Goal: Task Accomplishment & Management: Use online tool/utility

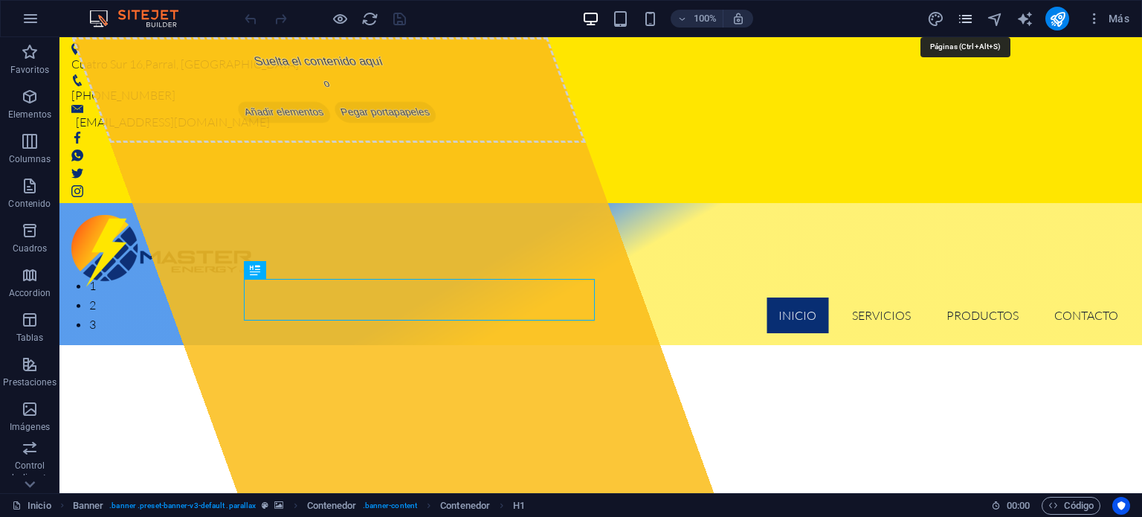
click at [965, 18] on icon "pages" at bounding box center [965, 18] width 17 height 17
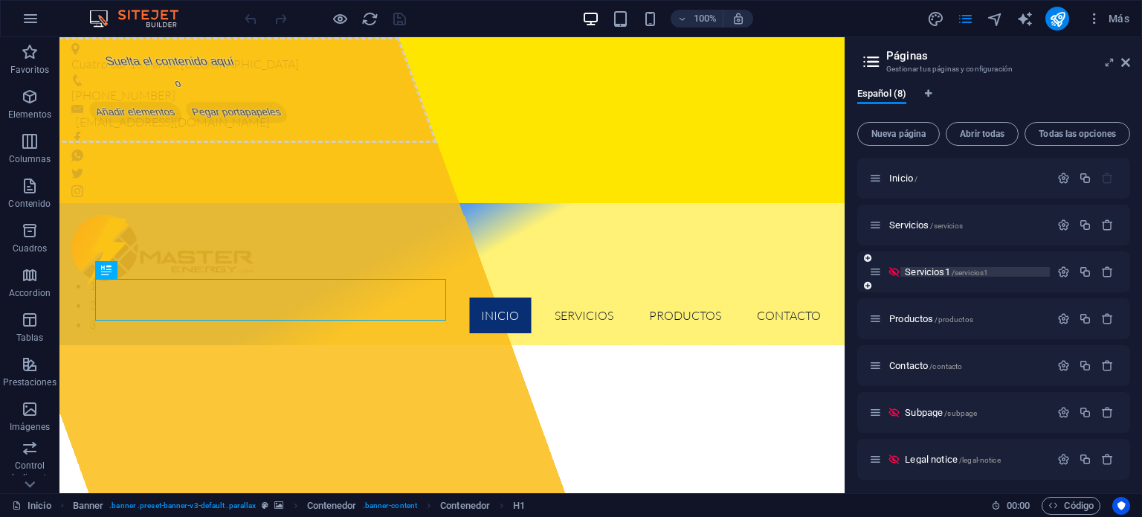
scroll to position [51, 0]
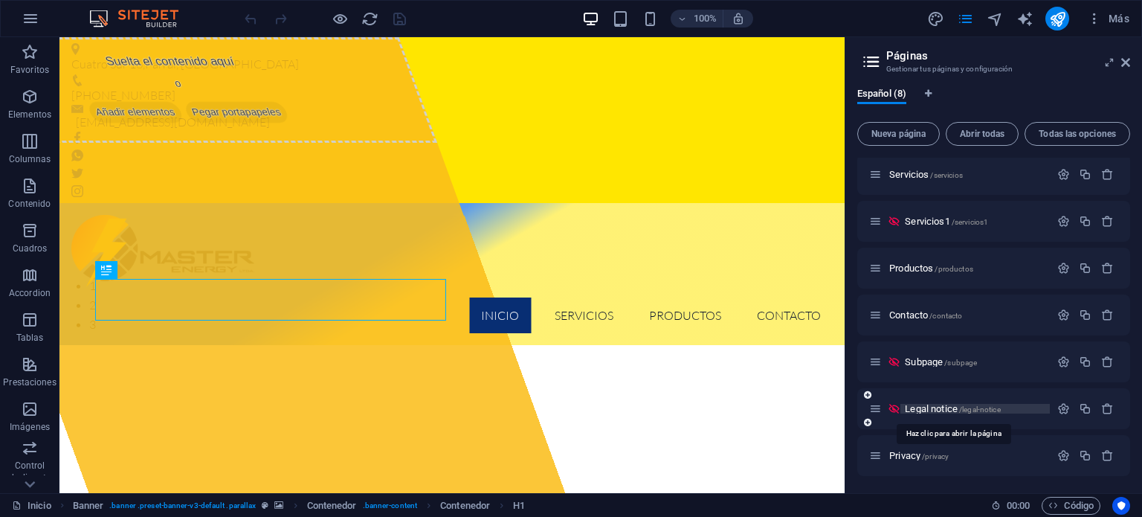
click at [913, 407] on span "Legal notice /legal-notice" at bounding box center [952, 408] width 95 height 11
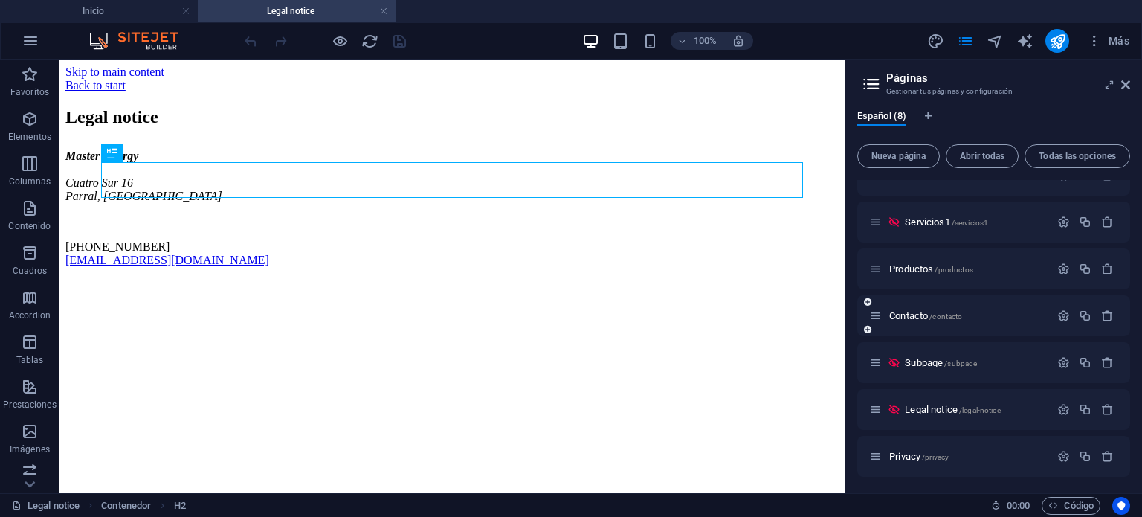
scroll to position [73, 0]
click at [904, 454] on span "Privacy /privacy" at bounding box center [918, 455] width 59 height 11
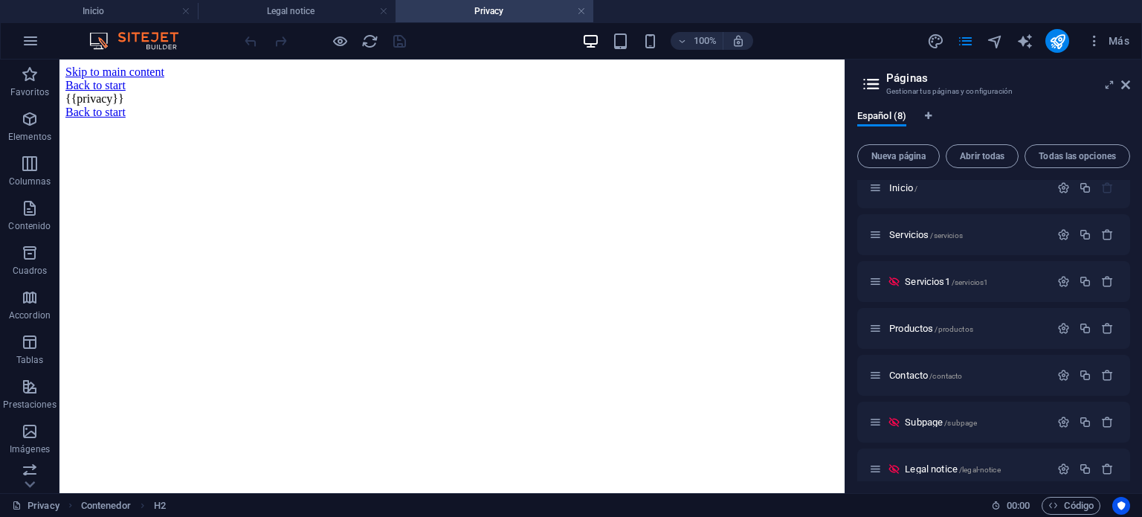
scroll to position [0, 0]
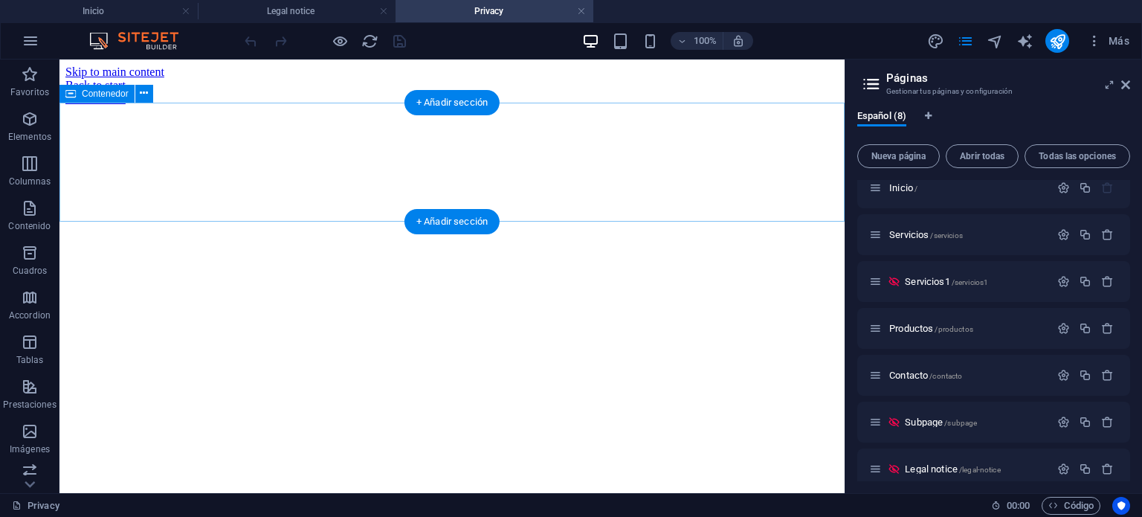
click at [183, 92] on div at bounding box center [451, 92] width 773 height 0
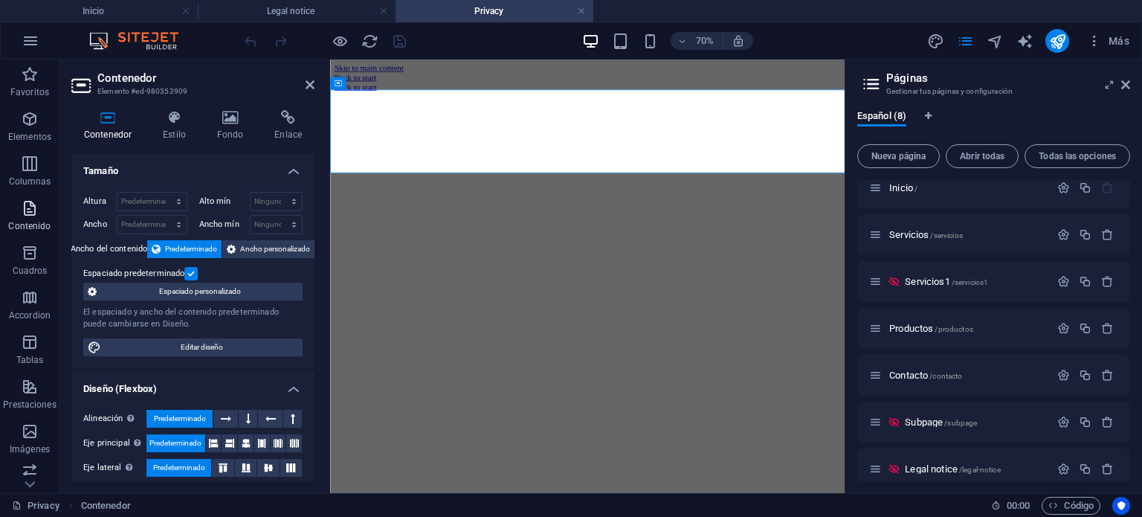
click at [27, 215] on icon "button" at bounding box center [30, 208] width 18 height 18
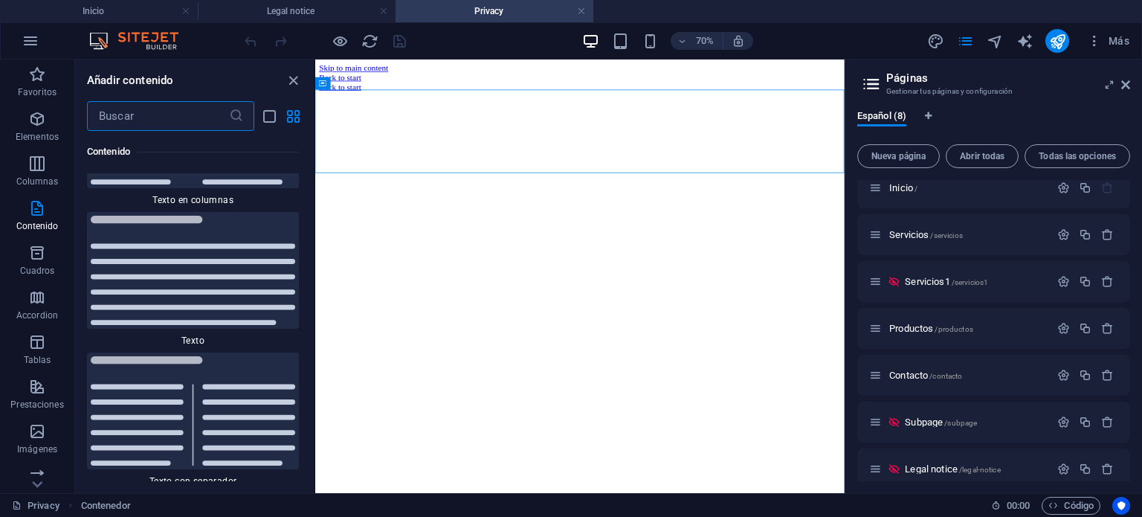
scroll to position [5140, 0]
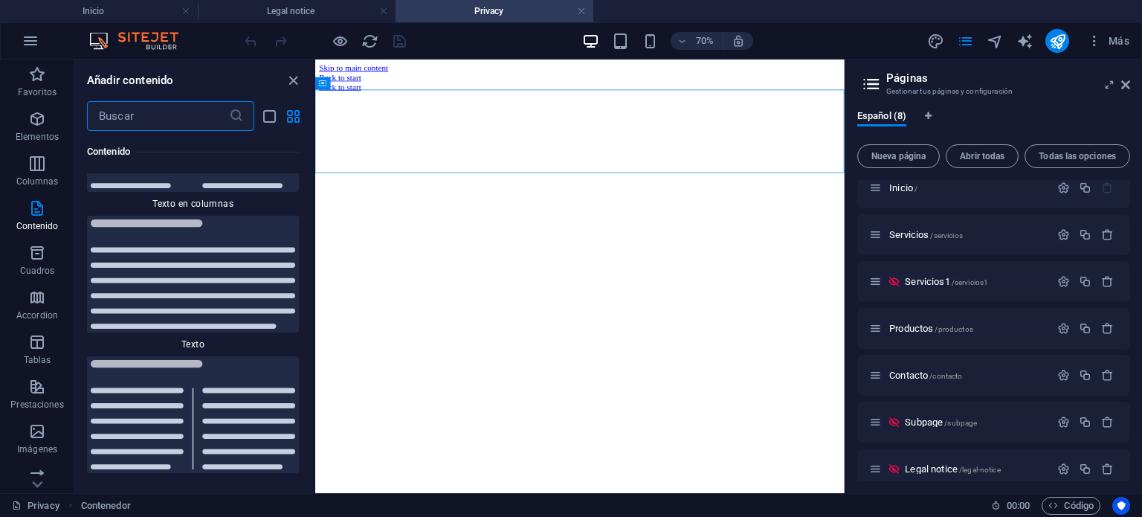
click at [140, 115] on input "text" at bounding box center [158, 116] width 142 height 30
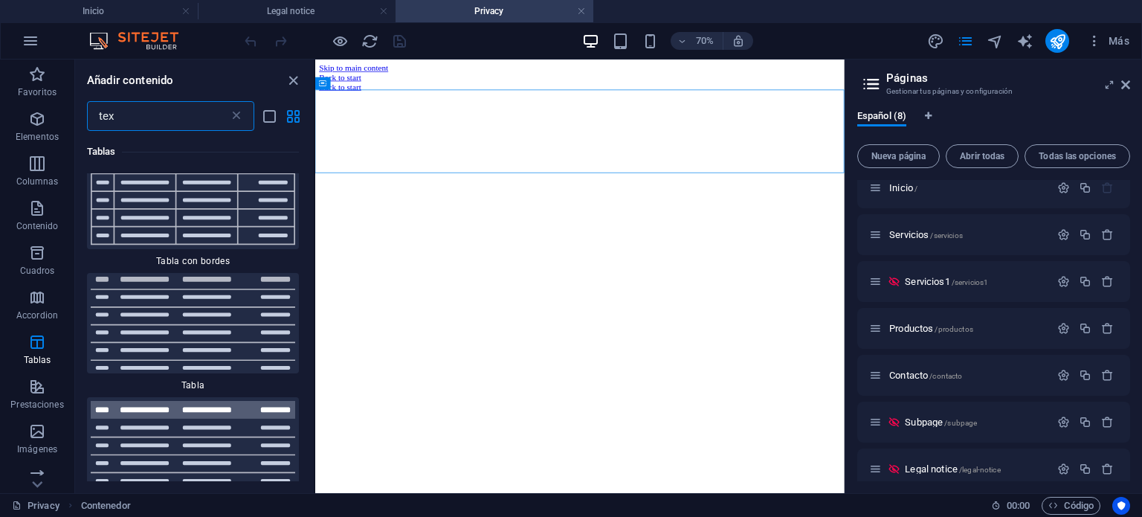
scroll to position [2289, 0]
click at [147, 115] on input "tex" at bounding box center [158, 116] width 142 height 30
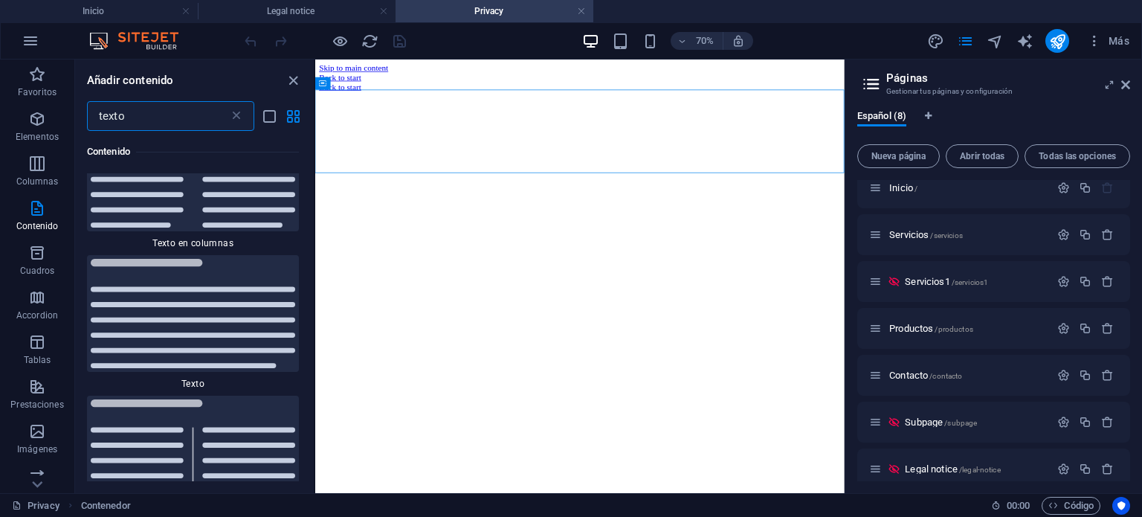
scroll to position [205, 0]
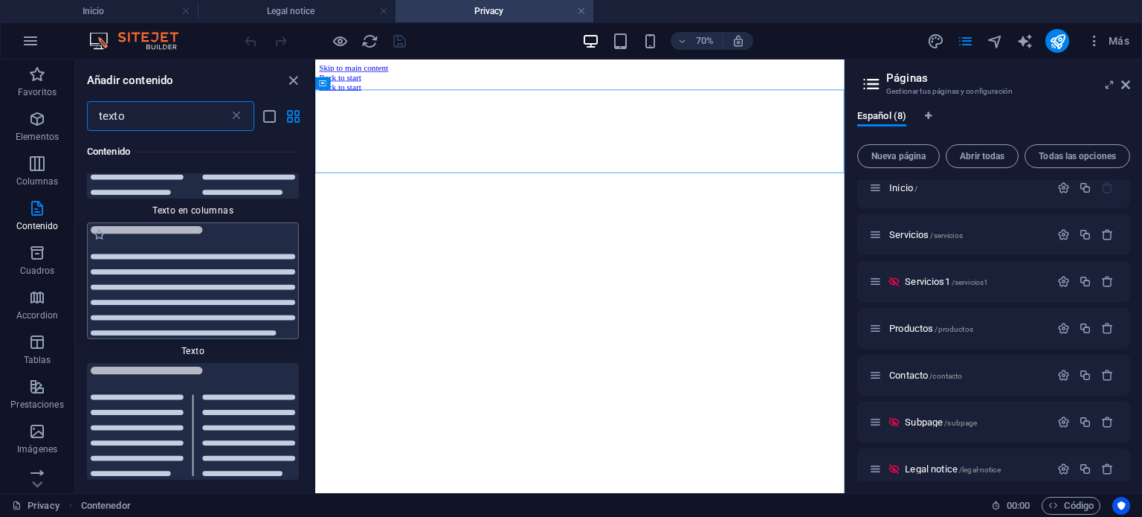
type input "texto"
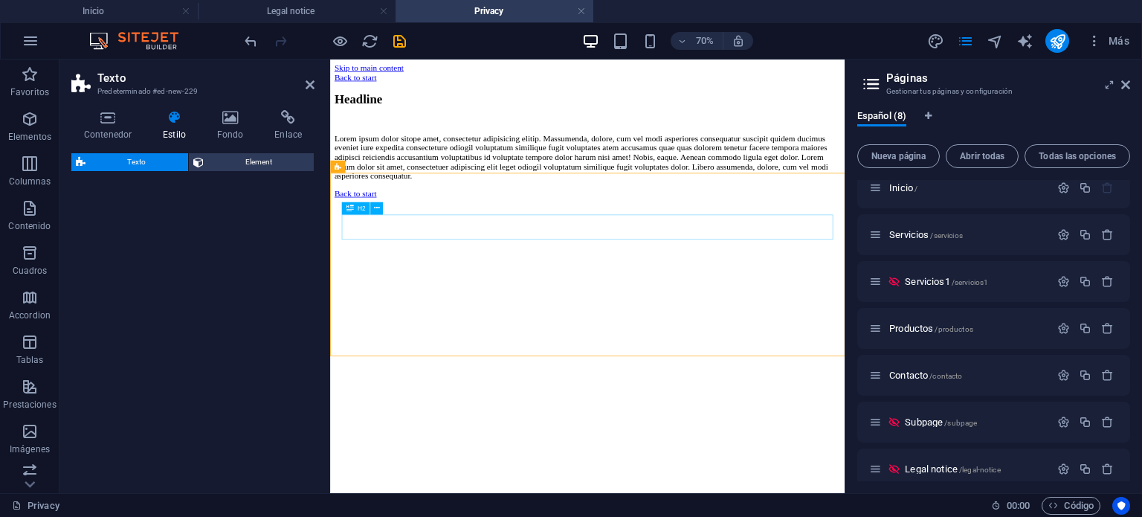
select select "preset-text-v2-default"
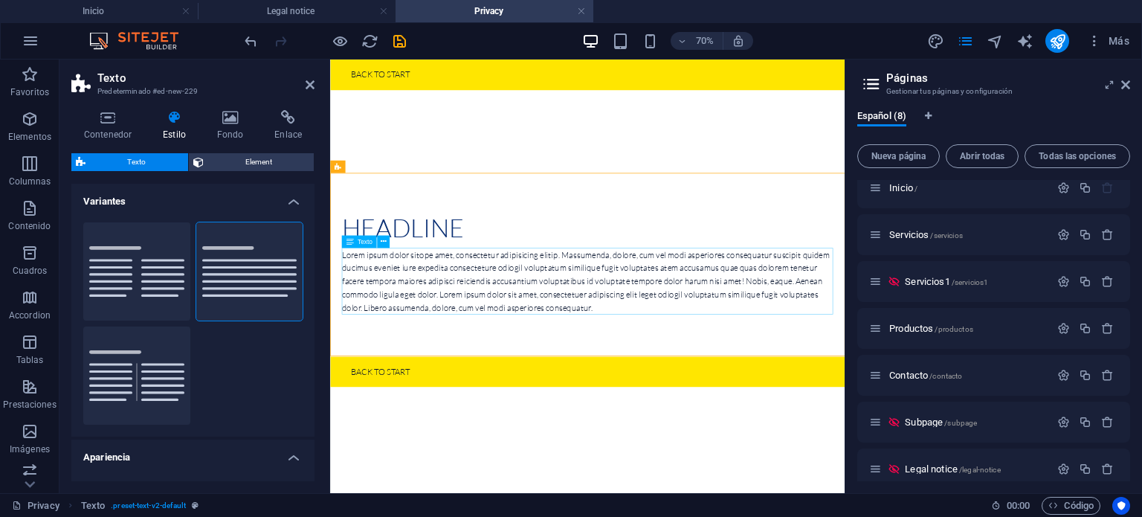
click at [482, 365] on div "Lorem ipsum dolor sitope amet, consectetur adipisicing elitip. Massumenda, dolo…" at bounding box center [698, 376] width 702 height 95
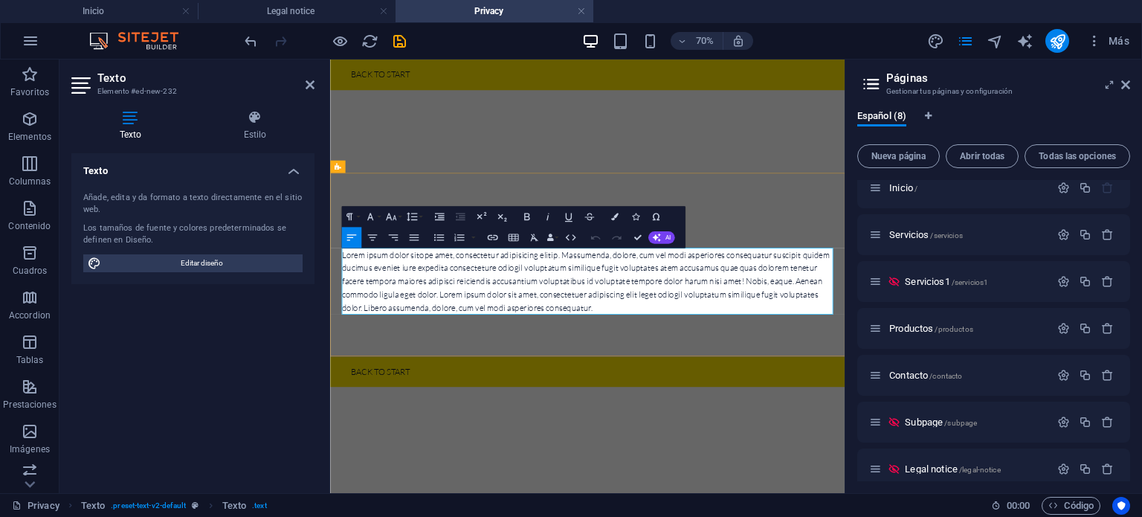
click at [482, 365] on p "Lorem ipsum dolor sitope amet, consectetur adipisicing elitip. Massumenda, dolo…" at bounding box center [698, 376] width 702 height 95
click at [481, 365] on p "Lorem ipsum dolor sitope amet, consectetur adipisicing elitip. Massumenda, dolo…" at bounding box center [698, 376] width 702 height 95
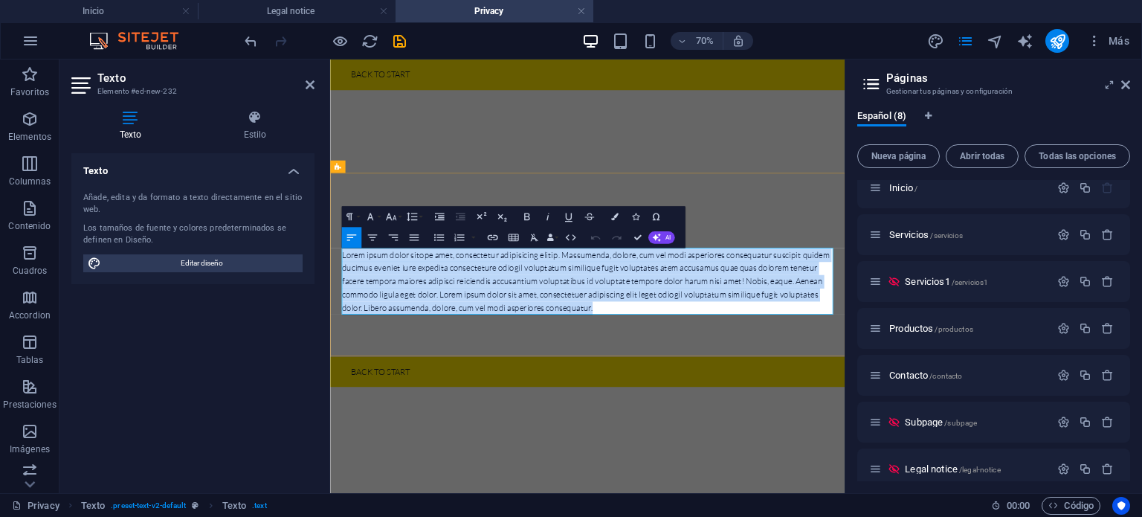
click at [481, 365] on p "Lorem ipsum dolor sitope amet, consectetur adipisicing elitip. Massumenda, dolo…" at bounding box center [698, 376] width 702 height 95
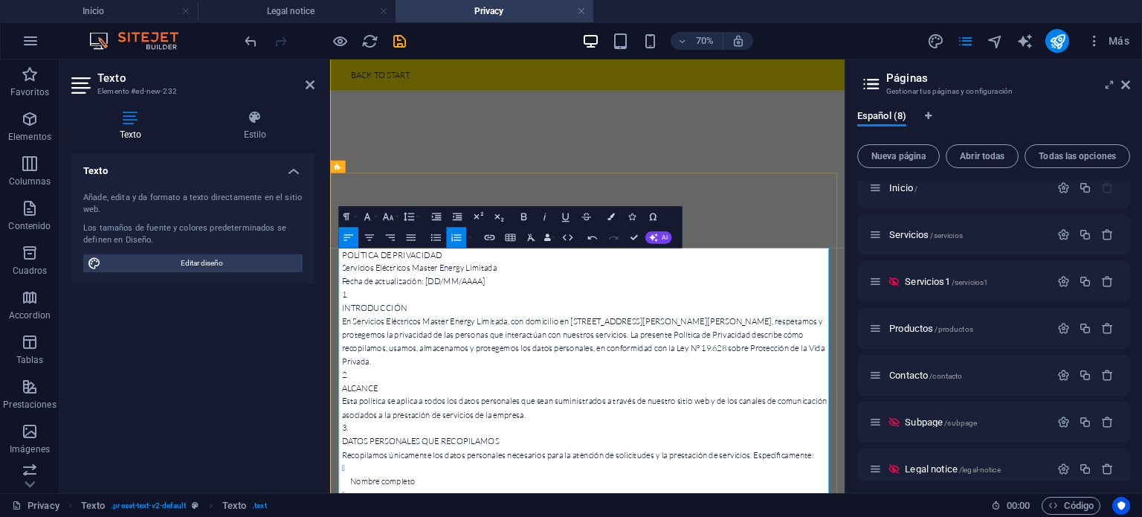
click at [631, 474] on p "INTRODUCCIÓN En Servicios Eléctricos Master Energy Limitada, con domicilio en […" at bounding box center [698, 452] width 702 height 95
click at [569, 343] on p "POLÍTICA DE PRIVACIDAD Servicios Eléctricos Master Energy Limitada" at bounding box center [698, 348] width 702 height 38
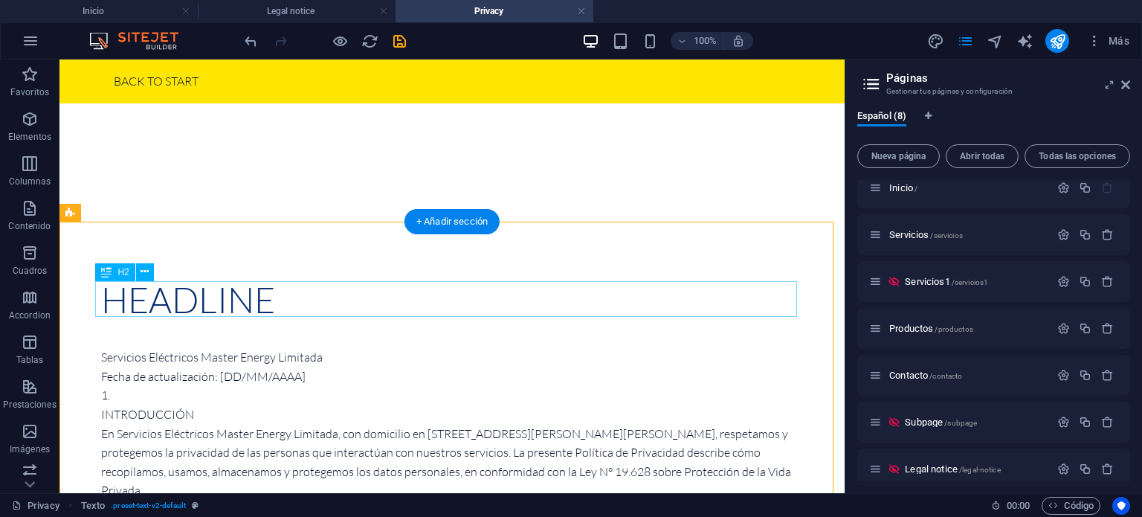
click at [213, 306] on div "Headline" at bounding box center [452, 300] width 702 height 36
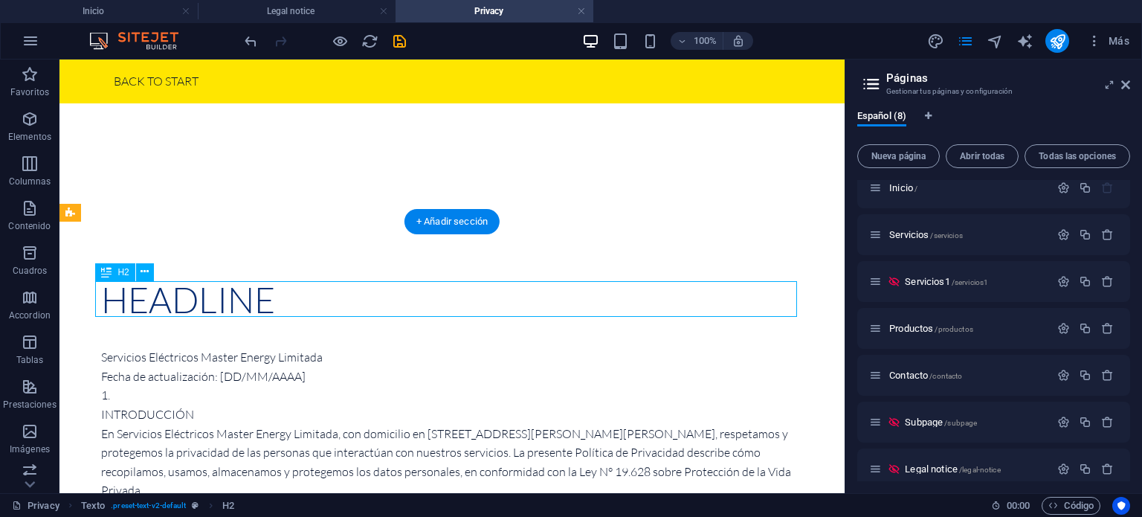
click at [213, 306] on div "Headline" at bounding box center [452, 300] width 702 height 36
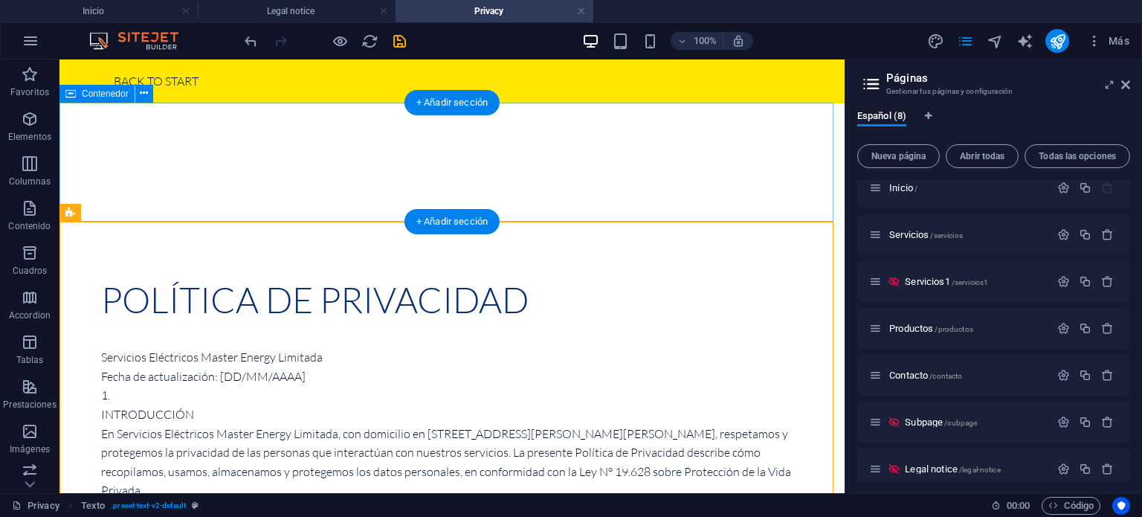
click at [223, 172] on div at bounding box center [451, 162] width 785 height 119
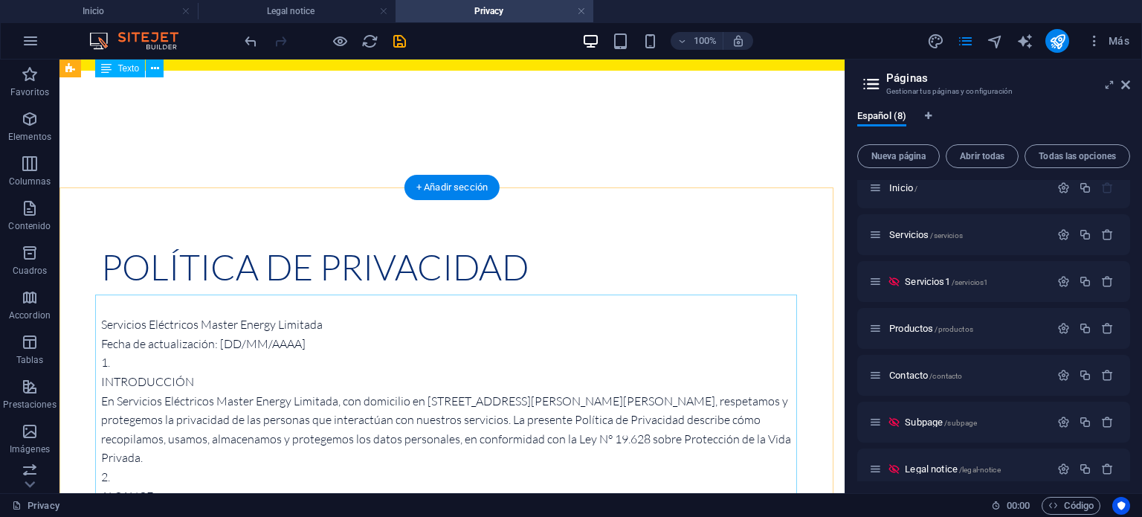
scroll to position [32, 0]
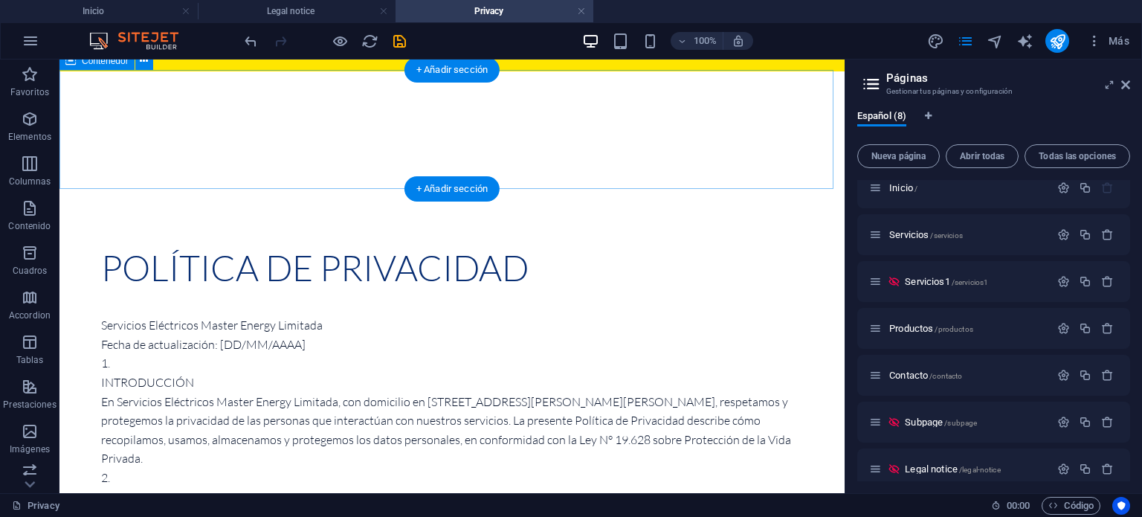
click at [241, 163] on div at bounding box center [451, 130] width 785 height 119
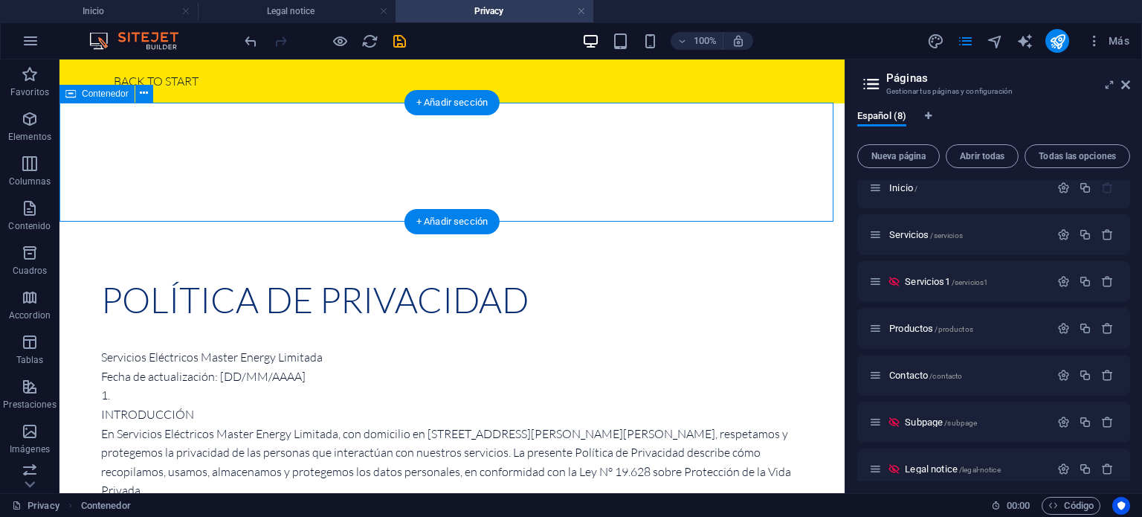
click at [123, 142] on div at bounding box center [451, 162] width 785 height 119
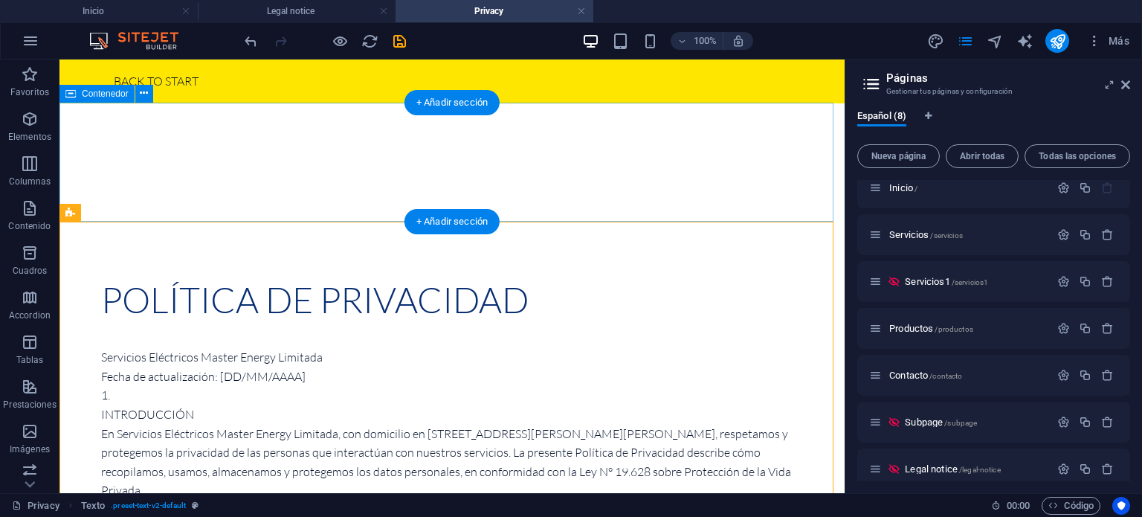
click at [285, 154] on div at bounding box center [451, 162] width 785 height 119
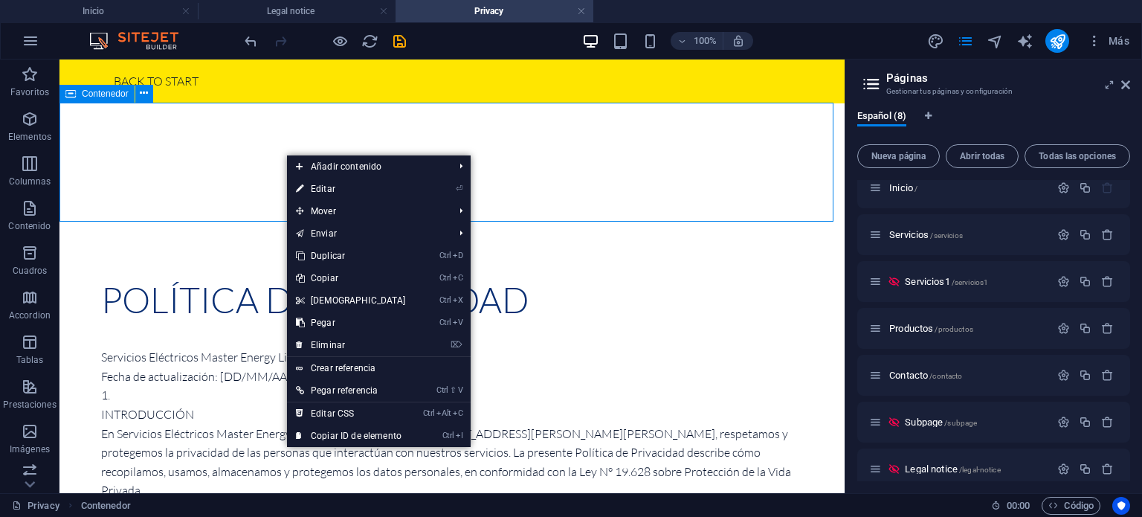
click at [74, 94] on icon at bounding box center [70, 94] width 10 height 18
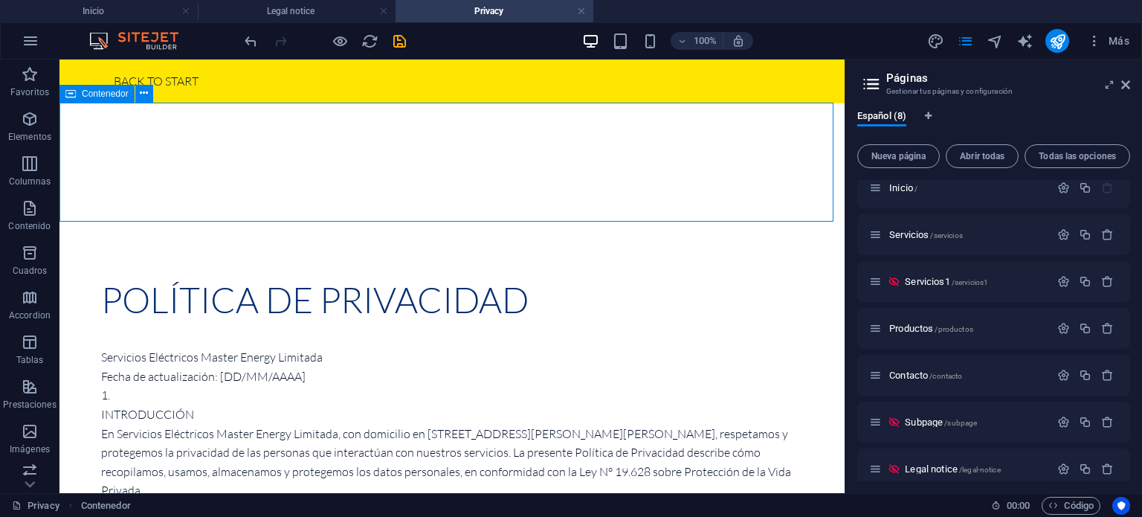
click at [74, 94] on icon at bounding box center [70, 94] width 10 height 18
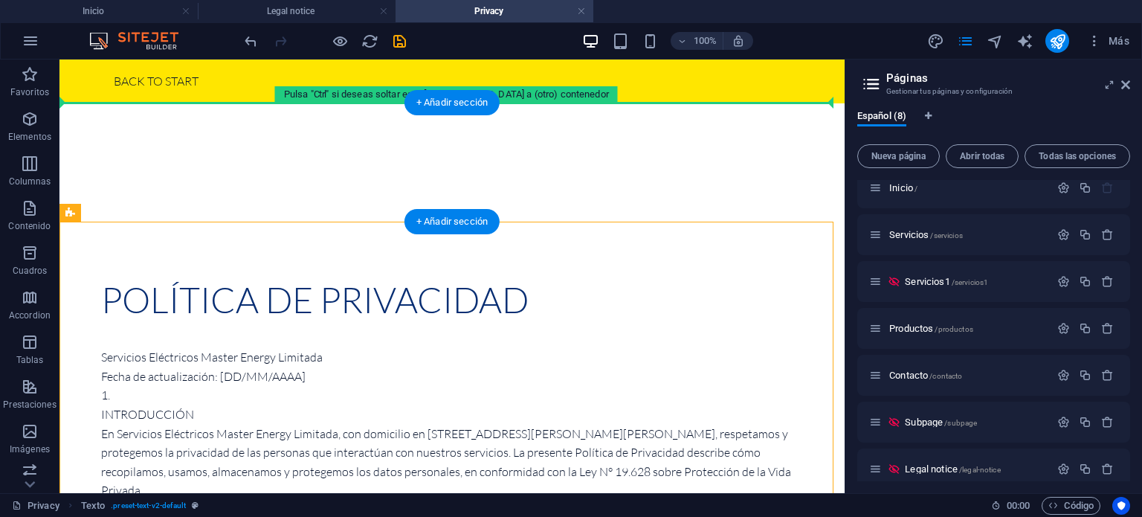
drag, startPoint x: 140, startPoint y: 274, endPoint x: 143, endPoint y: 151, distance: 123.4
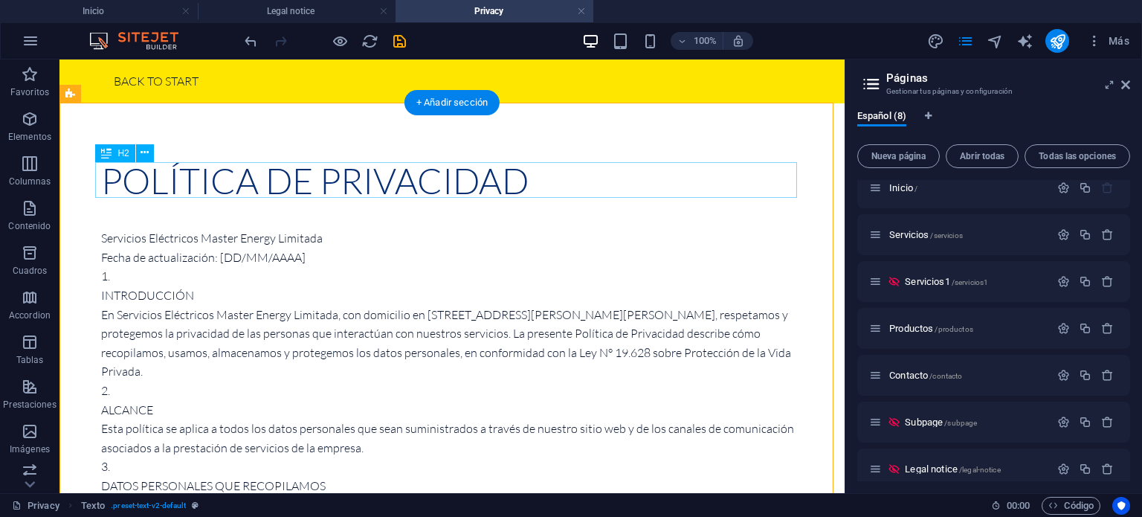
click at [630, 178] on div "POLÍTICA DE PRIVACIDAD" at bounding box center [452, 181] width 702 height 36
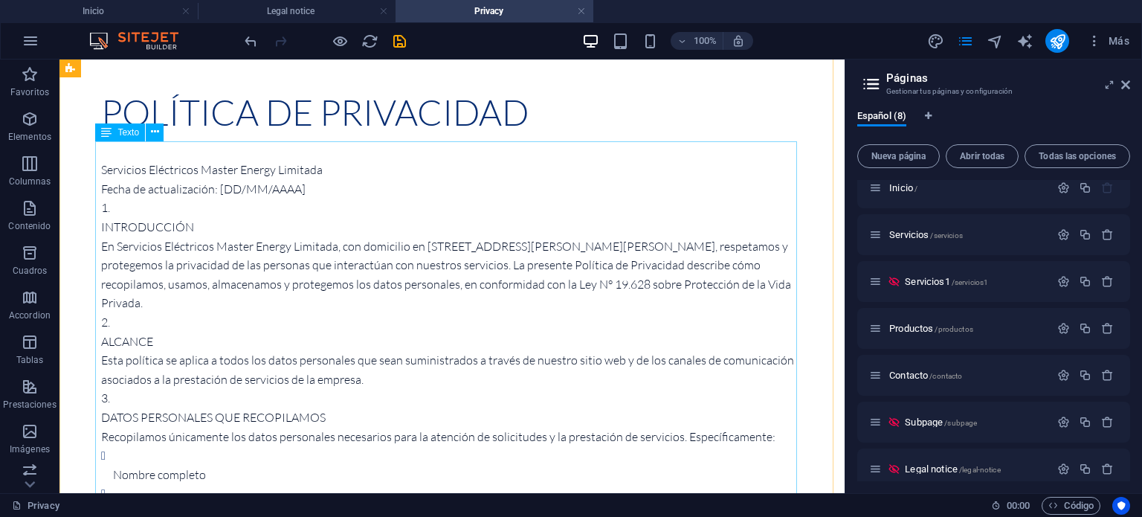
scroll to position [74, 0]
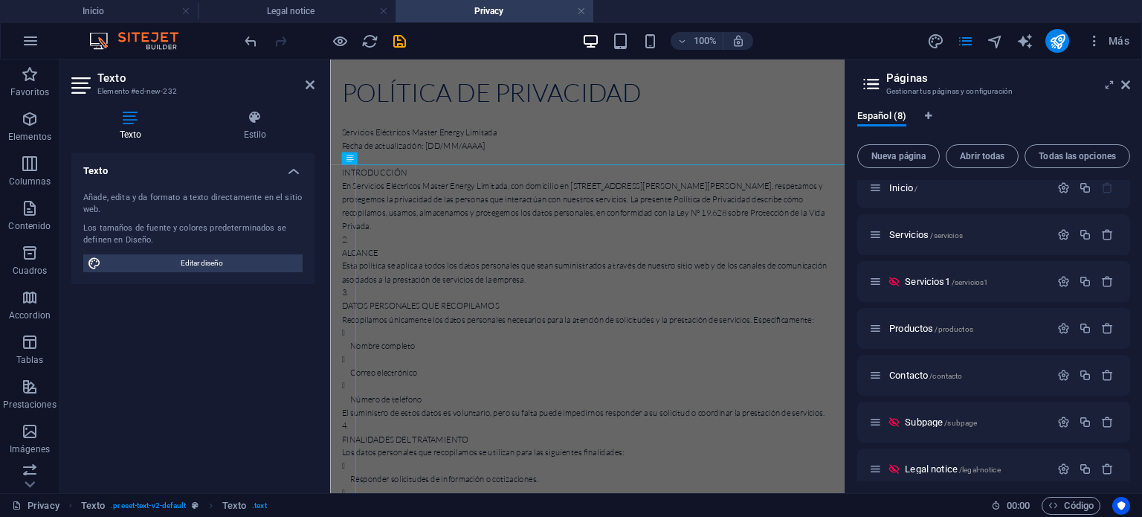
scroll to position [0, 0]
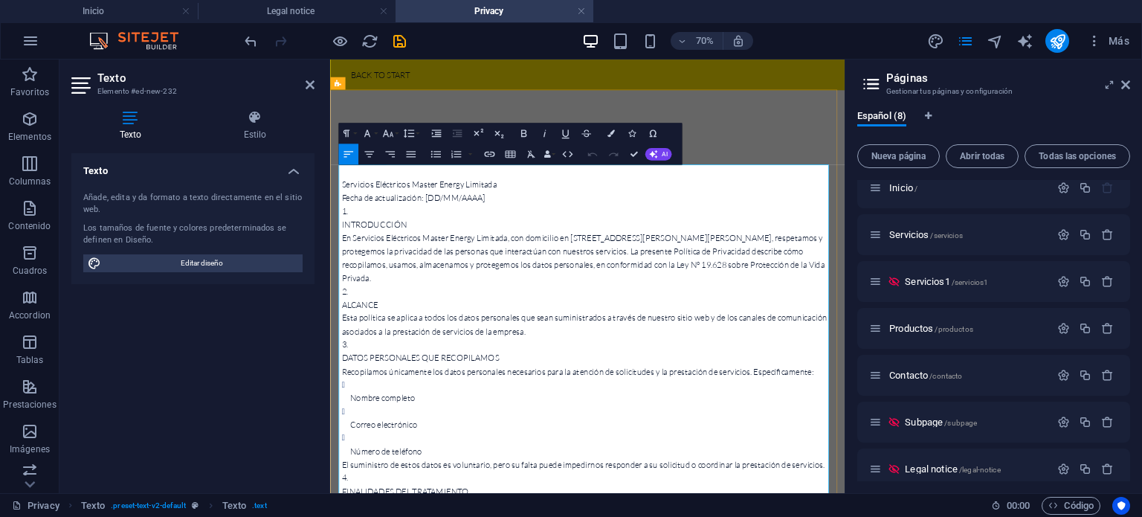
click at [380, 280] on li "INTRODUCCIÓN En Servicios Eléctricos Master Energy Limitada, con domicilio en […" at bounding box center [698, 324] width 702 height 114
click at [377, 274] on li "INTRODUCCIÓN En Servicios Eléctricos Master Energy Limitada, con domicilio en […" at bounding box center [698, 324] width 702 height 114
click at [1126, 86] on icon at bounding box center [1125, 85] width 9 height 12
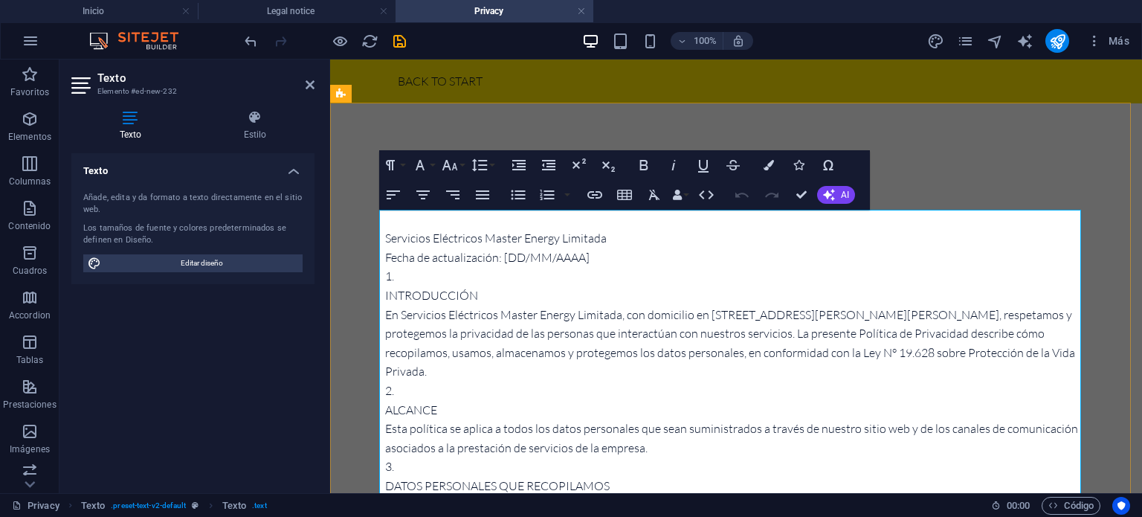
click at [484, 277] on li "INTRODUCCIÓN En Servicios Eléctricos Master Energy Limitada, con domicilio en […" at bounding box center [736, 324] width 702 height 114
click at [445, 292] on p "INTRODUCCIÓN En Servicios Eléctricos Master Energy Limitada, con domicilio en […" at bounding box center [736, 333] width 702 height 95
click at [416, 274] on li "INTRODUCCIÓN En Servicios Eléctricos Master Energy Limitada, con domicilio en […" at bounding box center [736, 324] width 702 height 114
click at [542, 192] on icon "button" at bounding box center [547, 195] width 14 height 10
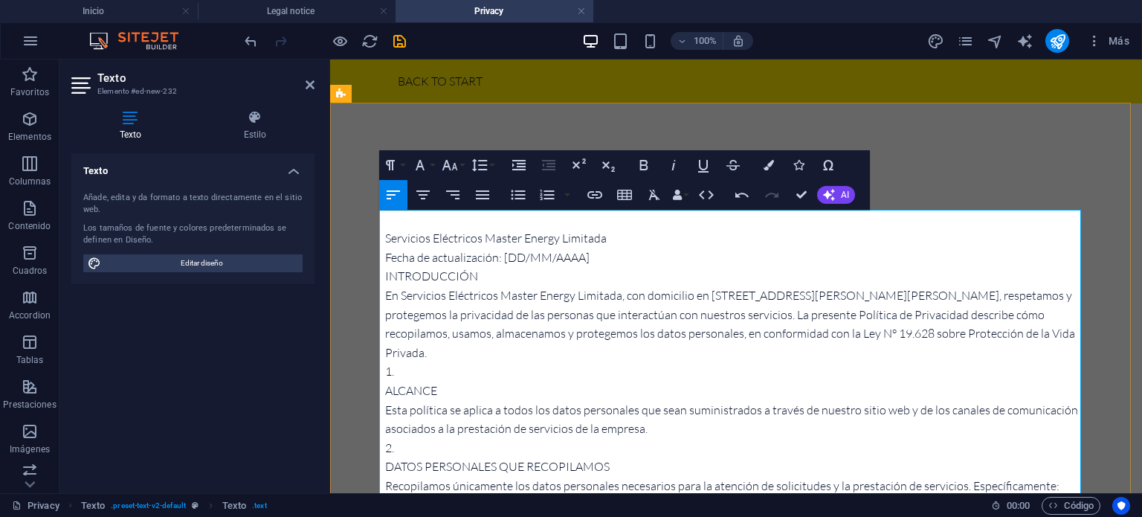
click at [601, 314] on p "INTRODUCCIÓN En Servicios Eléctricos Master Energy Limitada, con domicilio en […" at bounding box center [736, 314] width 702 height 95
click at [599, 254] on p "Fecha de actualización: [DD/MM/AAAA]" at bounding box center [736, 257] width 702 height 19
click at [602, 262] on p "Fecha de actualización: [DATE]" at bounding box center [736, 257] width 702 height 19
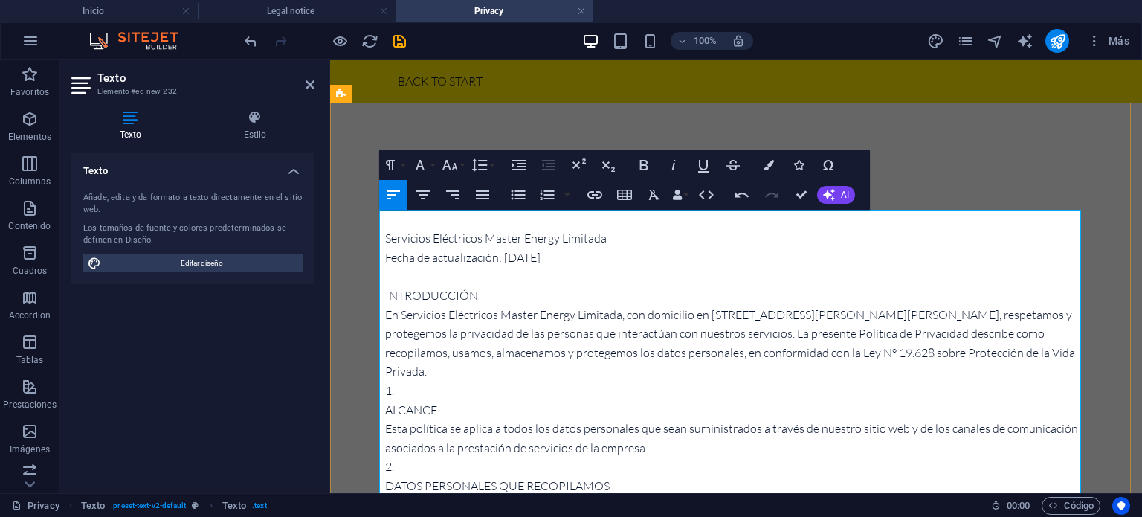
click at [479, 294] on p "INTRODUCCIÓN En Servicios Eléctricos Master Energy Limitada, con domicilio en […" at bounding box center [736, 333] width 702 height 95
drag, startPoint x: 479, startPoint y: 294, endPoint x: 378, endPoint y: 302, distance: 101.4
click at [638, 166] on icon "button" at bounding box center [644, 165] width 18 height 18
click at [511, 356] on p "INTRODUCCIÓN En Servicios Eléctricos Master Energy Limitada, con domicilio en […" at bounding box center [736, 334] width 702 height 96
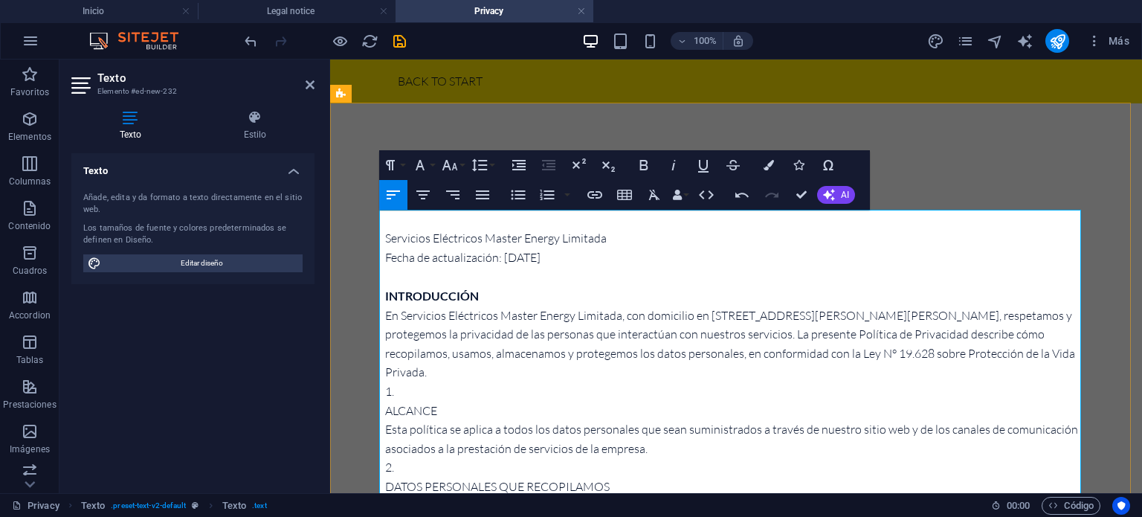
click at [549, 382] on li "ALCANCE Esta política se aplica a todos los datos personales que sean suministr…" at bounding box center [736, 420] width 702 height 76
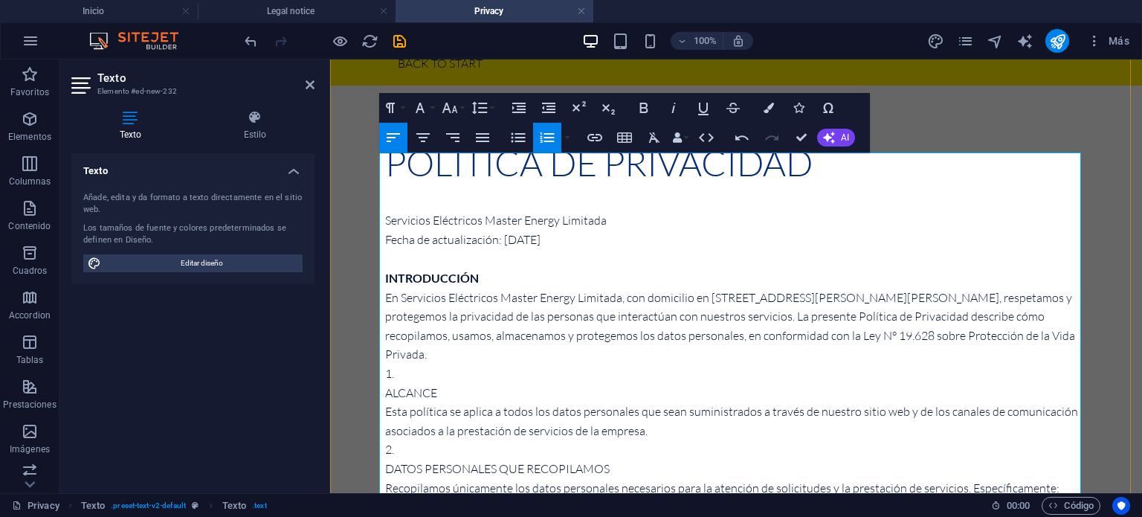
scroll to position [56, 0]
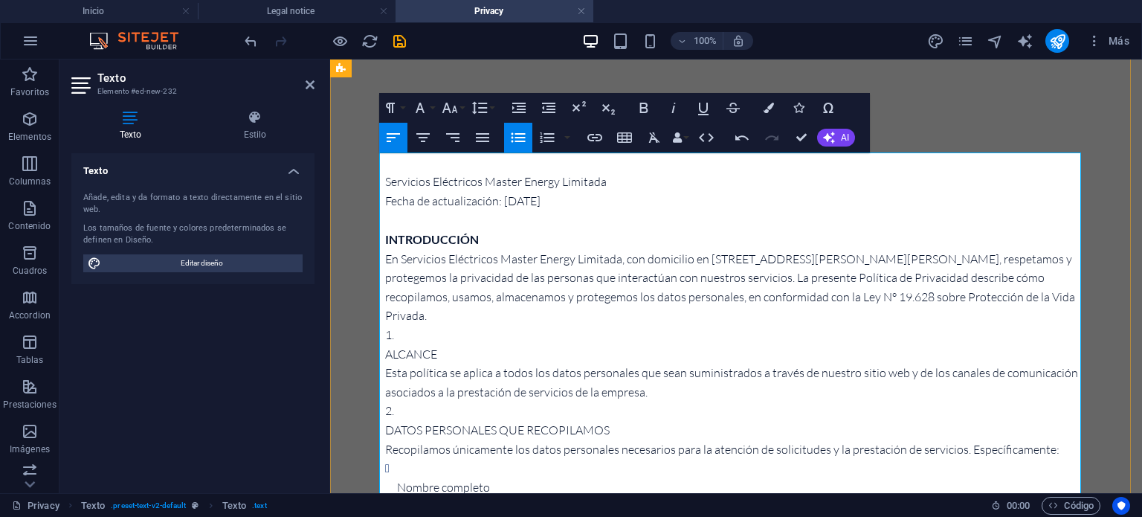
click at [467, 350] on p "ALCANCE Esta política se aplica a todos los datos personales que sean suministr…" at bounding box center [736, 373] width 702 height 57
click at [646, 106] on icon "button" at bounding box center [644, 108] width 8 height 10
click at [477, 360] on p "ALCANCE Esta política se aplica a todos los datos personales que sean suministr…" at bounding box center [736, 374] width 702 height 58
click at [449, 399] on p "ALCANCE Esta política se aplica a todos los datos personales que sean suministr…" at bounding box center [736, 374] width 702 height 58
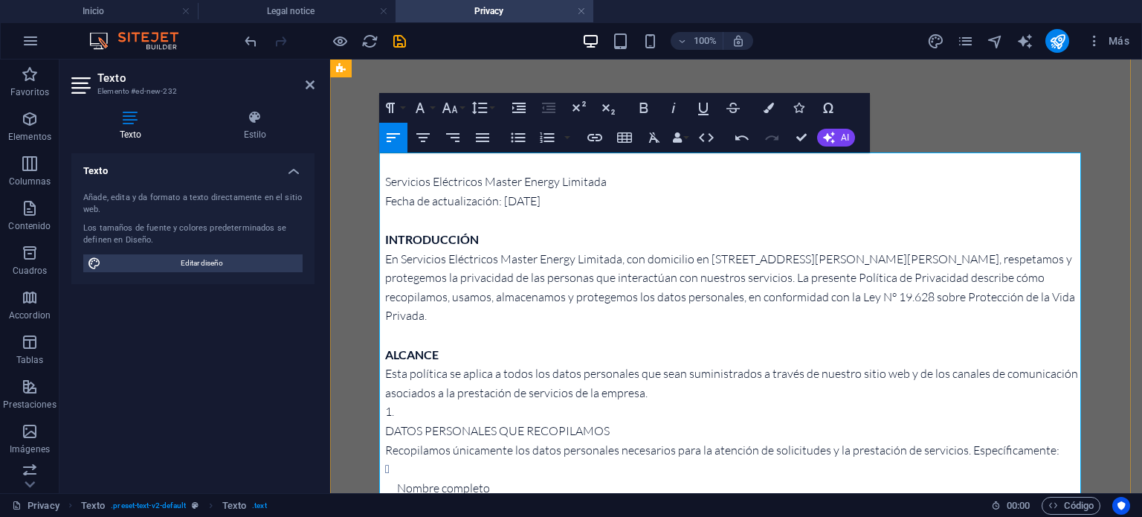
click at [654, 392] on p "ALCANCE Esta política se aplica a todos los datos personales que sean suministr…" at bounding box center [736, 374] width 702 height 58
drag, startPoint x: 614, startPoint y: 429, endPoint x: 381, endPoint y: 435, distance: 233.5
click at [385, 435] on p "DATOS PERSONALES QUE RECOPILAMOS Recopilamos únicamente los datos personales ne…" at bounding box center [736, 440] width 702 height 38
click at [641, 109] on icon "button" at bounding box center [644, 108] width 8 height 10
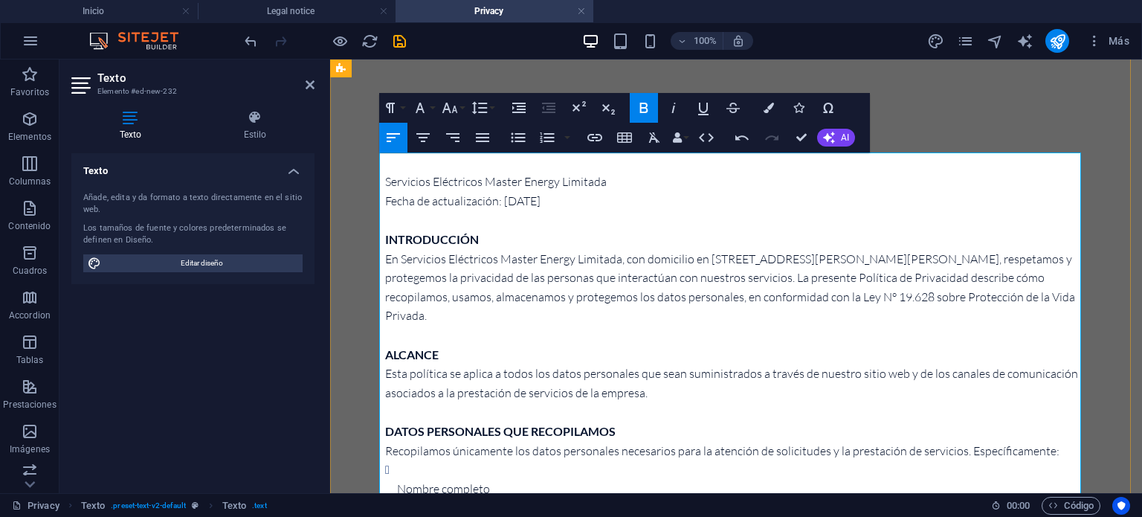
click at [534, 337] on p at bounding box center [736, 335] width 702 height 19
drag, startPoint x: 508, startPoint y: 236, endPoint x: 378, endPoint y: 244, distance: 131.0
click at [541, 377] on p "ALCANCE Esta política se aplica a todos los datos personales que sean suministr…" at bounding box center [736, 374] width 702 height 58
click at [444, 261] on p "INTRODUCCIÓN En Servicios Eléctricos Master Energy Limitada, con domicilio en […" at bounding box center [736, 278] width 702 height 96
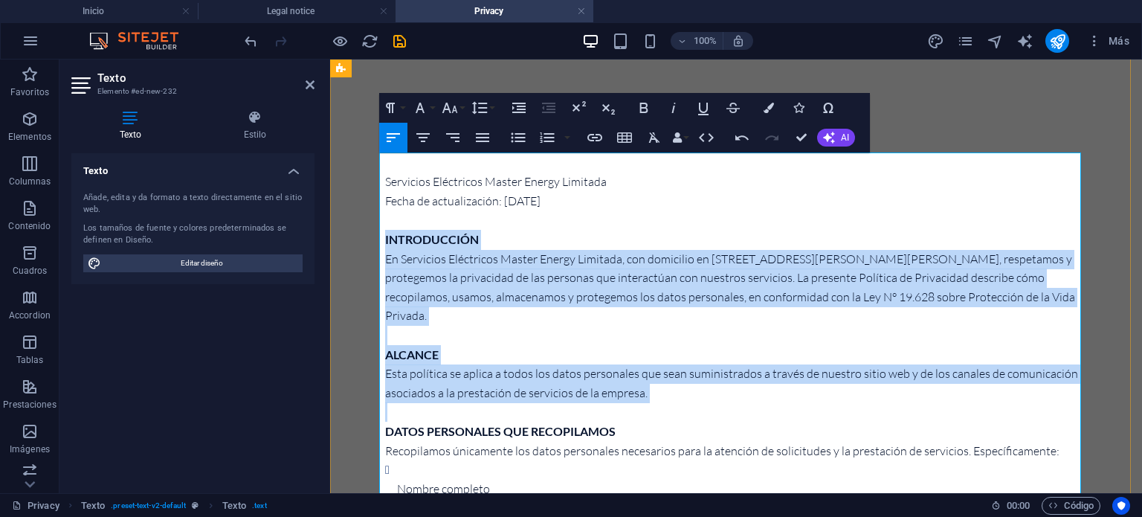
drag, startPoint x: 381, startPoint y: 233, endPoint x: 631, endPoint y: 415, distance: 310.1
click at [541, 136] on icon "button" at bounding box center [547, 137] width 14 height 10
click at [505, 359] on li "ALCANCE Esta política se aplica a todos los datos personales que sean suministr…" at bounding box center [736, 374] width 702 height 58
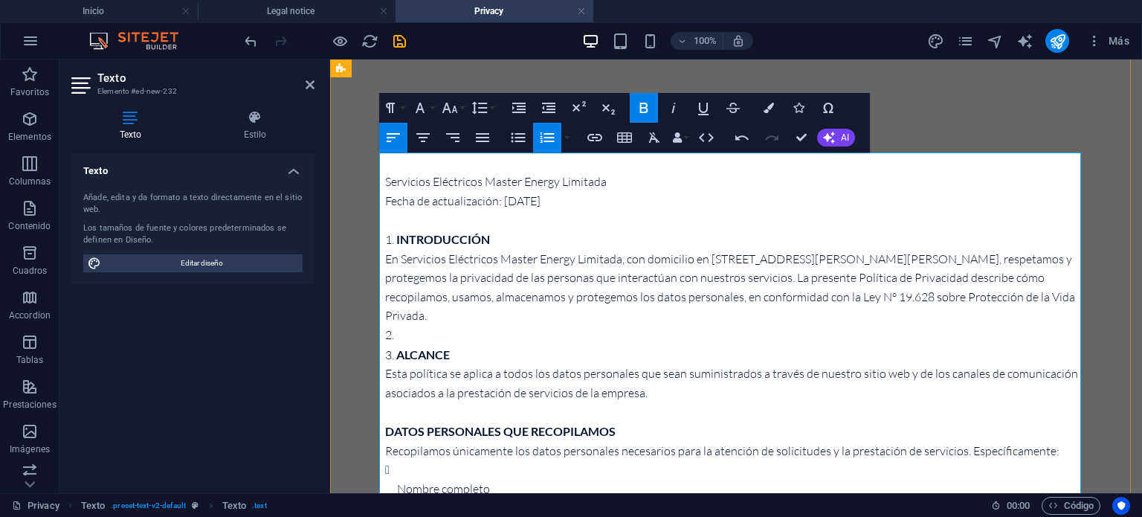
click at [411, 334] on li at bounding box center [736, 335] width 702 height 19
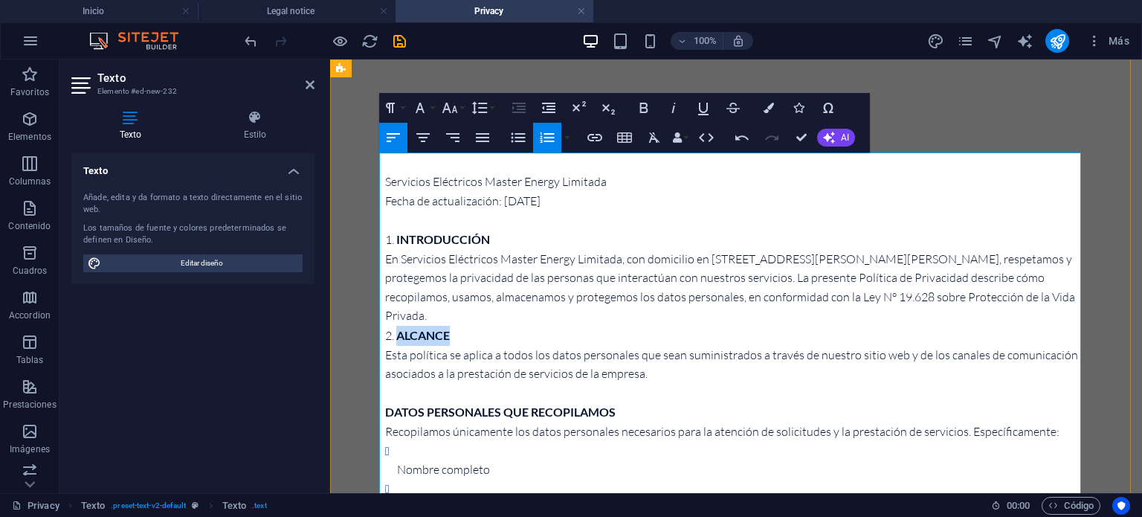
drag, startPoint x: 453, startPoint y: 337, endPoint x: 379, endPoint y: 337, distance: 74.3
click at [385, 337] on li "ALCANCE Esta política se aplica a todos los datos personales que sean suministr…" at bounding box center [736, 355] width 702 height 58
click at [456, 328] on li "ALCANCE Esta política se aplica a todos los datos personales que sean suministr…" at bounding box center [736, 355] width 702 height 58
click at [461, 333] on li "ALCANCE Esta política se aplica a todos los datos personales que sean suministr…" at bounding box center [736, 355] width 702 height 58
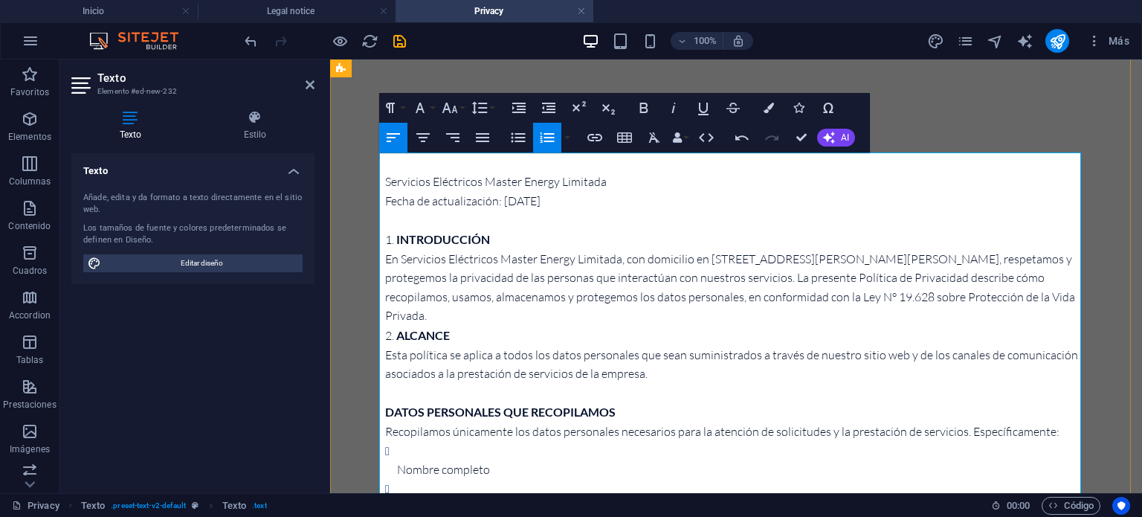
click at [690, 430] on p "DATOS PERSONALES QUE RECOPILAMOS Recopilamos únicamente los datos personales ne…" at bounding box center [736, 421] width 702 height 39
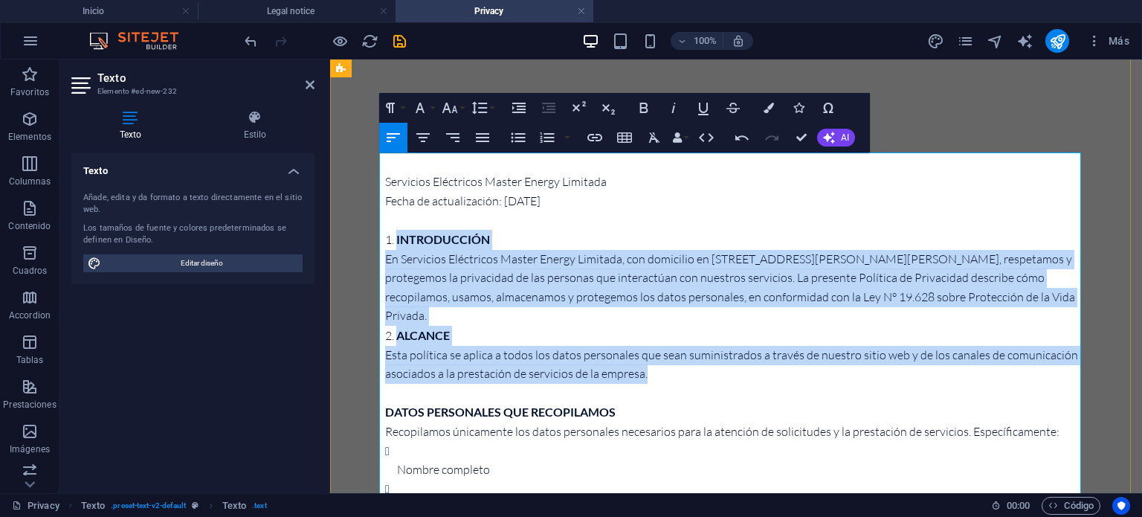
drag, startPoint x: 390, startPoint y: 235, endPoint x: 657, endPoint y: 370, distance: 299.2
click at [657, 370] on ol "INTRODUCCIÓN En Servicios Eléctricos Master Energy Limitada, con domicilio en […" at bounding box center [736, 307] width 702 height 154
click at [544, 138] on icon "button" at bounding box center [547, 138] width 18 height 18
click at [516, 137] on icon "button" at bounding box center [518, 137] width 14 height 10
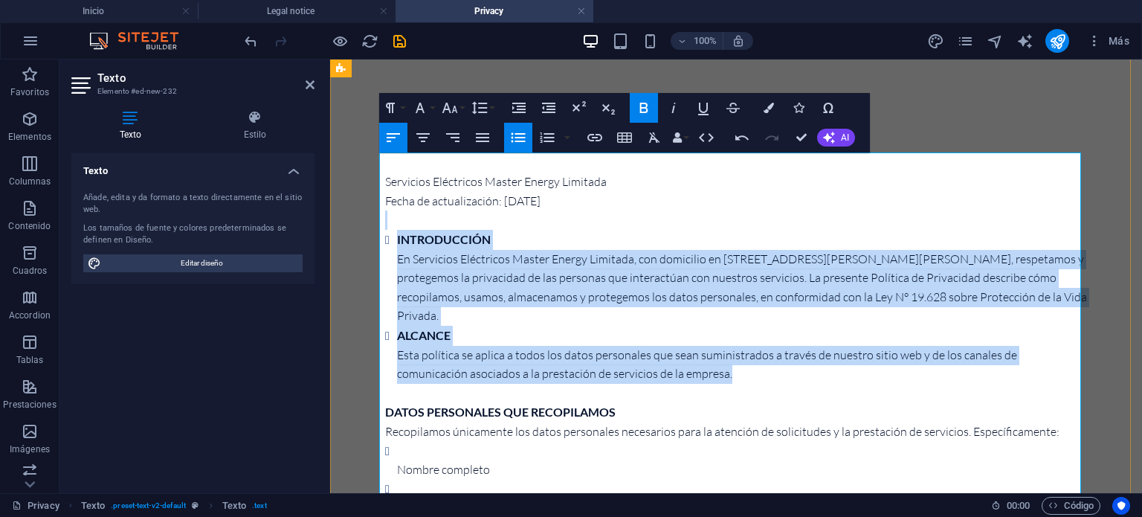
click at [602, 326] on li "ALCANCE Esta política se aplica a todos los datos personales que sean suministr…" at bounding box center [742, 355] width 690 height 58
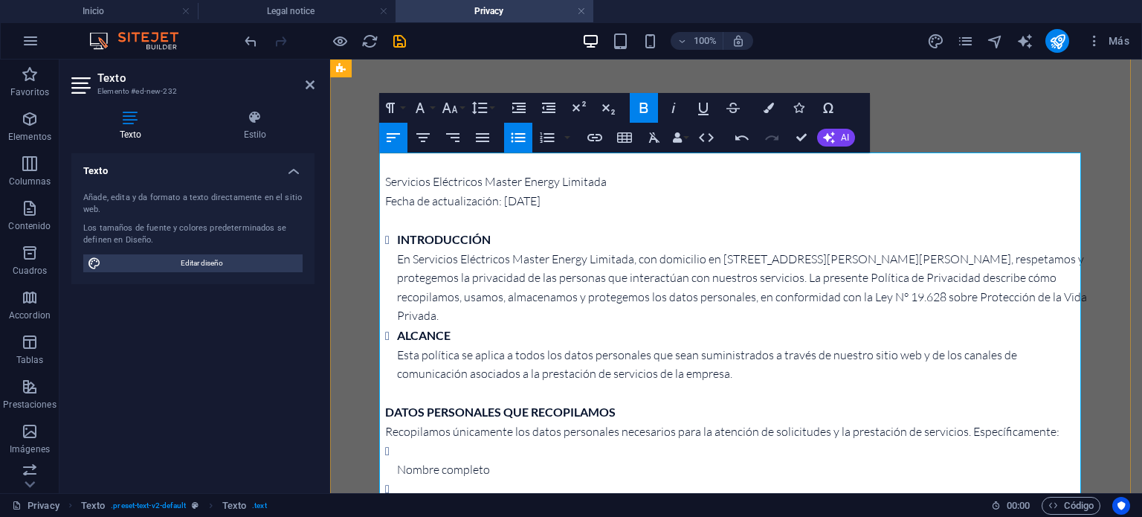
click at [575, 312] on li "INTRODUCCIÓN En Servicios Eléctricos Master Energy Limitada, con domicilio en […" at bounding box center [742, 278] width 690 height 96
click at [665, 412] on p "DATOS PERSONALES QUE RECOPILAMOS Recopilamos únicamente los datos personales ne…" at bounding box center [736, 421] width 702 height 39
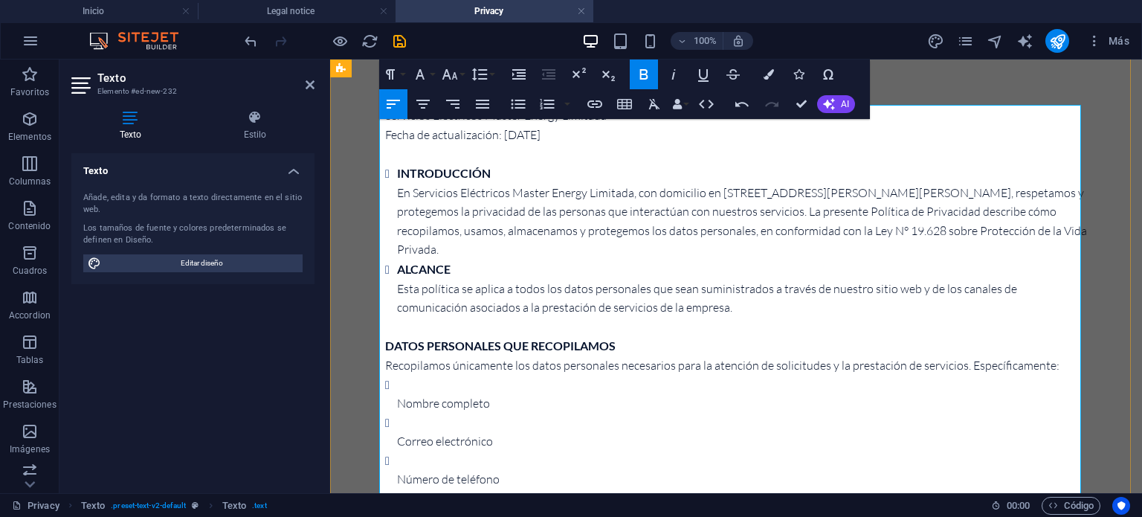
scroll to position [142, 0]
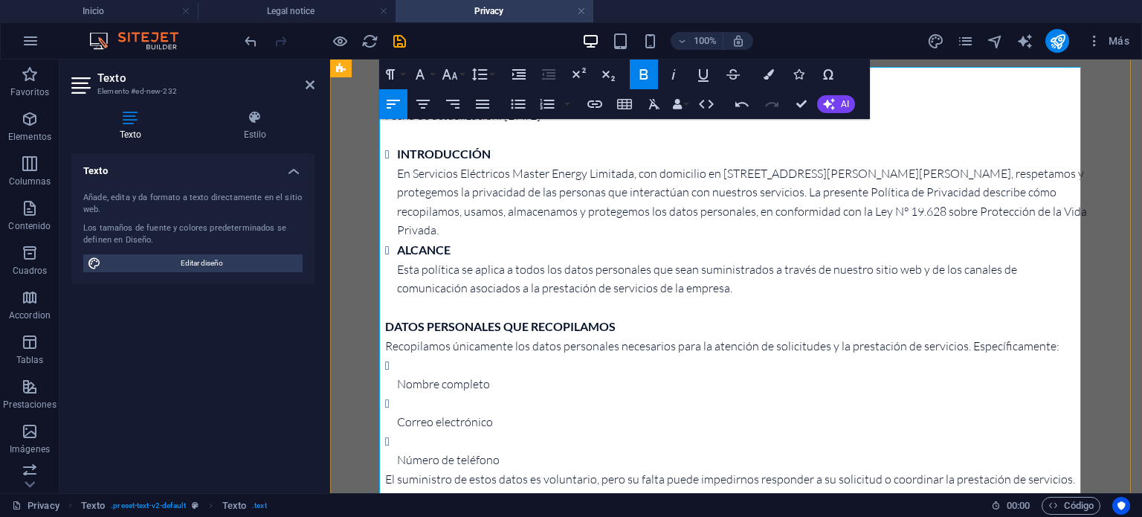
click at [660, 288] on li "ALCANCE Esta política se aplica a todos los datos personales que sean suministr…" at bounding box center [742, 269] width 690 height 58
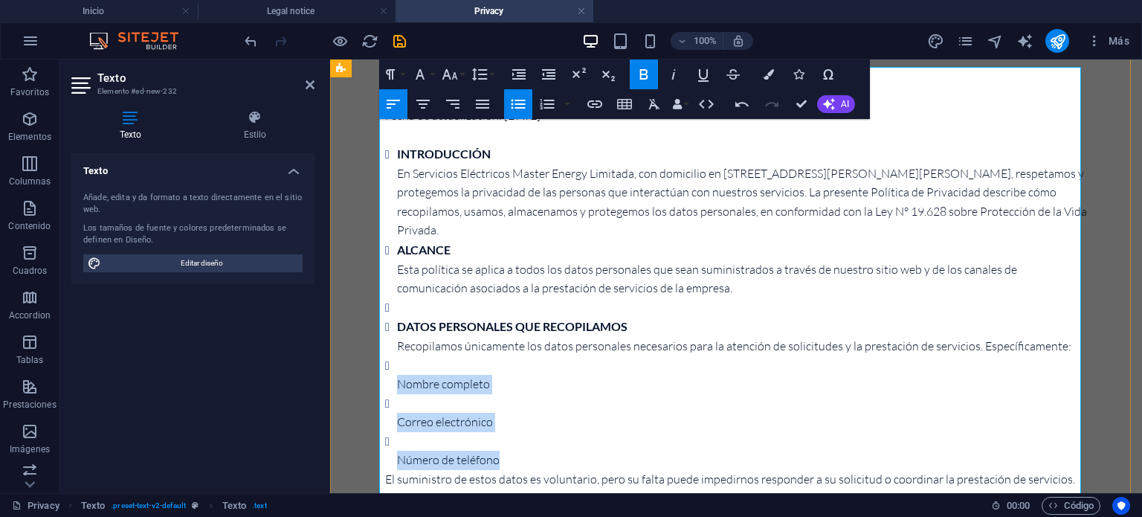
drag, startPoint x: 389, startPoint y: 378, endPoint x: 508, endPoint y: 467, distance: 148.6
click at [508, 467] on ul "Nombre completo Correo electrónico Número de teléfono" at bounding box center [736, 413] width 702 height 114
click at [516, 73] on icon "button" at bounding box center [519, 74] width 18 height 18
click at [491, 433] on li "Número de teléfono" at bounding box center [748, 451] width 678 height 38
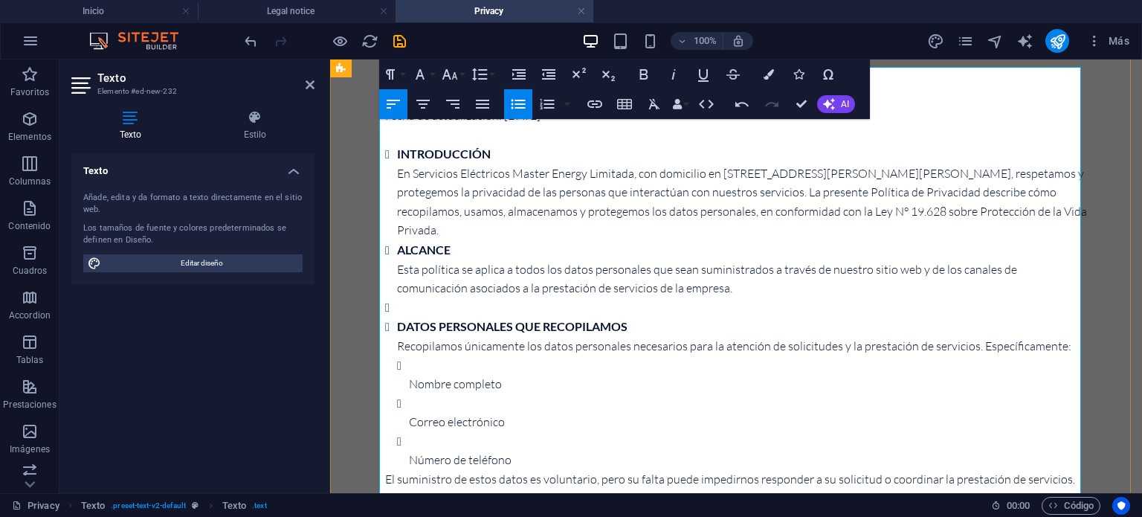
click at [424, 379] on p "Nombre completo" at bounding box center [748, 384] width 678 height 19
click at [409, 381] on p "Nombre completo" at bounding box center [748, 384] width 678 height 19
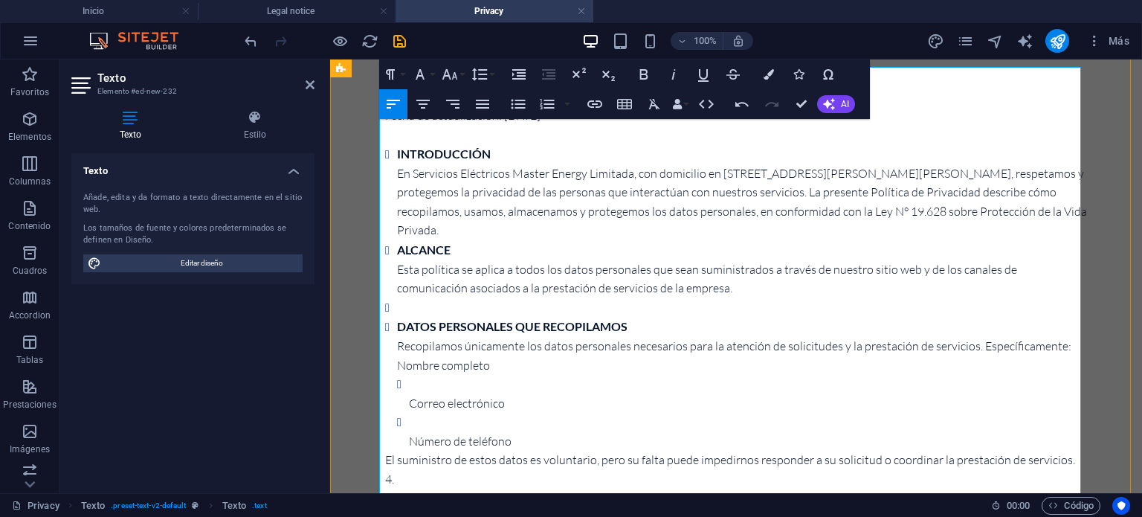
scroll to position [1470, 0]
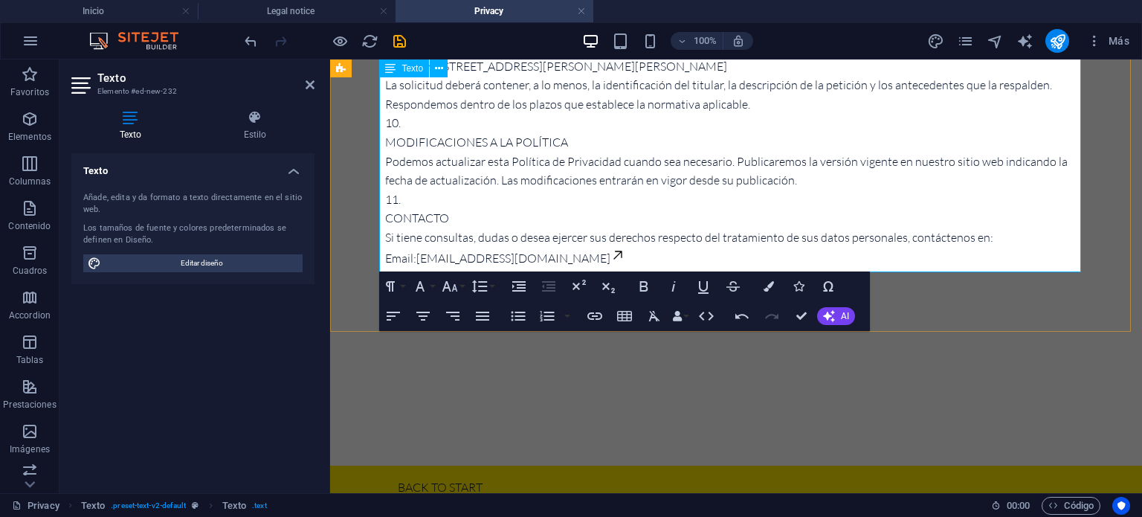
click at [589, 133] on p "MODIFICACIONES A LA POLÍTICA Podemos actualizar esta Política de Privacidad cua…" at bounding box center [736, 161] width 702 height 57
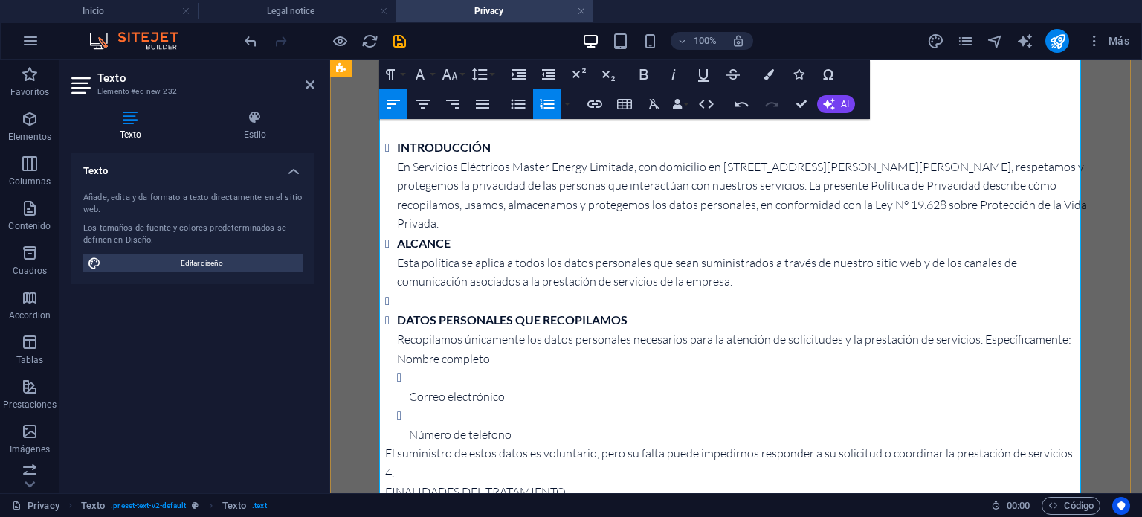
scroll to position [148, 0]
click at [829, 242] on li "ALCANCE Esta política se aplica a todos los datos personales que sean suministr…" at bounding box center [742, 263] width 690 height 58
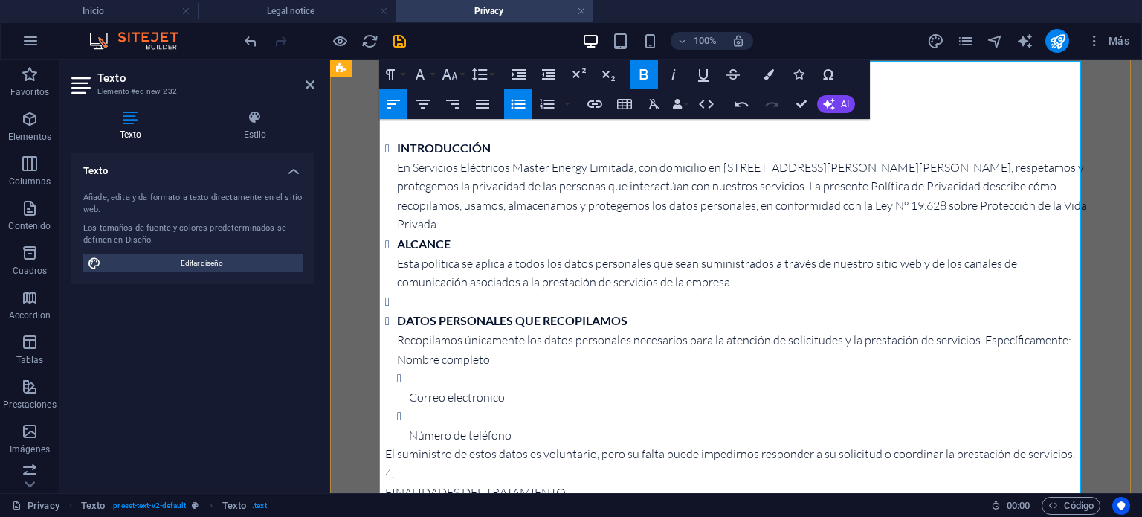
click at [657, 284] on li "ALCANCE Esta política se aplica a todos los datos personales que sean suministr…" at bounding box center [742, 263] width 690 height 58
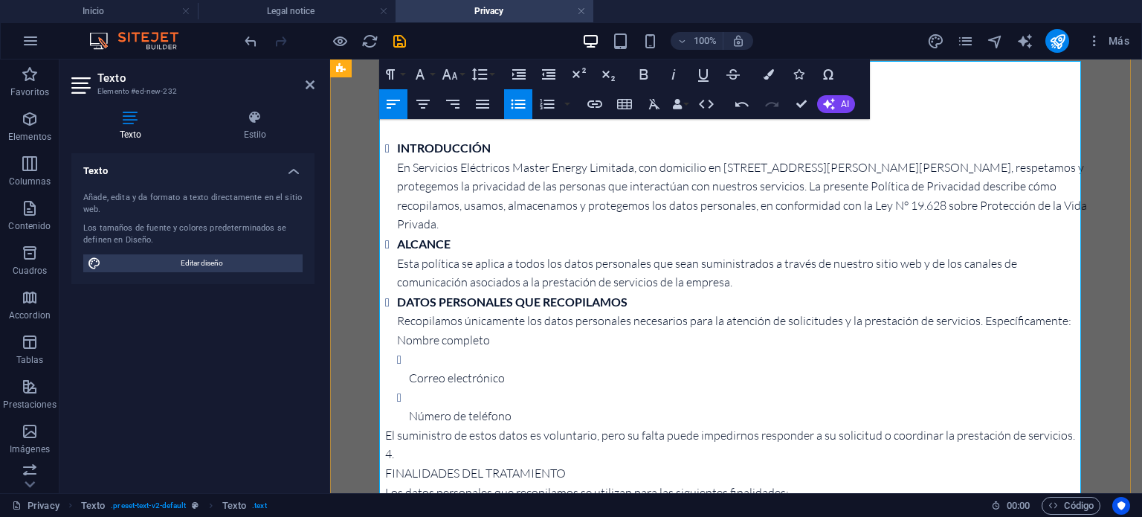
click at [409, 360] on li "Correo electrónico" at bounding box center [748, 369] width 678 height 38
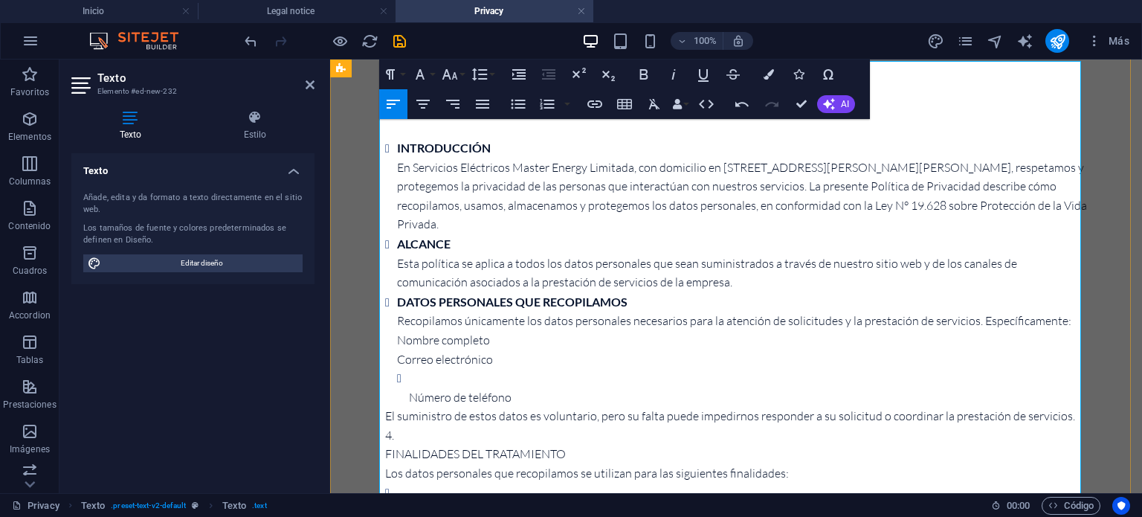
click at [412, 378] on li "Número de teléfono" at bounding box center [748, 388] width 678 height 38
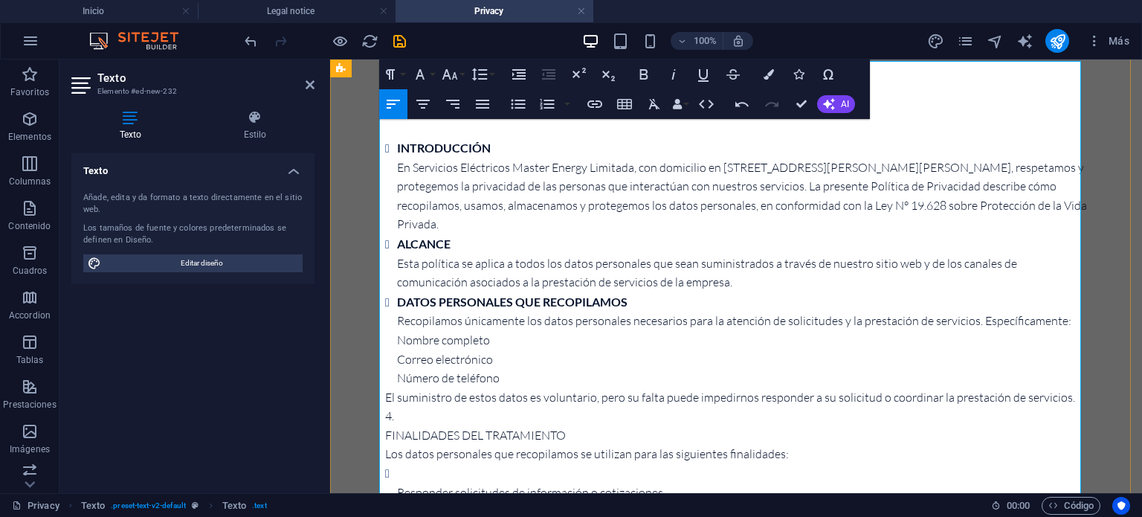
click at [496, 343] on p "Nombre completo" at bounding box center [742, 340] width 690 height 19
drag, startPoint x: 392, startPoint y: 356, endPoint x: 471, endPoint y: 377, distance: 81.5
click at [471, 377] on ul "Nombre completo Correo electrónico Número de teléfono" at bounding box center [736, 359] width 702 height 57
click at [502, 383] on p "Número de teléfono" at bounding box center [742, 378] width 690 height 19
drag, startPoint x: 504, startPoint y: 383, endPoint x: 390, endPoint y: 338, distance: 122.1
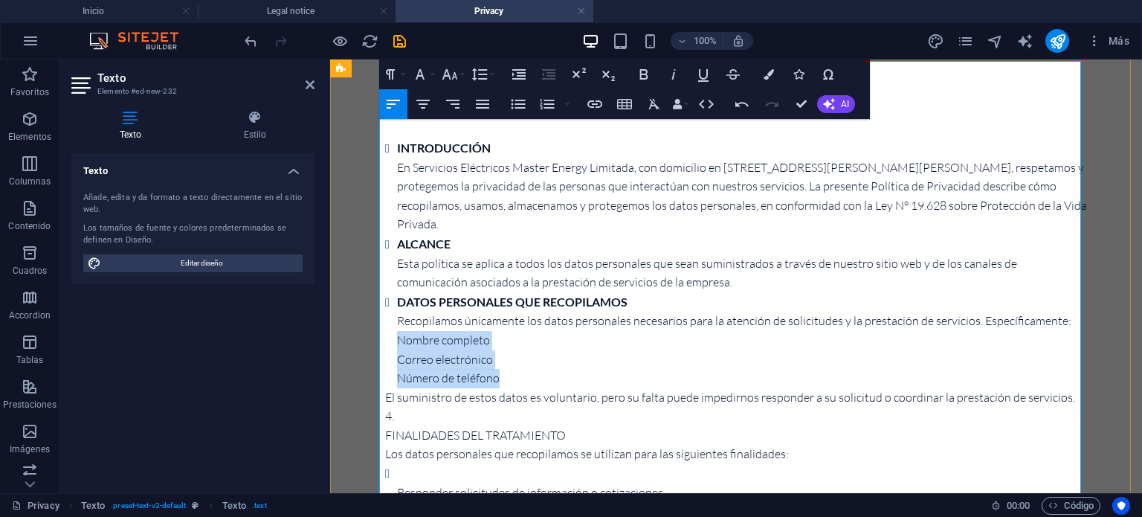
click at [390, 338] on ul "Nombre completo Correo electrónico Número de teléfono" at bounding box center [736, 359] width 702 height 57
click at [515, 70] on icon "button" at bounding box center [518, 74] width 13 height 10
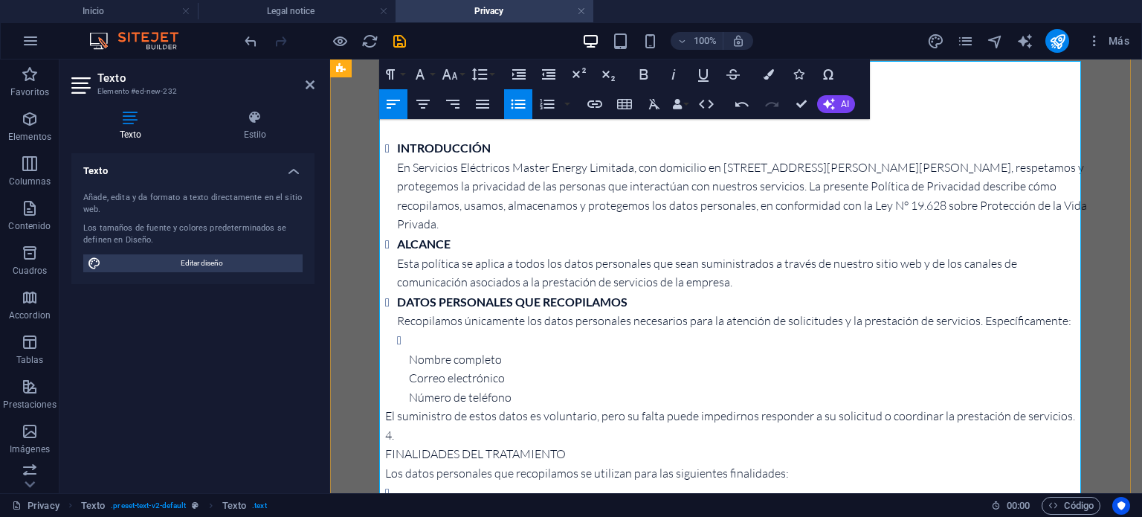
click at [436, 337] on li "Nombre completo Correo electrónico Número de teléfono" at bounding box center [748, 369] width 678 height 76
drag, startPoint x: 485, startPoint y: 403, endPoint x: 387, endPoint y: 360, distance: 106.5
click at [517, 71] on icon "button" at bounding box center [519, 74] width 18 height 18
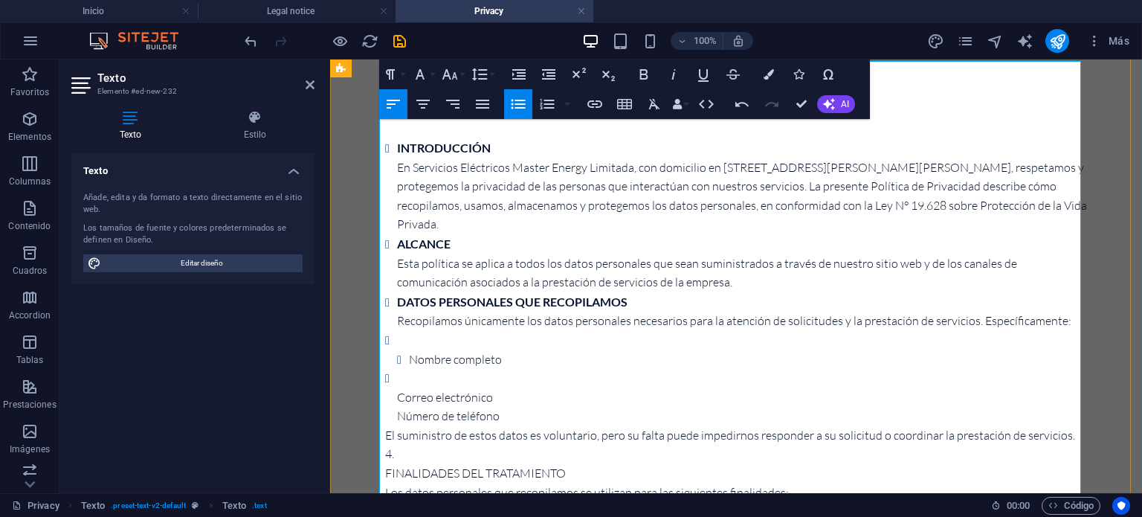
click at [523, 331] on li "Nombre completo" at bounding box center [742, 350] width 690 height 38
click at [497, 360] on li "Nombre completo" at bounding box center [748, 359] width 678 height 19
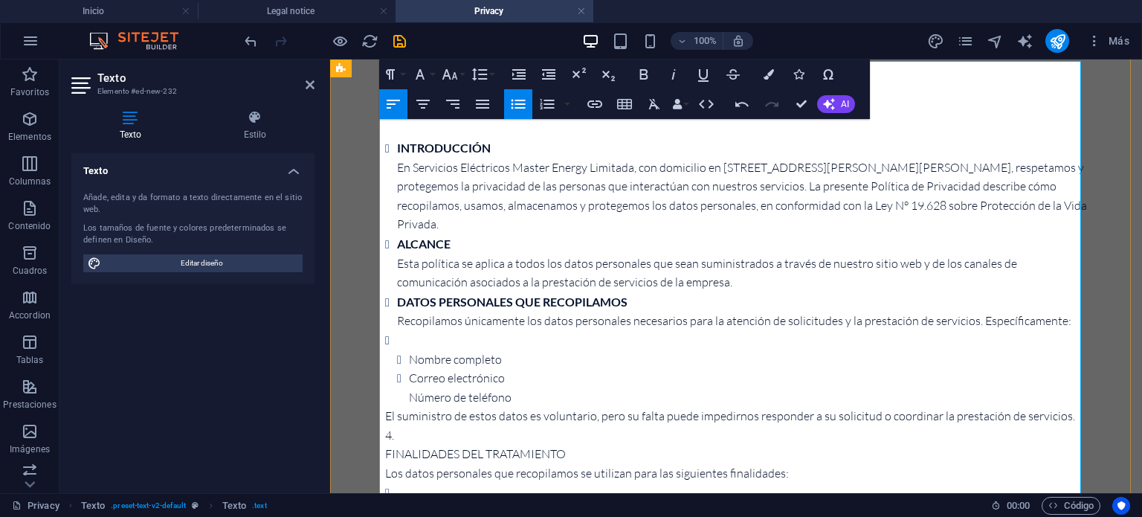
click at [514, 377] on li "Correo electrónico Número de teléfono" at bounding box center [748, 388] width 678 height 38
click at [397, 343] on li "Nombre completo Correo electrónico Número de teléfono" at bounding box center [742, 369] width 690 height 76
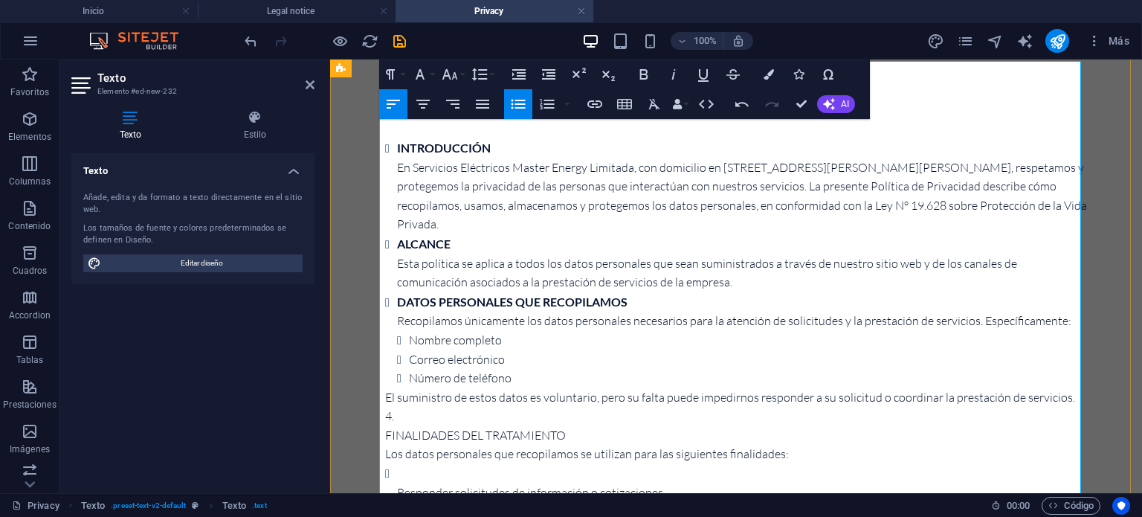
click at [536, 355] on li "Correo electrónico" at bounding box center [748, 359] width 678 height 19
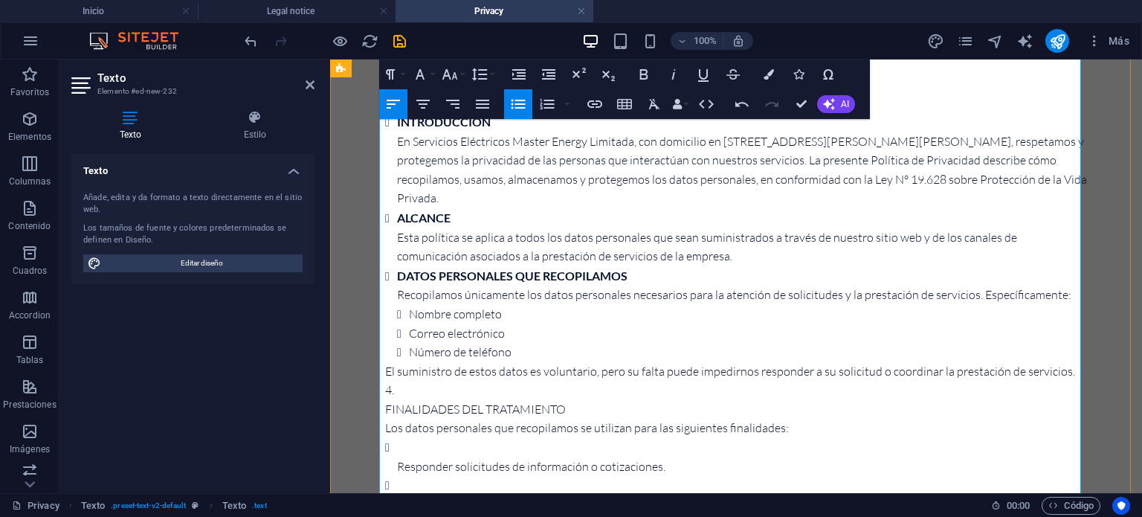
scroll to position [175, 0]
click at [522, 354] on li "Número de teléfono" at bounding box center [748, 351] width 678 height 19
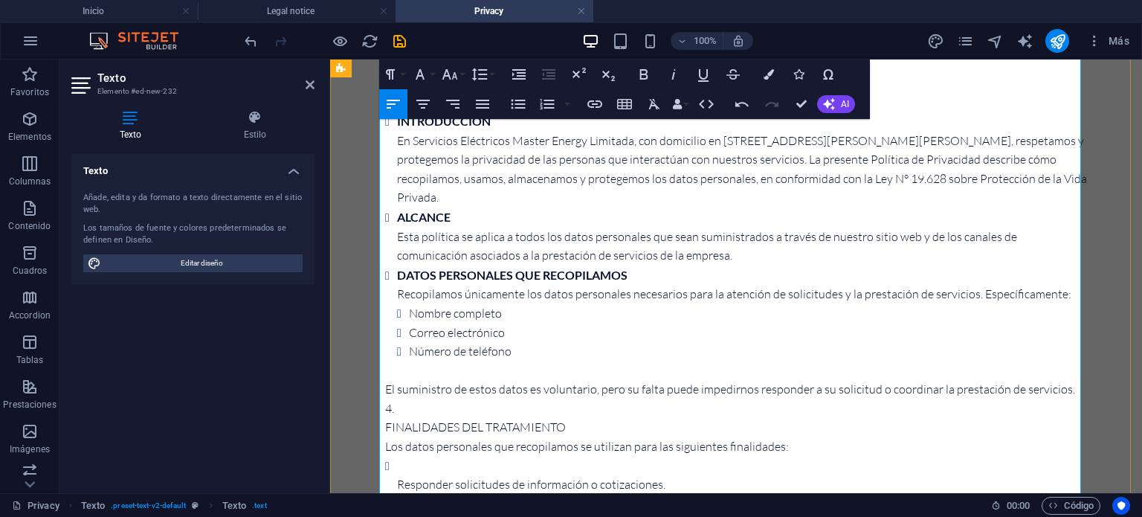
click at [385, 394] on p "El suministro de estos datos es voluntario, pero su falta puede impedirnos resp…" at bounding box center [736, 389] width 702 height 19
click at [407, 383] on p "El suministro de estos datos es voluntario, pero su falta puede impedirnos resp…" at bounding box center [736, 389] width 702 height 19
click at [517, 71] on icon "button" at bounding box center [519, 74] width 18 height 18
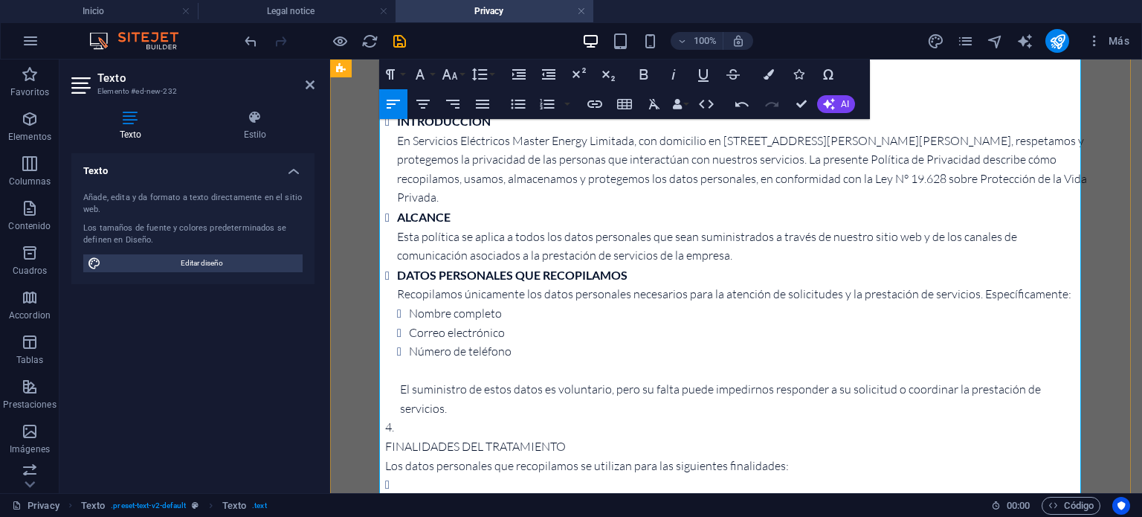
click at [389, 437] on p "FINALIDADES DEL TRATAMIENTO Los datos personales que recopilamos se utilizan pa…" at bounding box center [736, 456] width 702 height 38
drag, startPoint x: 574, startPoint y: 427, endPoint x: 392, endPoint y: 426, distance: 181.4
click at [546, 73] on icon "button" at bounding box center [549, 74] width 18 height 18
click at [575, 437] on p "FINALIDADES DEL TRATAMIENTO Los datos personales que recopilamos se utilizan pa…" at bounding box center [736, 456] width 702 height 38
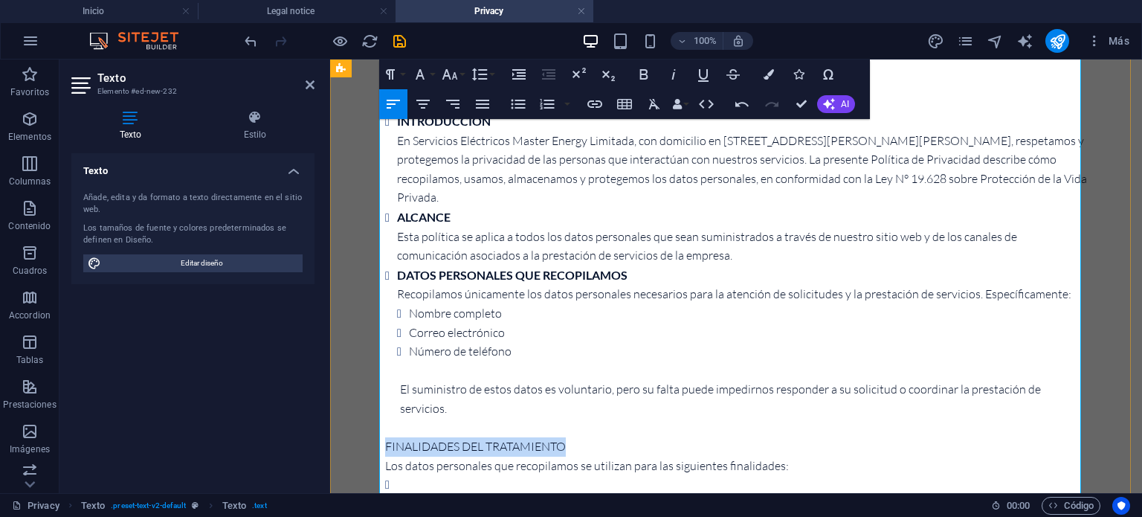
drag, startPoint x: 572, startPoint y: 427, endPoint x: 381, endPoint y: 435, distance: 190.4
click at [385, 437] on p "FINALIDADES DEL TRATAMIENTO" at bounding box center [736, 446] width 702 height 19
click at [612, 279] on strong "DATOS PERSONALES QUE RECOPILAMOS" at bounding box center [512, 275] width 230 height 14
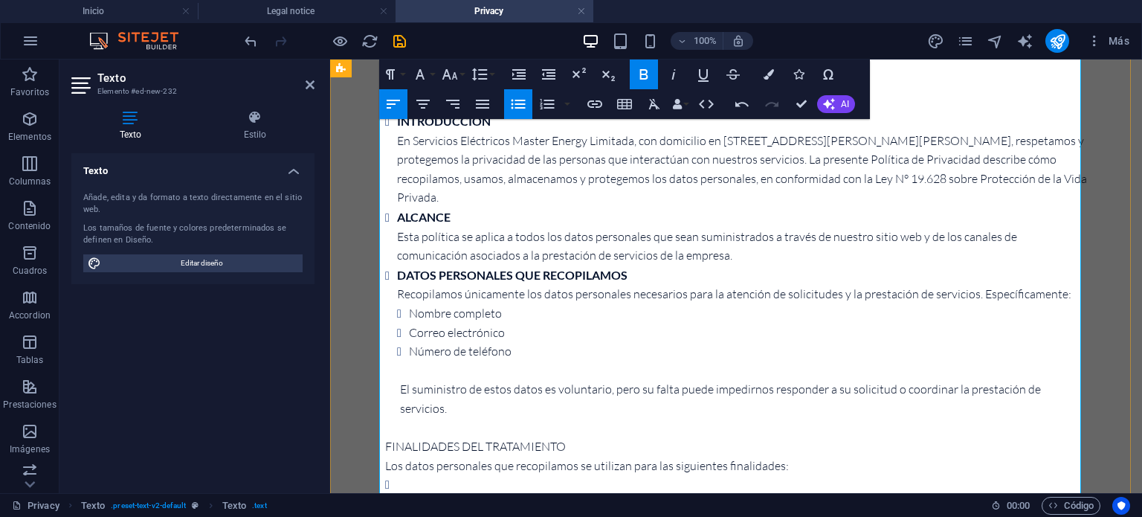
click at [551, 437] on p "FINALIDADES DEL TRATAMIENTO" at bounding box center [736, 446] width 702 height 19
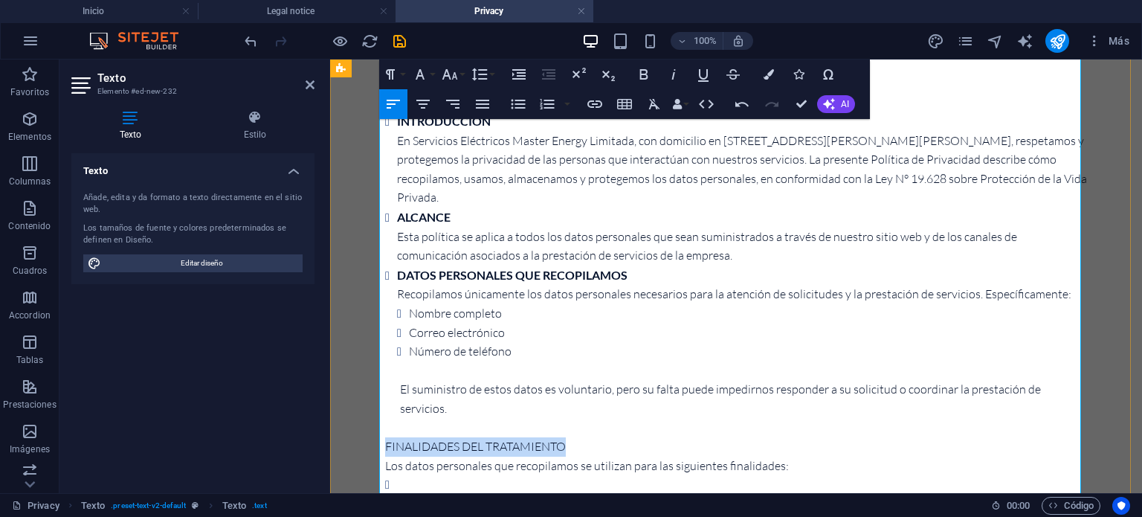
drag, startPoint x: 566, startPoint y: 424, endPoint x: 381, endPoint y: 427, distance: 185.8
click at [385, 437] on p "FINALIDADES DEL TRATAMIENTO" at bounding box center [736, 446] width 702 height 19
click at [398, 378] on p at bounding box center [736, 370] width 702 height 19
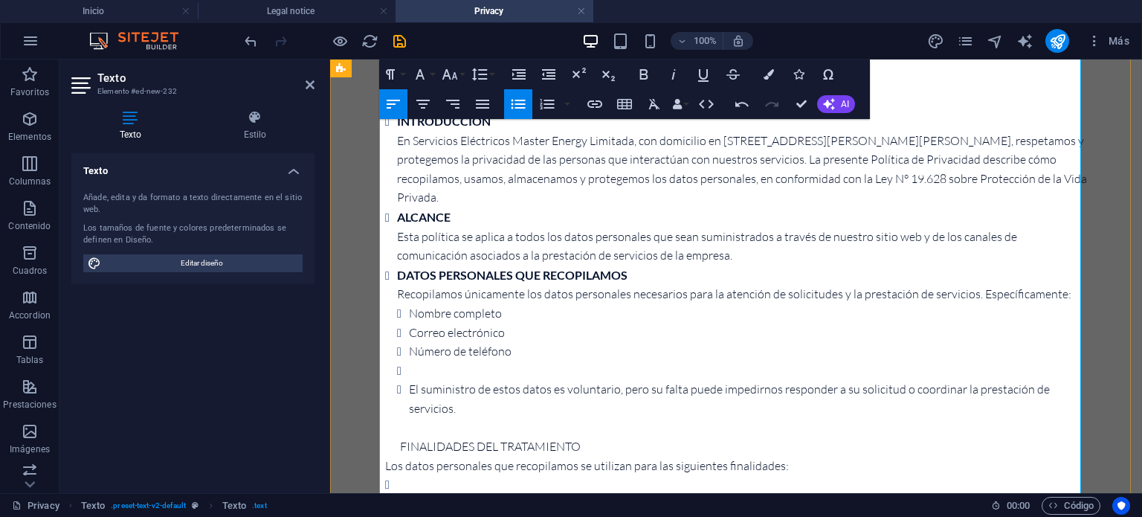
click at [481, 412] on li "El suministro de estos datos es voluntario, pero su falta puede impedirnos resp…" at bounding box center [748, 399] width 678 height 38
click at [418, 374] on li at bounding box center [748, 370] width 678 height 19
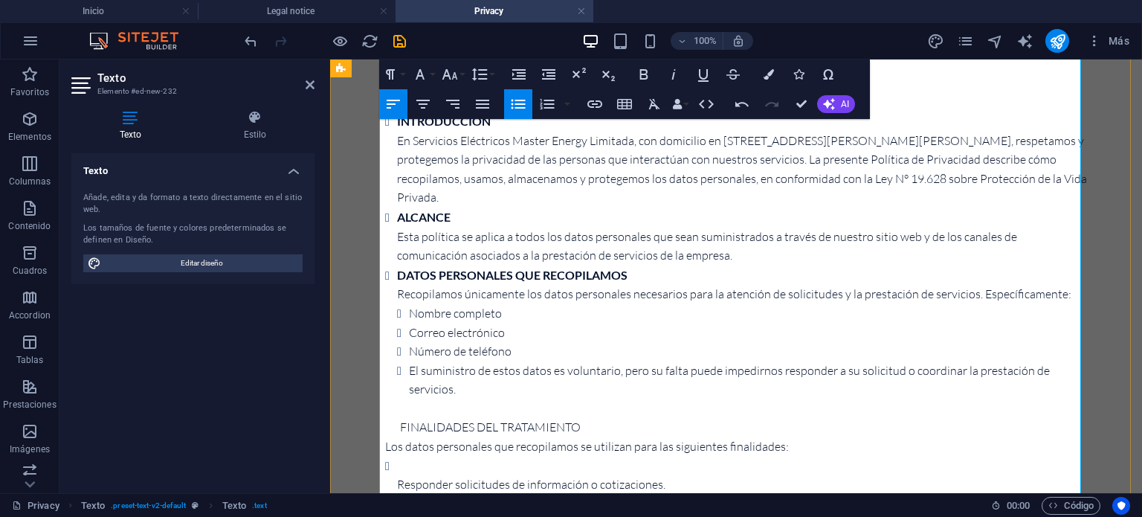
click at [443, 430] on p "FINALIDADES DEL TRATAMIENTO" at bounding box center [743, 427] width 687 height 19
click at [586, 427] on p "FINALIDADES DEL TRATAMIENTO" at bounding box center [743, 427] width 687 height 19
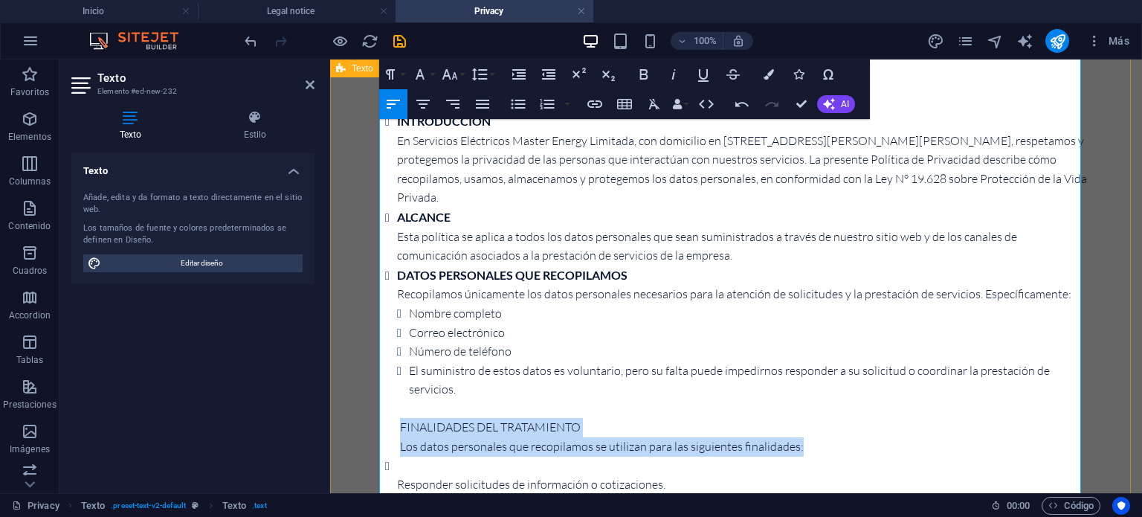
drag, startPoint x: 799, startPoint y: 447, endPoint x: 378, endPoint y: 433, distance: 421.6
click at [546, 74] on icon "button" at bounding box center [549, 74] width 18 height 18
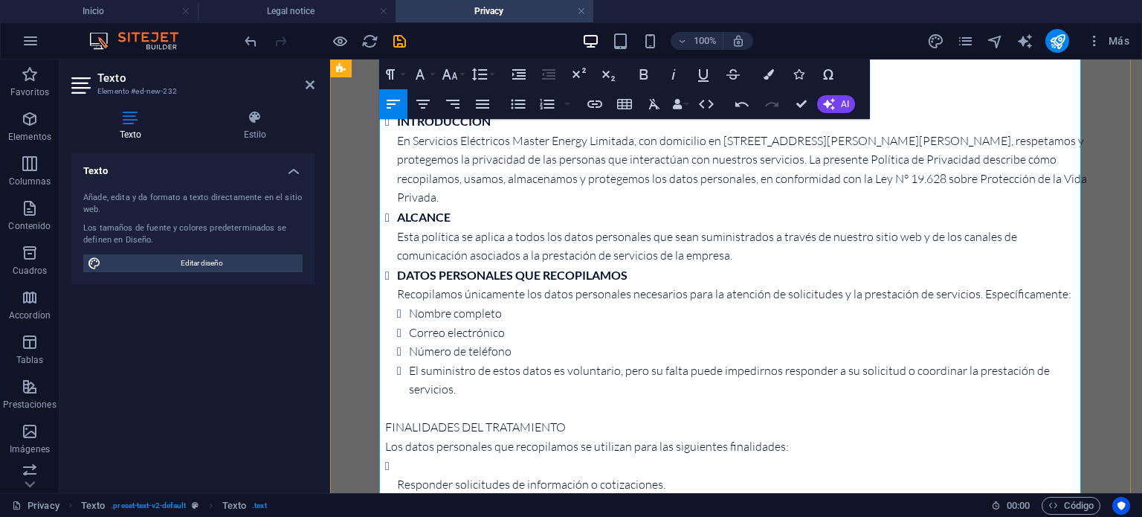
click at [576, 418] on p at bounding box center [743, 408] width 687 height 19
click at [509, 415] on p at bounding box center [743, 408] width 687 height 19
click at [419, 477] on p "Responder solicitudes de información o cotizaciones." at bounding box center [742, 484] width 690 height 19
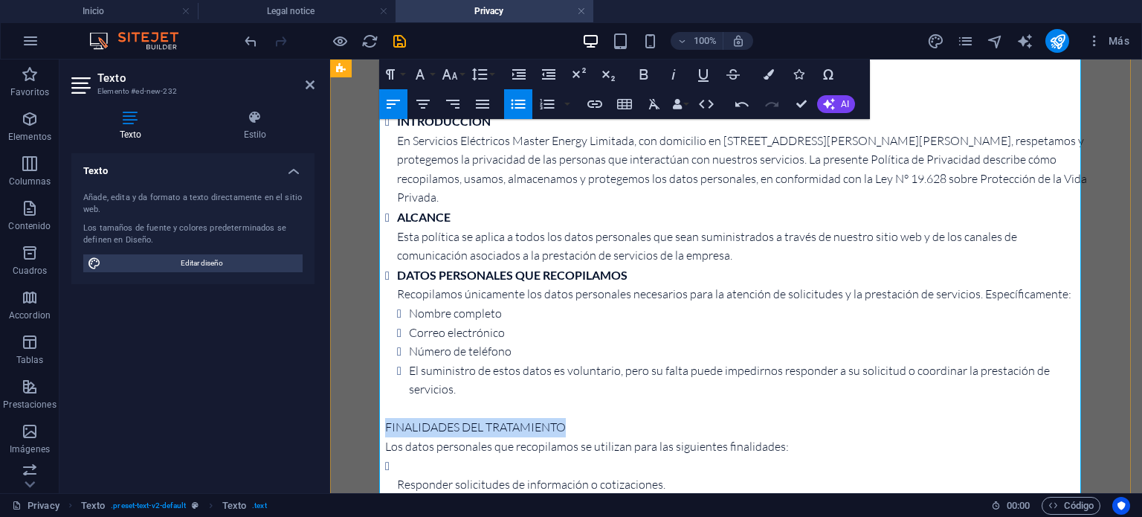
drag, startPoint x: 574, startPoint y: 432, endPoint x: 381, endPoint y: 434, distance: 193.3
click at [385, 434] on p "FINALIDADES DEL TRATAMIENTO" at bounding box center [736, 427] width 702 height 19
click at [642, 77] on icon "button" at bounding box center [644, 74] width 18 height 18
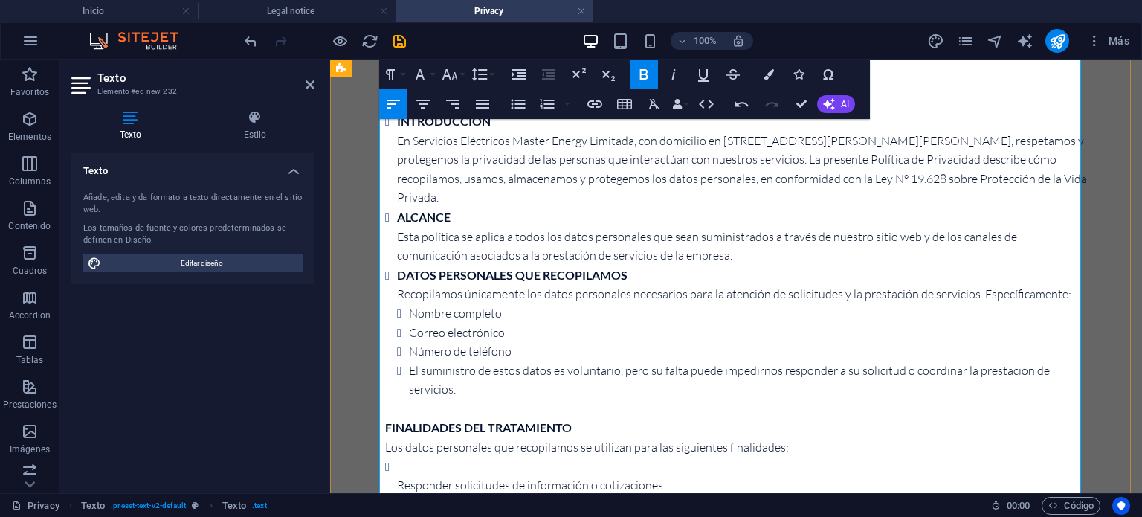
click at [621, 369] on li "El suministro de estos datos es voluntario, pero su falta puede impedirnos resp…" at bounding box center [748, 380] width 678 height 38
click at [397, 292] on li "DATOS PERSONALES QUE RECOPILAMOS Recopilamos únicamente los datos personales ne…" at bounding box center [742, 332] width 690 height 134
click at [526, 314] on li "Nombre completo" at bounding box center [748, 313] width 678 height 19
click at [397, 288] on li "Recopilamos únicamente los datos personales necesarios para la atención de soli…" at bounding box center [742, 342] width 690 height 114
click at [742, 351] on li "Número de teléfono" at bounding box center [748, 351] width 678 height 19
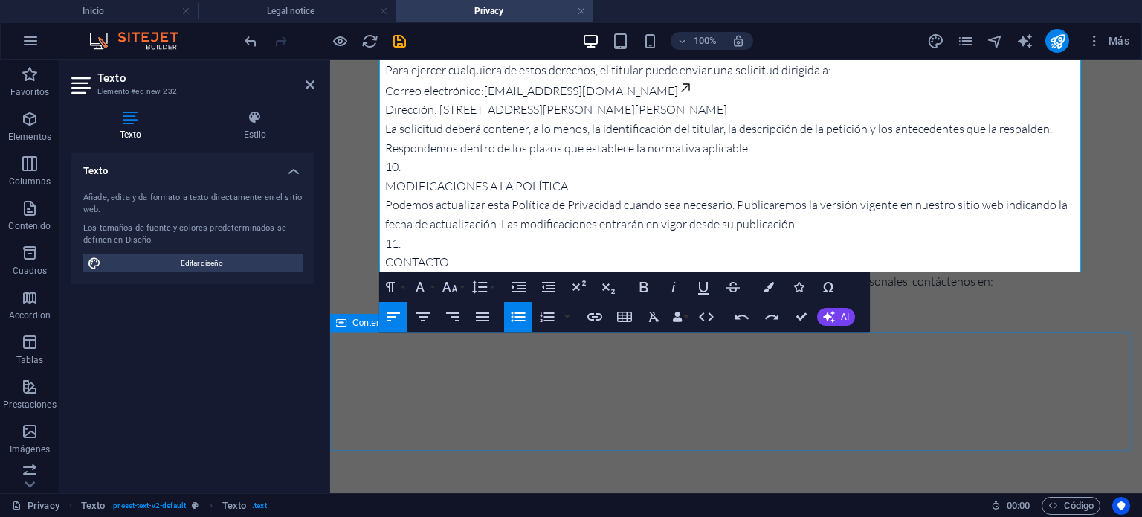
scroll to position [1433, 0]
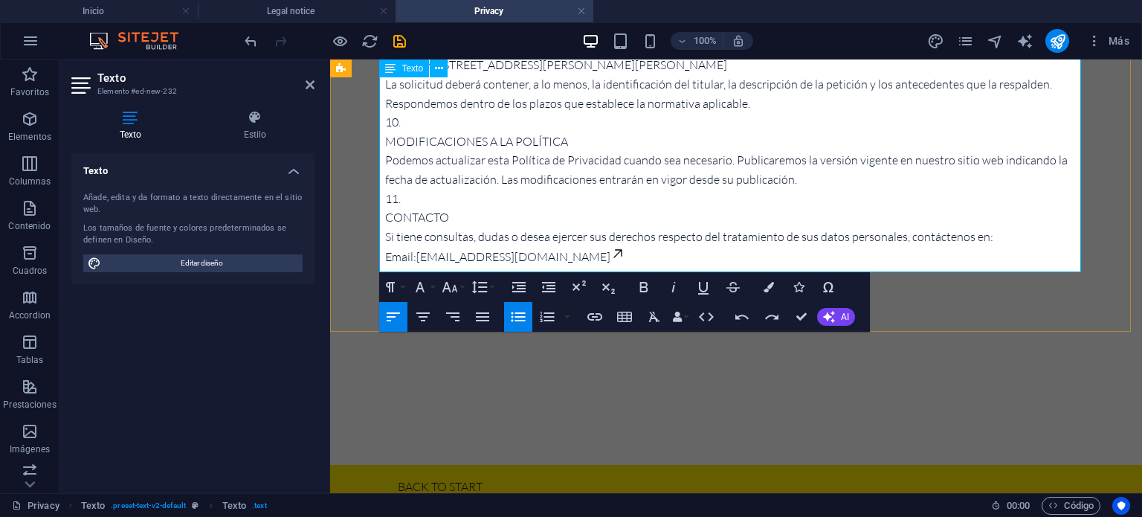
drag, startPoint x: 776, startPoint y: 251, endPoint x: 823, endPoint y: 235, distance: 49.6
click at [823, 235] on p "CONTACTO Si tiene consultas, dudas o desea ejercer sus derechos respecto del tr…" at bounding box center [736, 246] width 702 height 77
click at [817, 231] on p "CONTACTO Si tiene consultas, dudas o desea ejercer sus derechos respecto del tr…" at bounding box center [736, 246] width 702 height 77
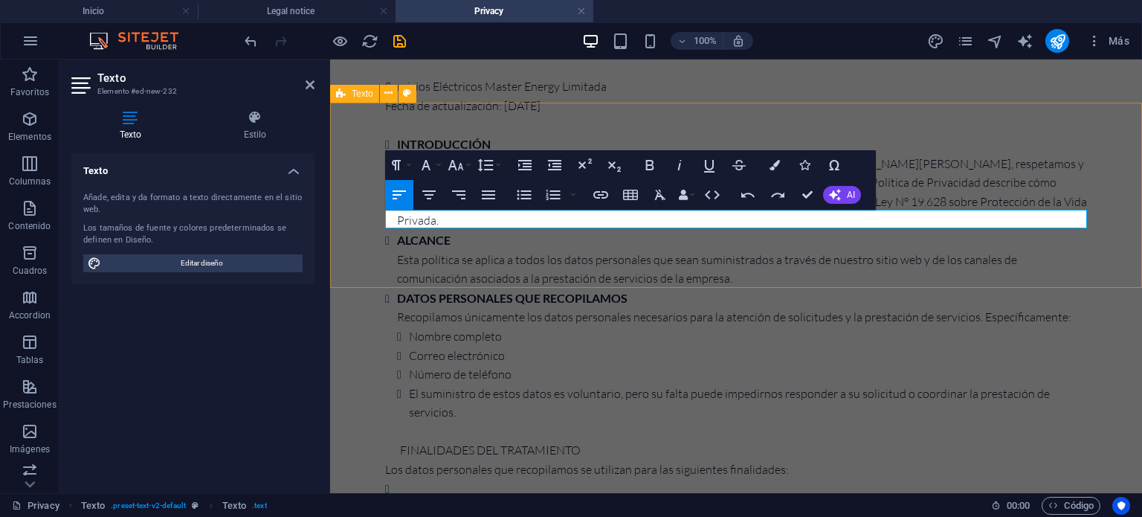
scroll to position [0, 0]
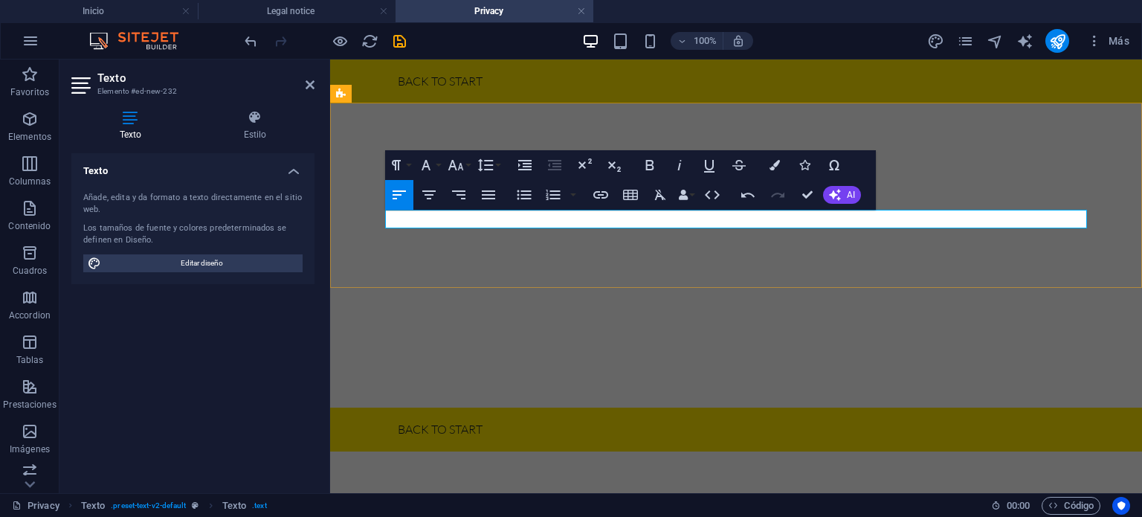
click at [576, 224] on p at bounding box center [736, 219] width 702 height 19
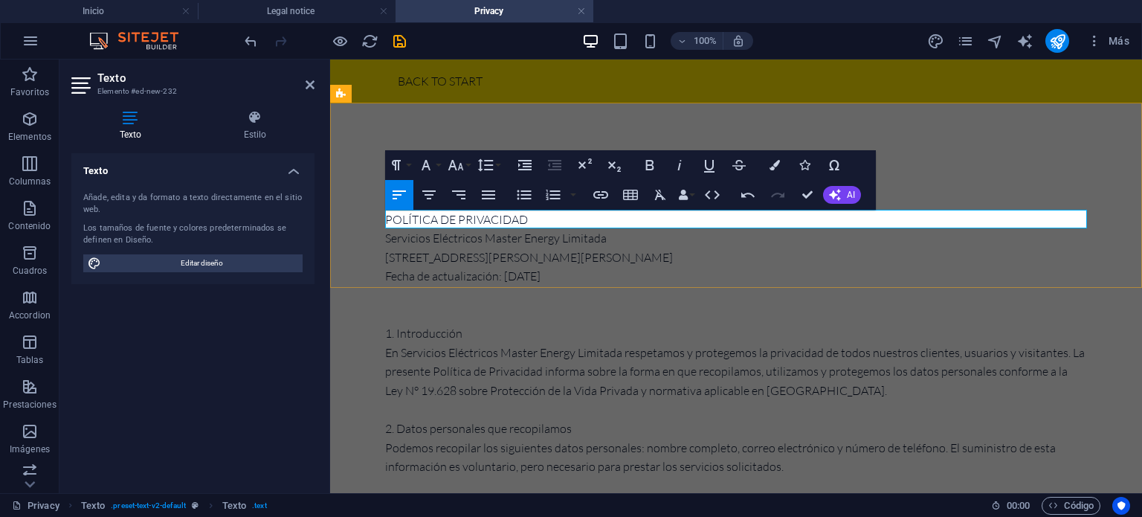
scroll to position [33728, 0]
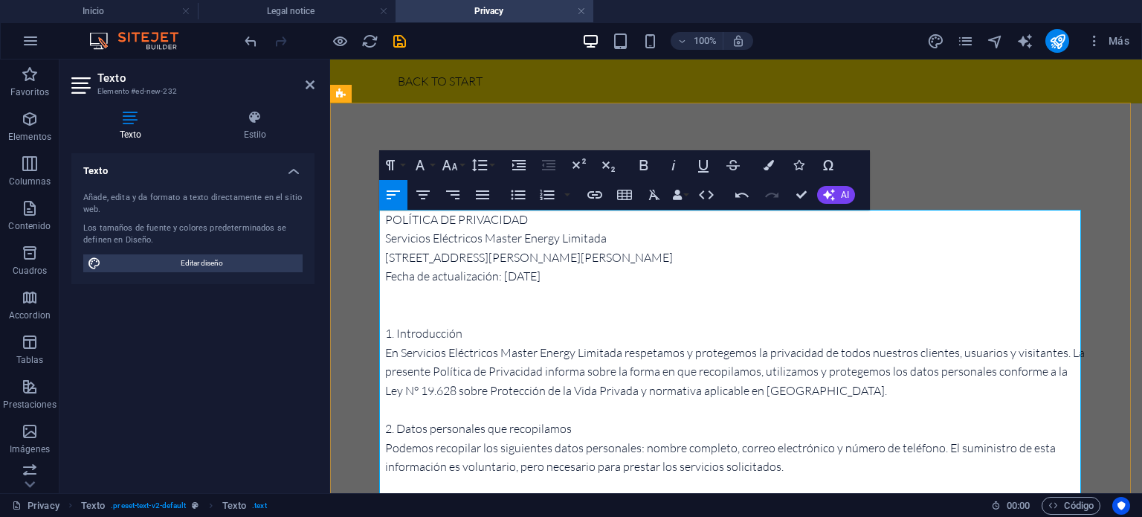
click at [607, 317] on p at bounding box center [736, 314] width 702 height 19
click at [838, 196] on button "AI" at bounding box center [836, 195] width 38 height 18
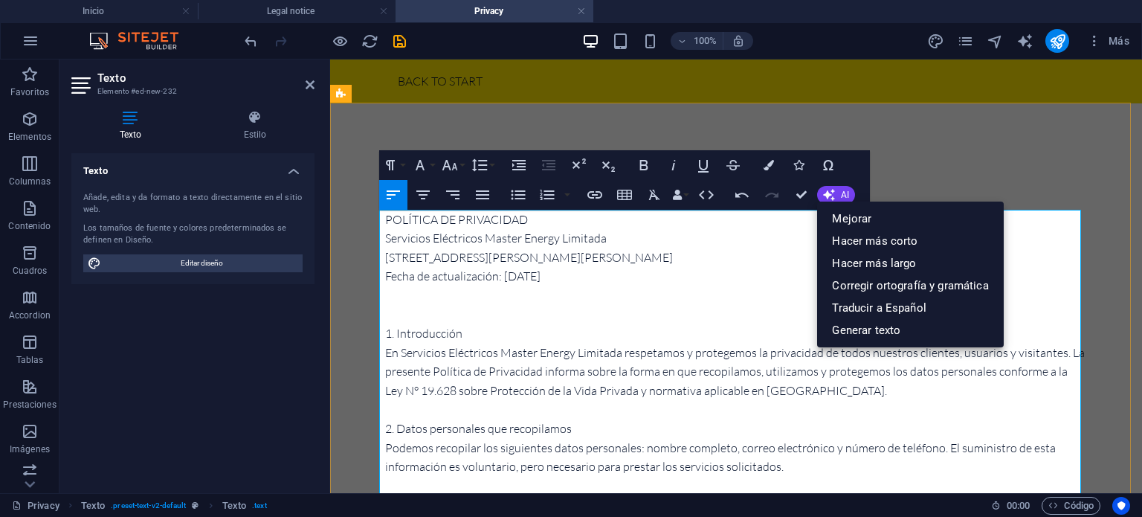
click at [711, 284] on p "Fecha de actualización: [DATE]" at bounding box center [736, 276] width 702 height 19
click at [708, 324] on p "1. Introducción" at bounding box center [736, 333] width 702 height 19
click at [896, 285] on link "Corregir ortografía y gramática" at bounding box center [910, 285] width 186 height 22
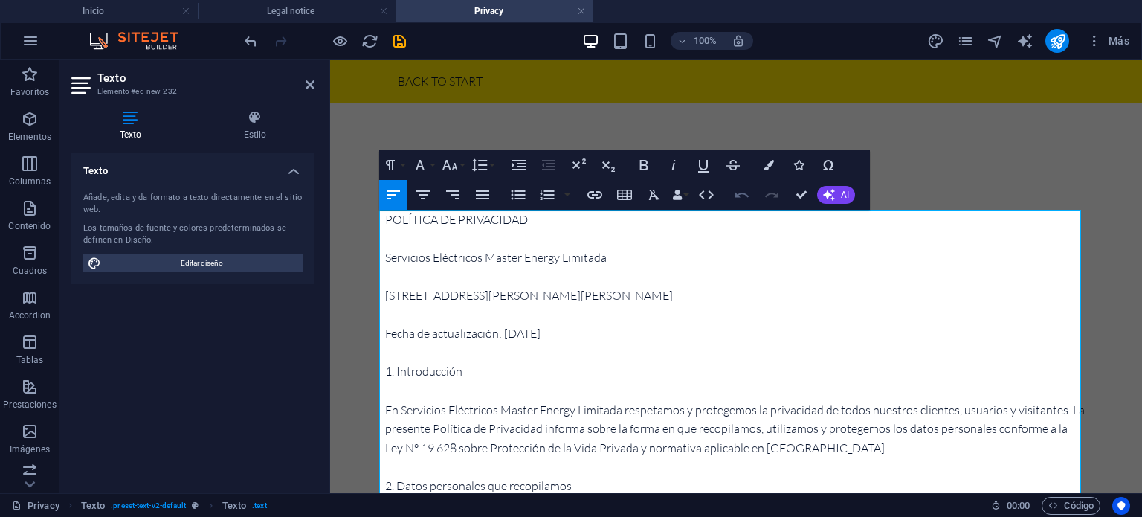
click at [737, 193] on icon "button" at bounding box center [742, 195] width 18 height 18
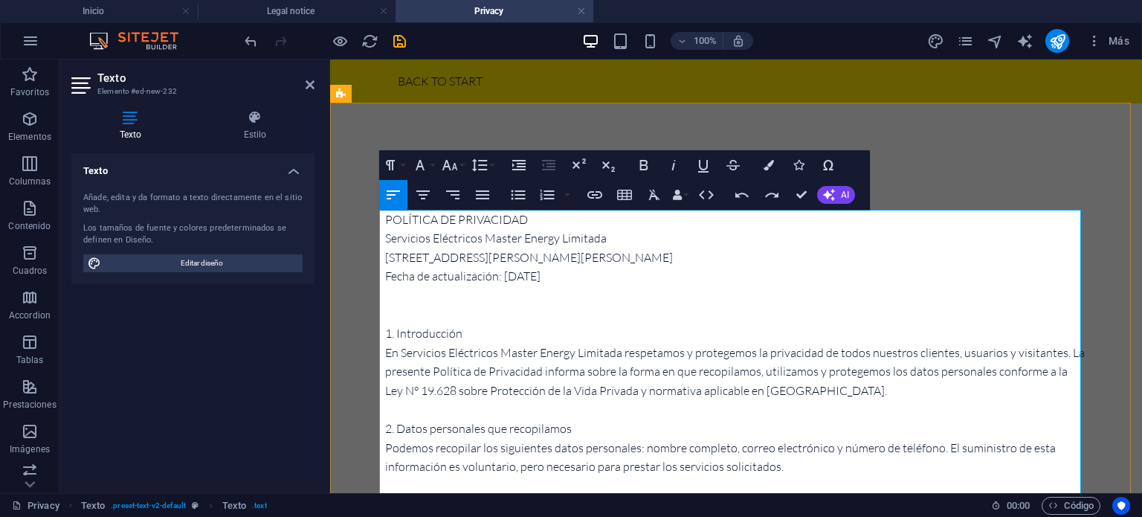
click at [624, 267] on p "Fecha de actualización: [DATE]" at bounding box center [736, 276] width 702 height 19
drag, startPoint x: 595, startPoint y: 275, endPoint x: 381, endPoint y: 222, distance: 219.7
click at [427, 197] on icon "button" at bounding box center [423, 195] width 18 height 18
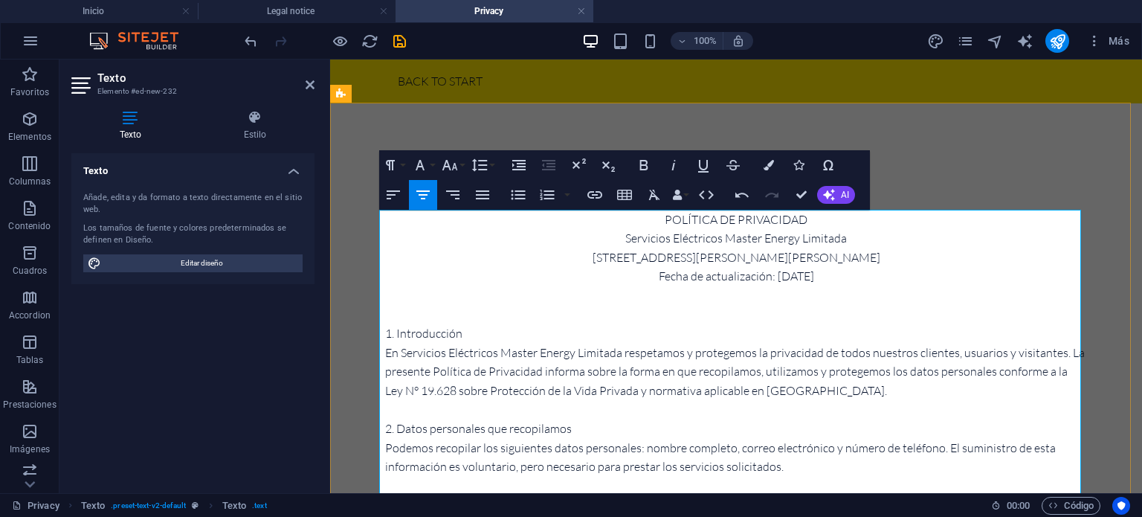
click at [620, 331] on p "1. Introducción" at bounding box center [736, 333] width 702 height 19
click at [813, 216] on p "POLÍTICA DE PRIVACIDAD" at bounding box center [736, 219] width 702 height 19
click at [746, 261] on p "[STREET_ADDRESS][PERSON_NAME][PERSON_NAME]" at bounding box center [736, 257] width 702 height 19
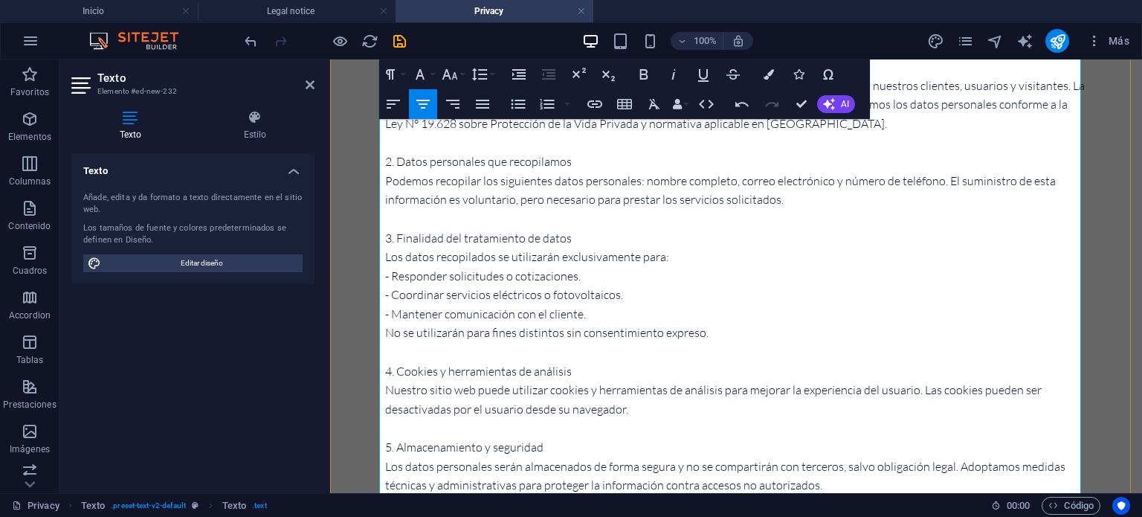
scroll to position [271, 0]
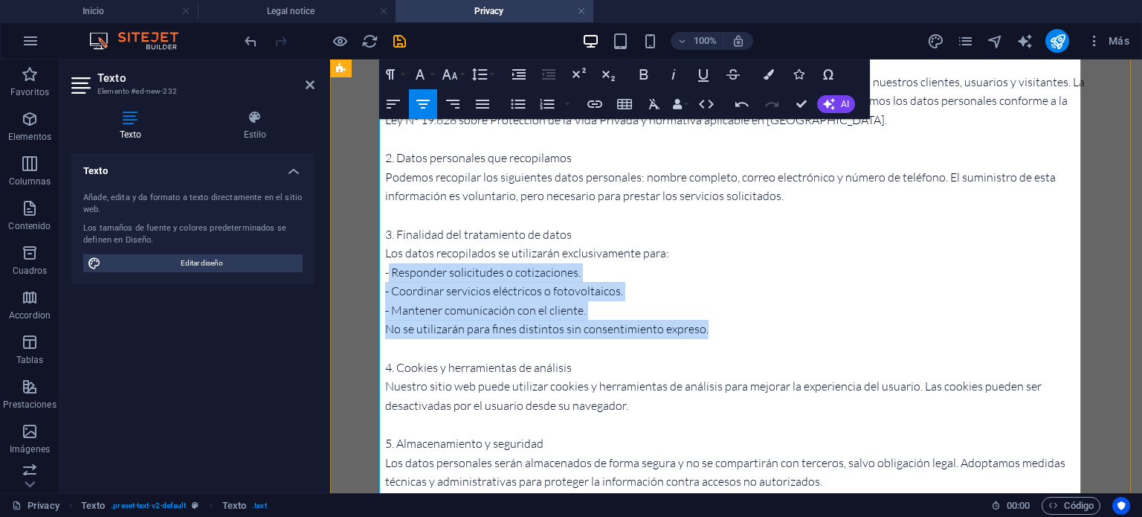
drag, startPoint x: 705, startPoint y: 329, endPoint x: 382, endPoint y: 271, distance: 328.6
click at [385, 271] on div "​ Servicios Eléctricos Master Energy [STREET_ADDRESS][PERSON_NAME][PERSON_NAME]…" at bounding box center [736, 377] width 702 height 875
click at [592, 308] on p "- Mantener comunicación con el cliente." at bounding box center [736, 310] width 702 height 19
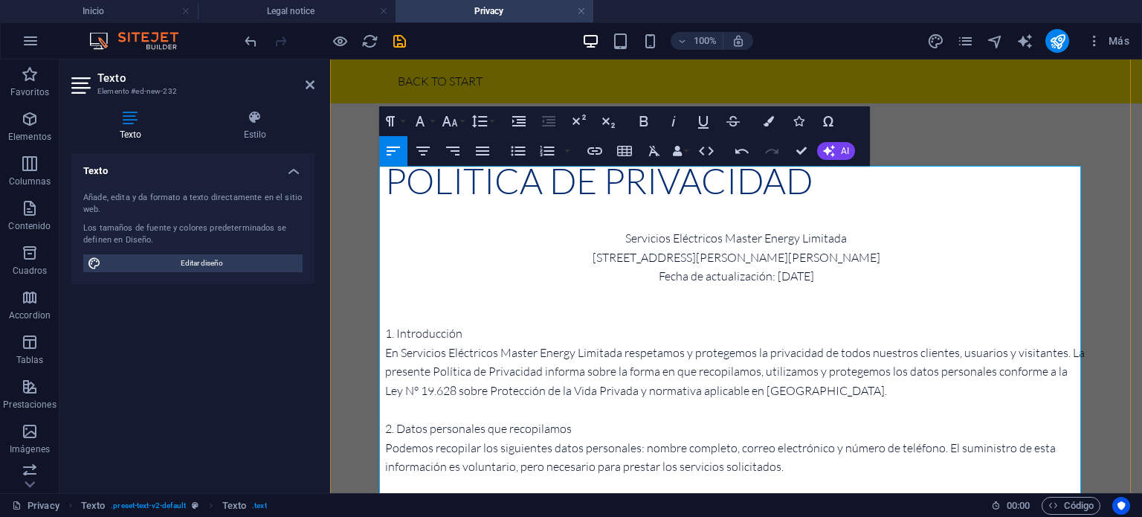
scroll to position [65, 0]
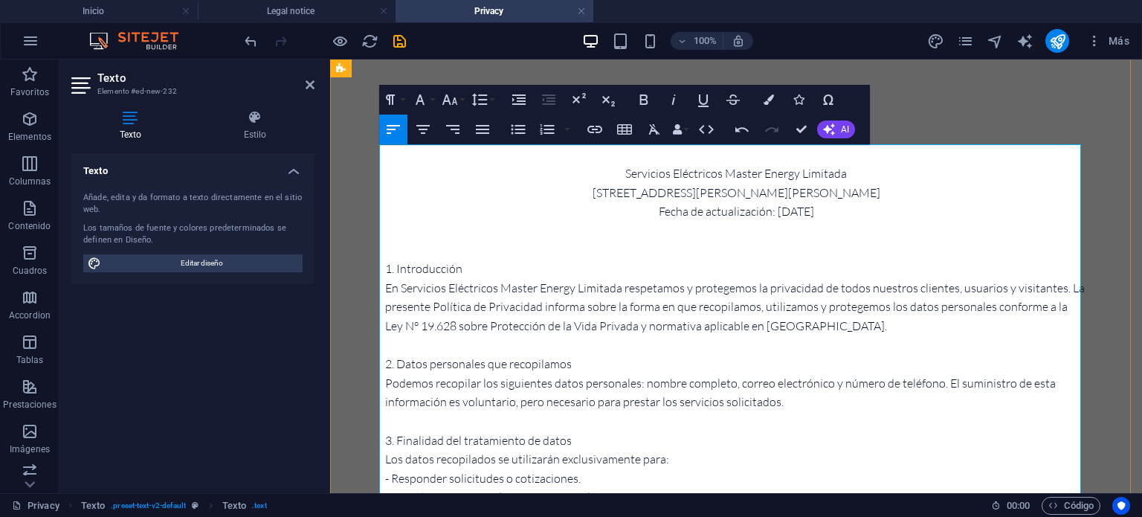
click at [650, 244] on p at bounding box center [736, 250] width 702 height 19
click at [755, 210] on p "Fecha de actualización: [DATE]" at bounding box center [736, 211] width 702 height 19
click at [455, 213] on p "Fecha de actualización: [DATE]" at bounding box center [736, 211] width 702 height 19
click at [973, 106] on div "POLÍTICA DE PRIVACIDAD" at bounding box center [736, 116] width 702 height 36
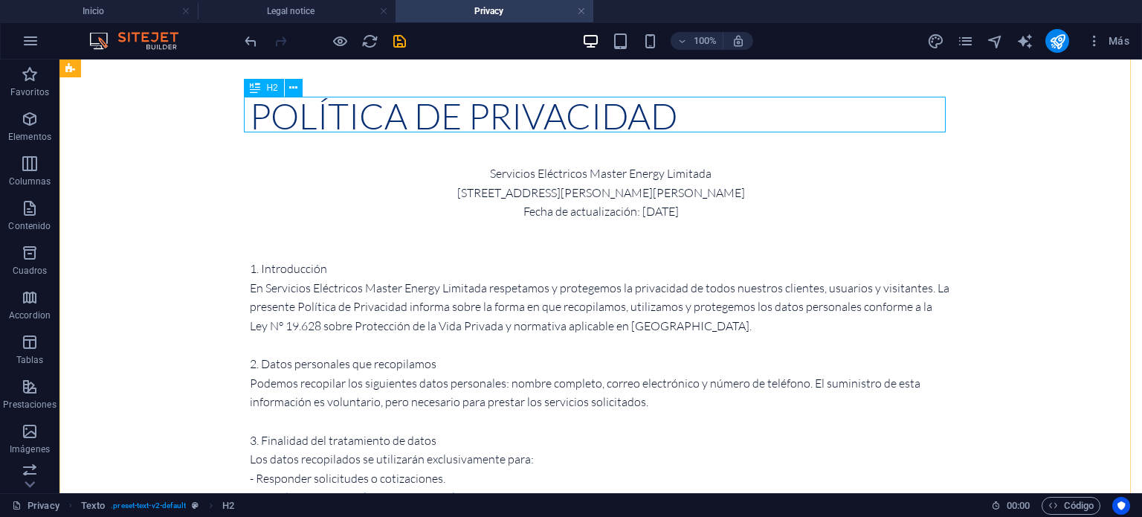
click at [572, 117] on div "POLÍTICA DE PRIVACIDAD" at bounding box center [601, 116] width 702 height 36
click at [589, 109] on div "POLÍTICA DE PRIVACIDAD" at bounding box center [601, 116] width 702 height 36
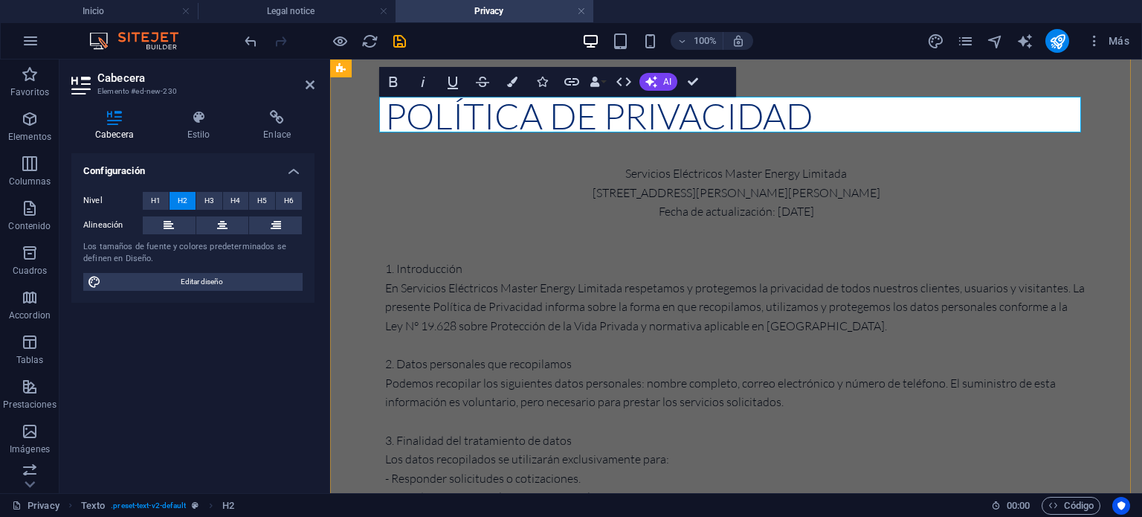
click at [847, 121] on h2 "POLÍTICA DE PRIVACIDAD" at bounding box center [736, 116] width 702 height 36
click at [824, 114] on h2 "POLÍTICA DE PRIVACIDAD" at bounding box center [736, 116] width 702 height 36
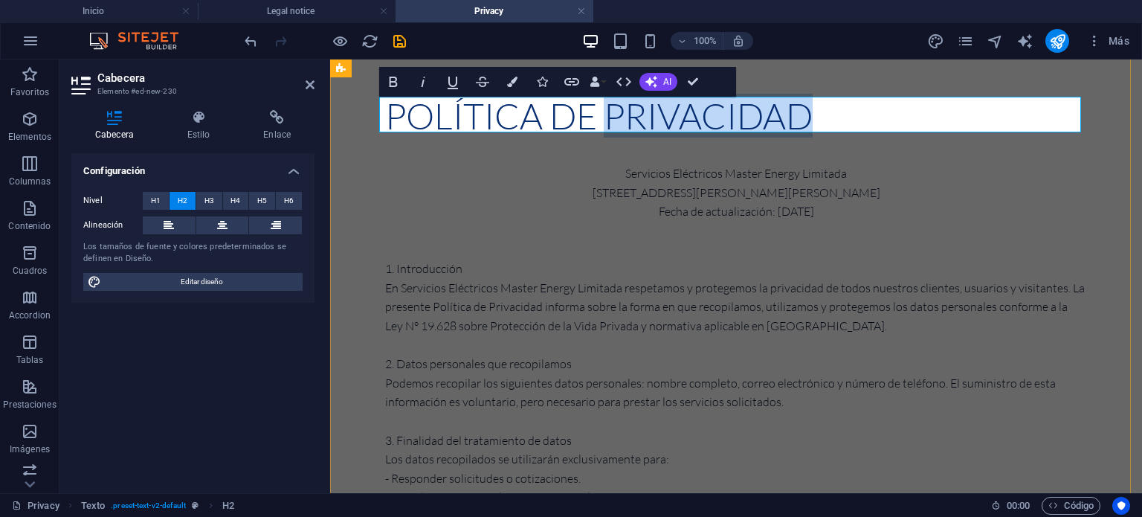
click at [824, 114] on h2 "POLÍTICA DE PRIVACIDAD" at bounding box center [736, 116] width 702 height 36
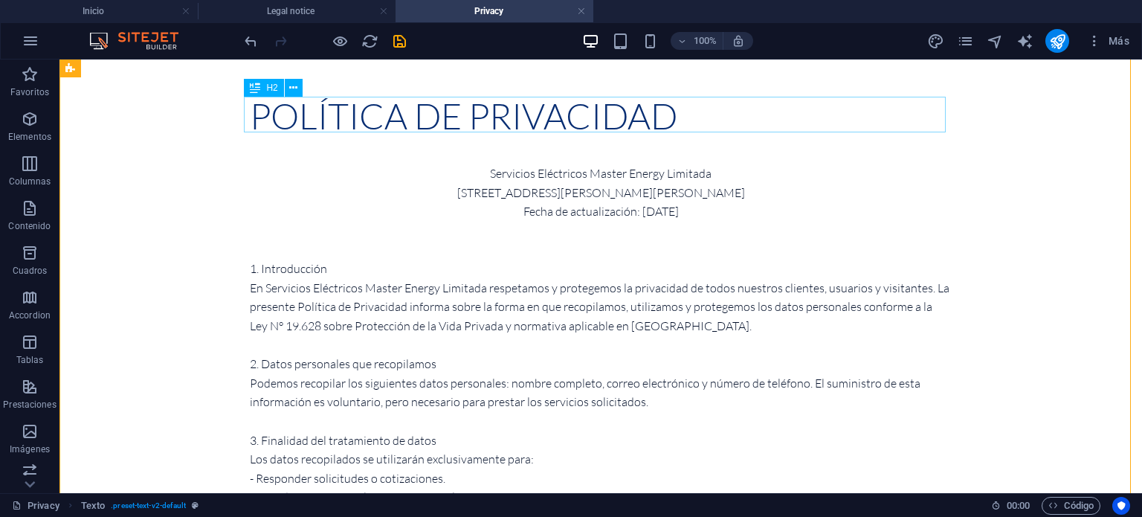
click at [402, 119] on div "POLÍTICA DE PRIVACIDAD" at bounding box center [601, 116] width 702 height 36
click at [298, 83] on button at bounding box center [294, 88] width 18 height 18
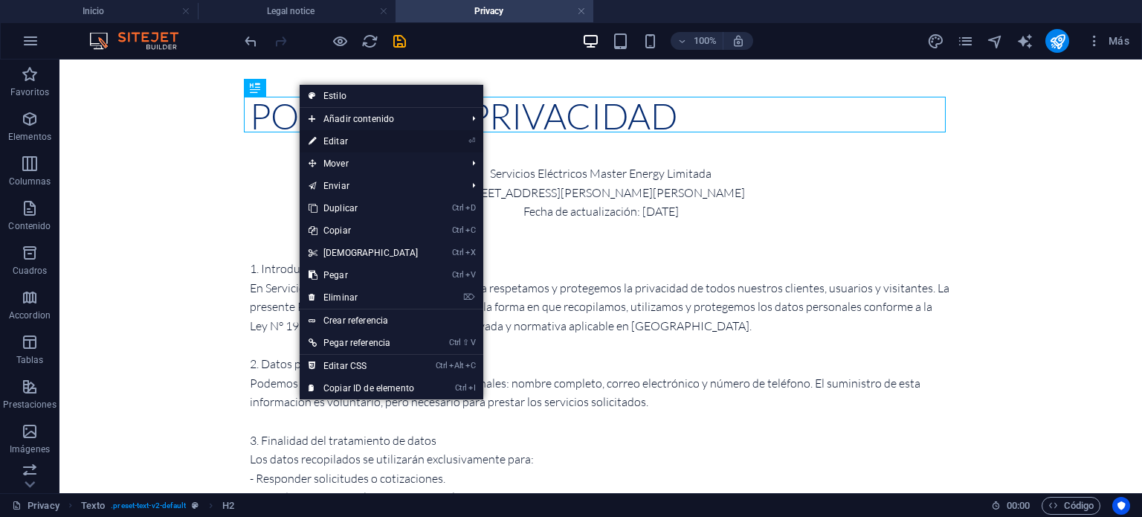
click at [358, 144] on link "⏎ Editar" at bounding box center [364, 141] width 128 height 22
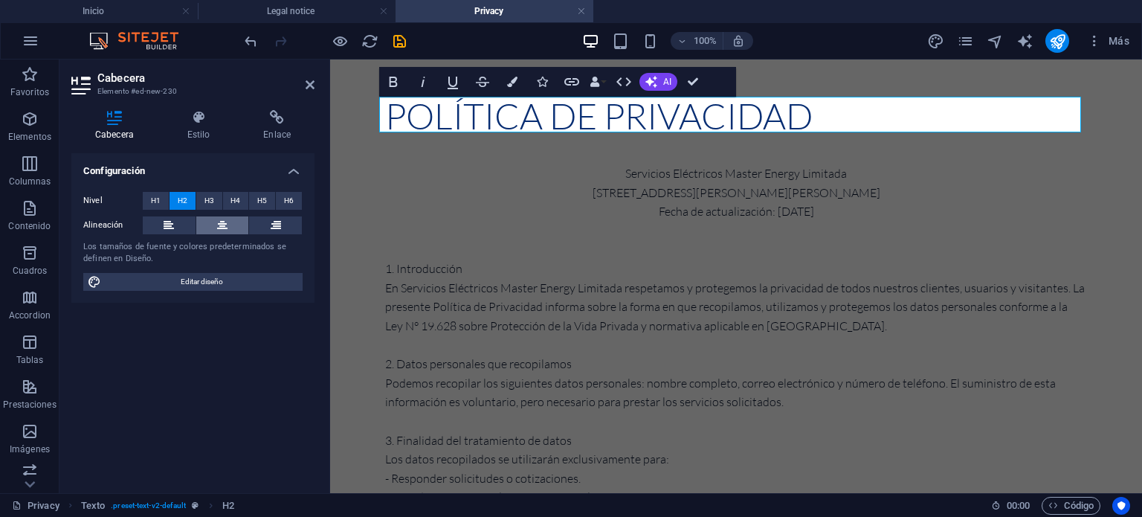
click at [220, 228] on icon at bounding box center [222, 225] width 10 height 18
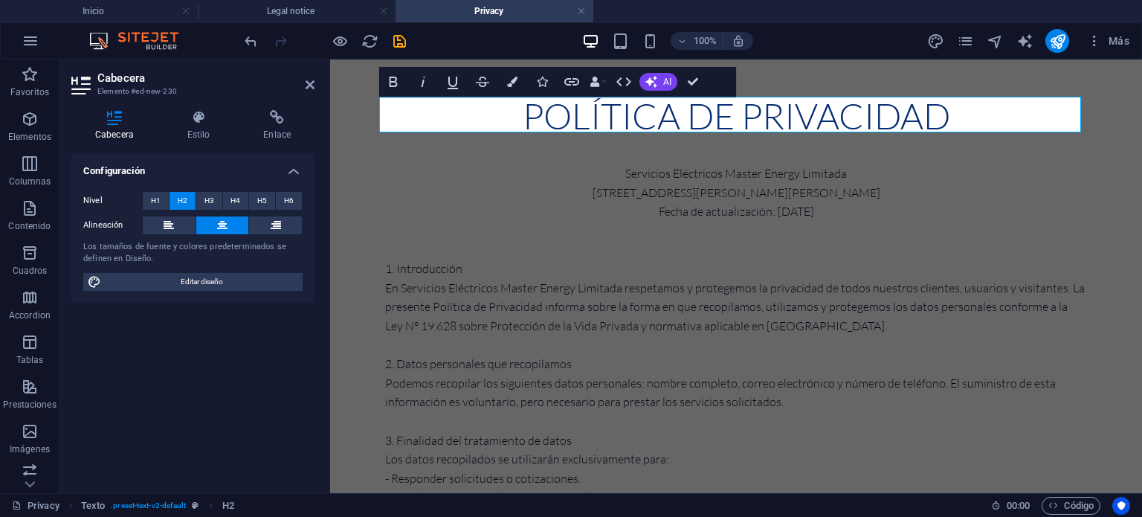
click at [199, 357] on div "Configuración Nivel H1 H2 H3 H4 H5 H6 Alineación Los tamaños de fuente y colore…" at bounding box center [192, 317] width 243 height 328
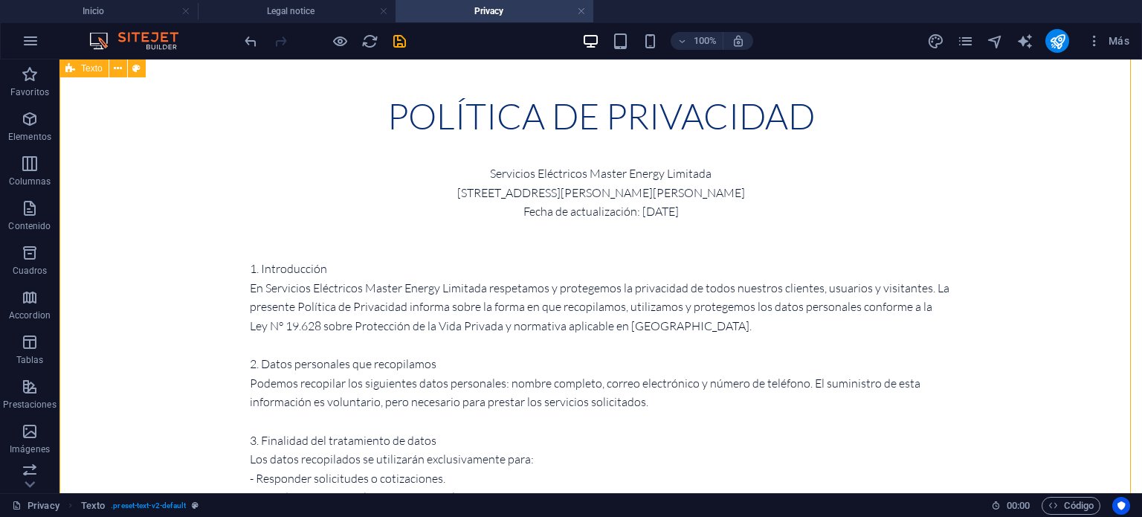
scroll to position [0, 0]
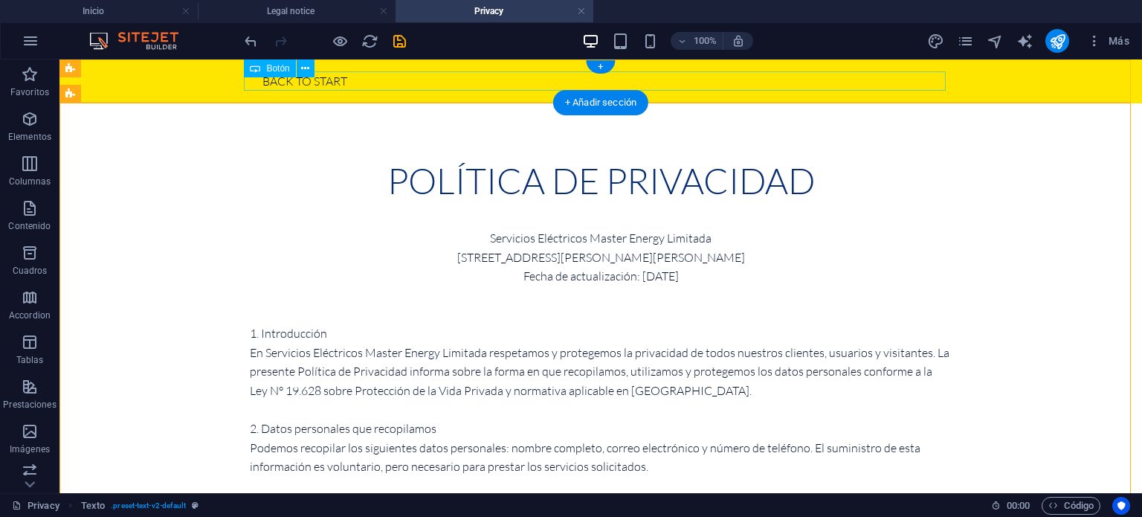
click at [321, 78] on div "Back to start" at bounding box center [601, 81] width 702 height 20
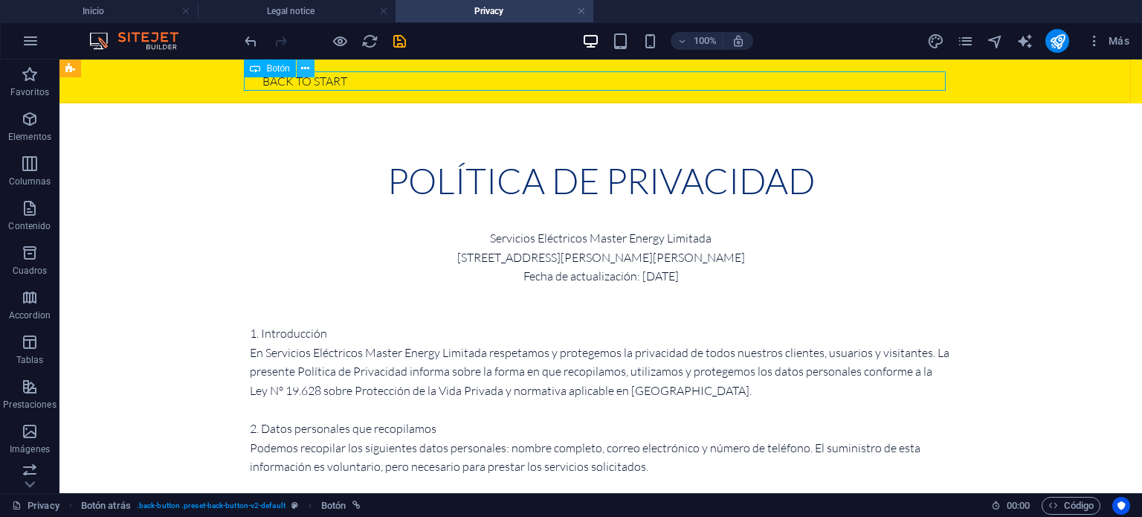
click at [306, 71] on icon at bounding box center [305, 69] width 8 height 16
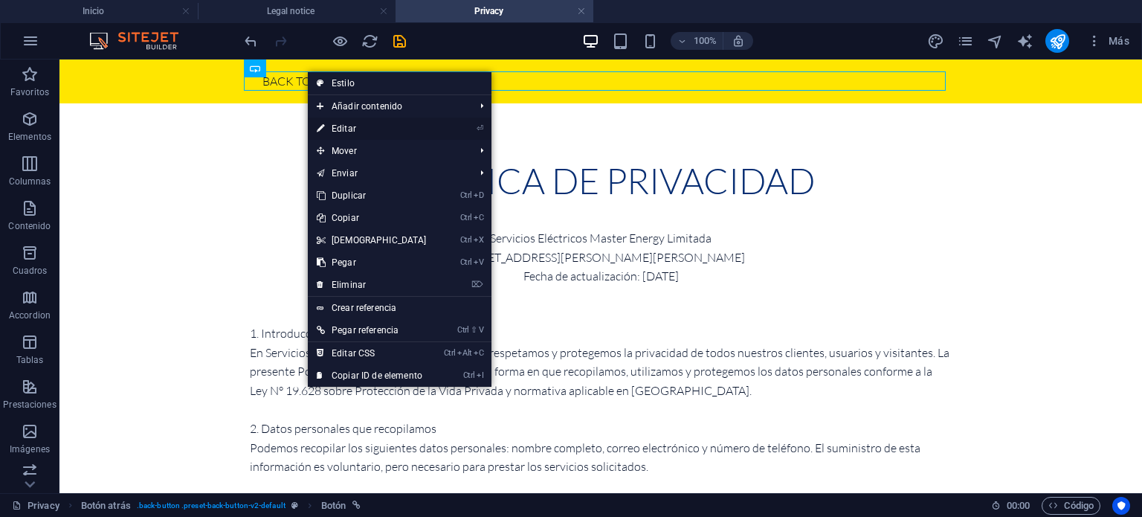
click at [357, 127] on link "⏎ Editar" at bounding box center [372, 128] width 128 height 22
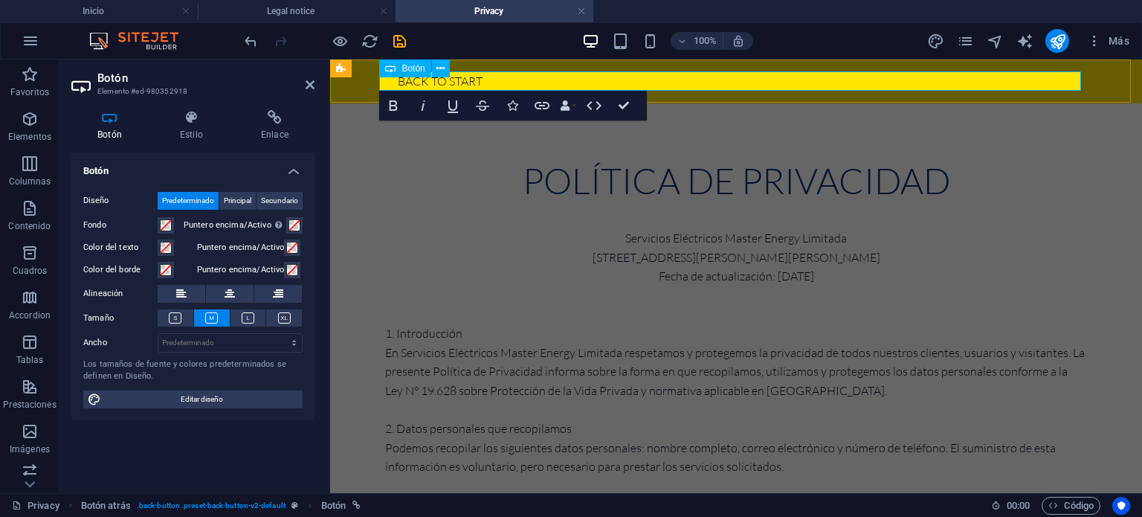
click at [496, 78] on div "Back to start" at bounding box center [736, 81] width 702 height 20
drag, startPoint x: 493, startPoint y: 79, endPoint x: 394, endPoint y: 84, distance: 99.0
click at [394, 84] on div "Back to start" at bounding box center [736, 81] width 702 height 20
click at [488, 79] on div "Back to start" at bounding box center [736, 81] width 702 height 20
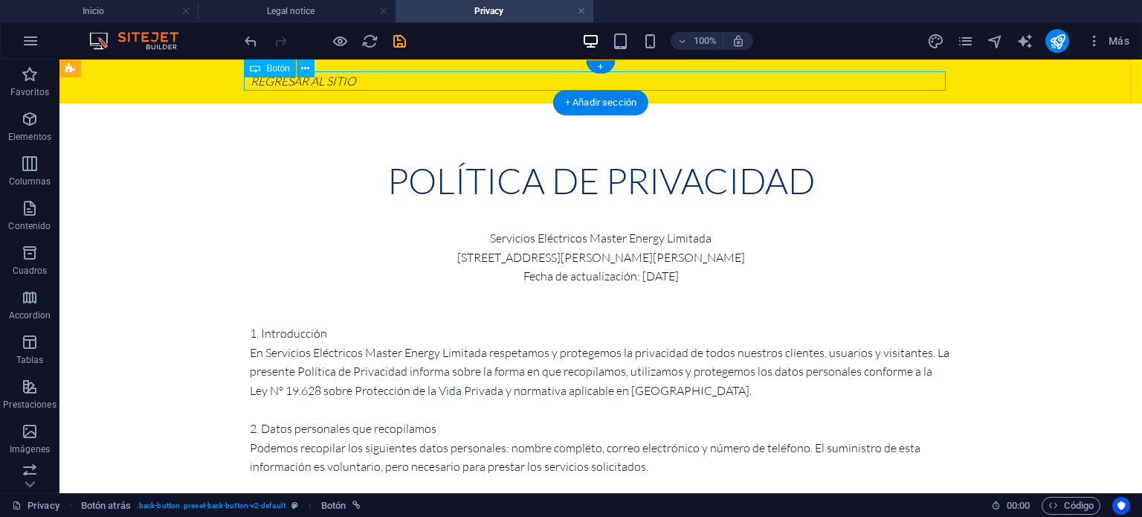
click at [384, 78] on div "rEGRESAR AL SITIO" at bounding box center [601, 81] width 702 height 20
click at [378, 82] on div "rEGRESAR AL SITIO" at bounding box center [601, 81] width 702 height 20
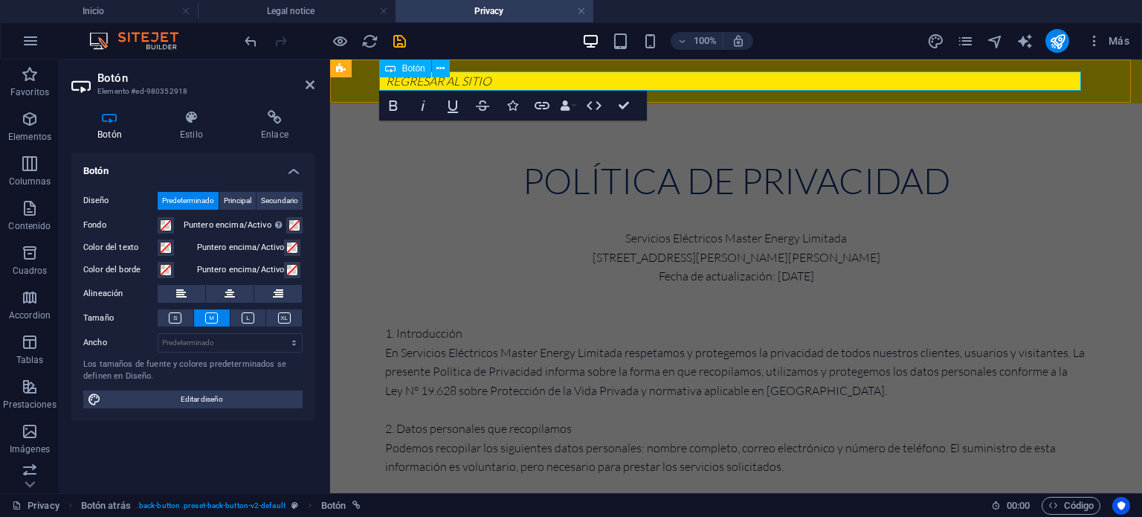
click at [386, 78] on icon "rEGRESAR AL SITIO" at bounding box center [439, 81] width 106 height 15
click at [520, 80] on div "rEGRESAR AL SITIO" at bounding box center [736, 81] width 702 height 20
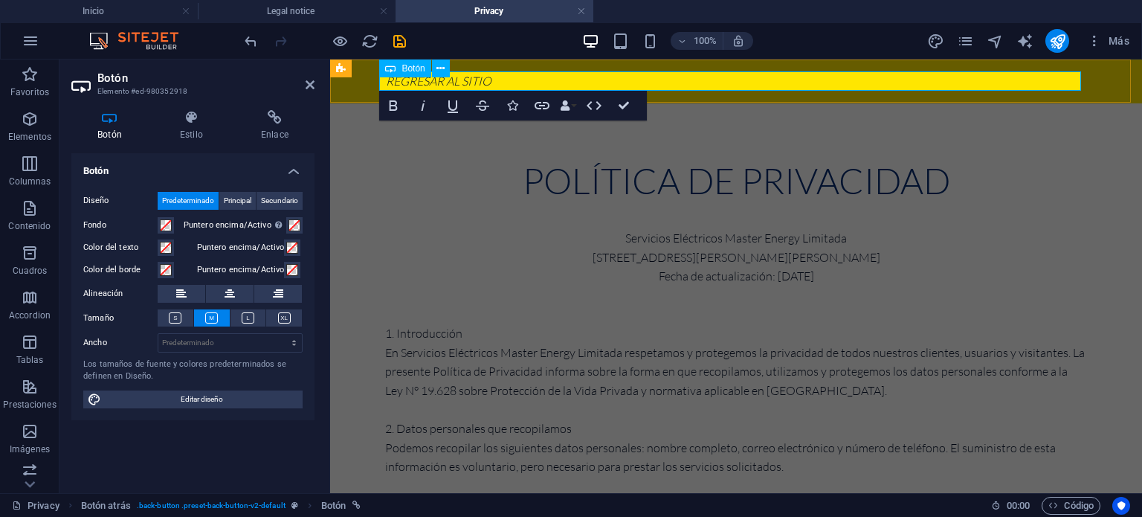
click at [520, 80] on div "rEGRESAR AL SITIO" at bounding box center [736, 81] width 702 height 20
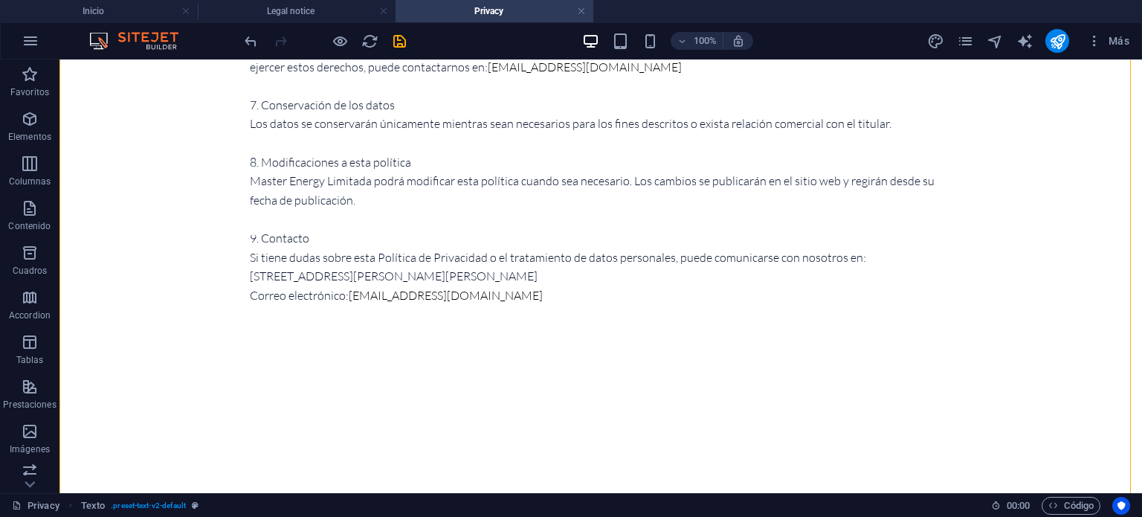
scroll to position [812, 0]
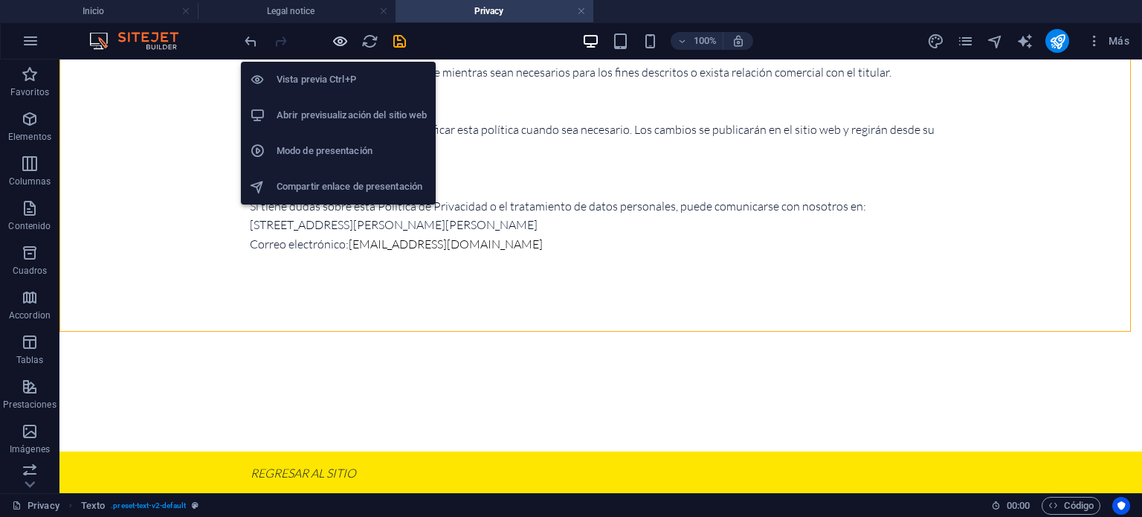
click at [339, 38] on icon "button" at bounding box center [339, 41] width 17 height 17
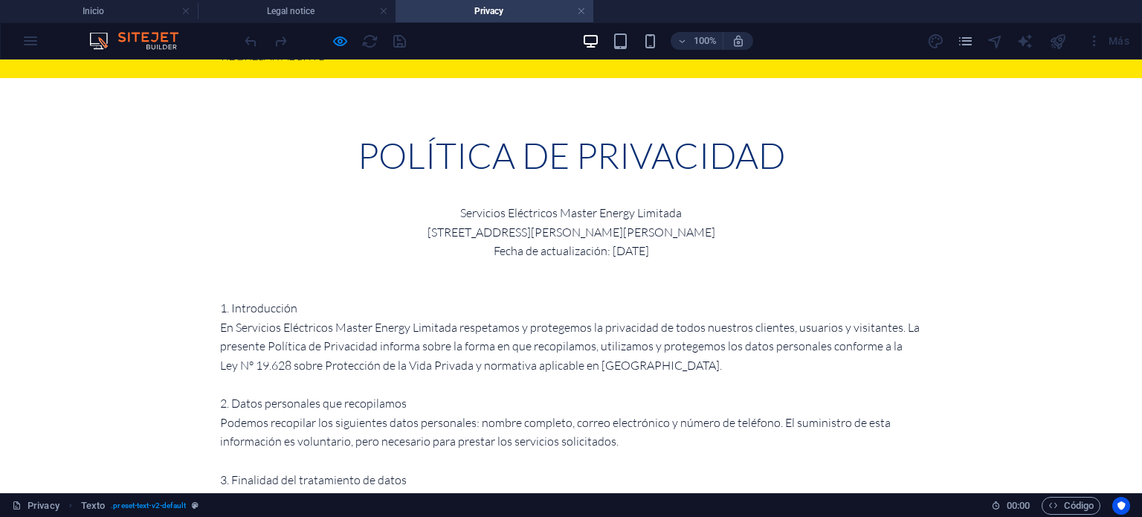
scroll to position [0, 0]
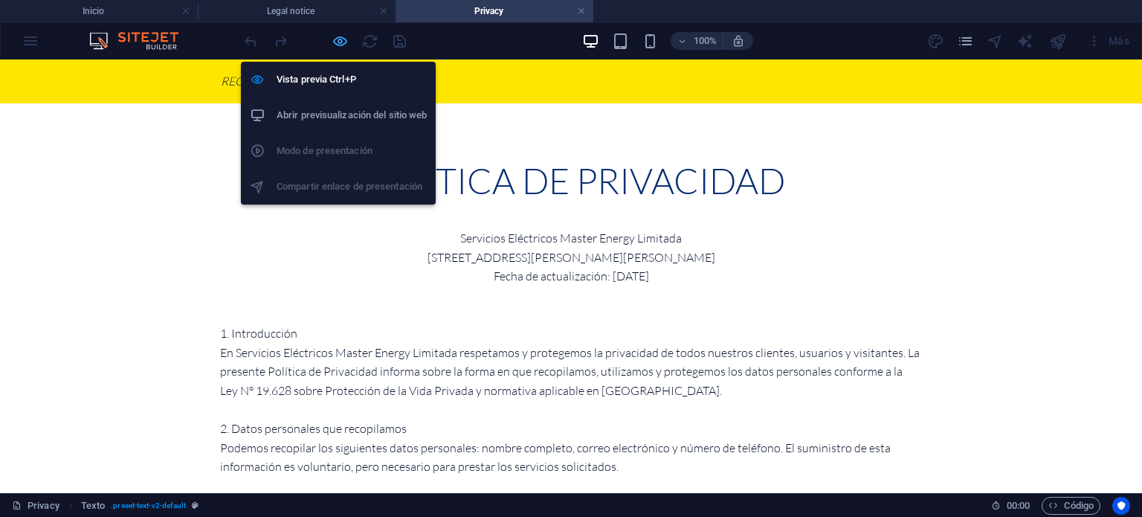
click at [340, 41] on icon "button" at bounding box center [339, 41] width 17 height 17
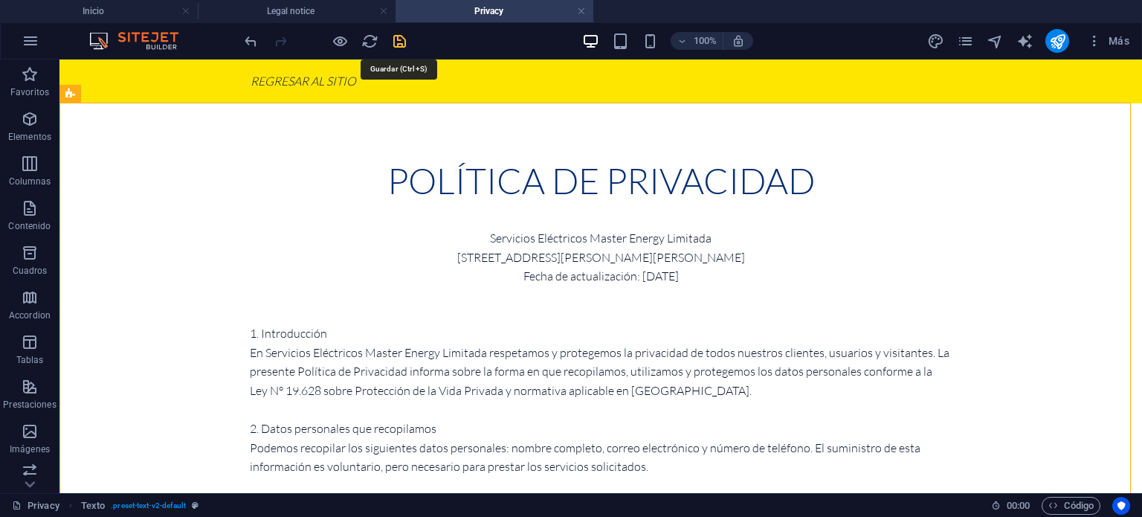
click at [398, 41] on icon "save" at bounding box center [399, 41] width 17 height 17
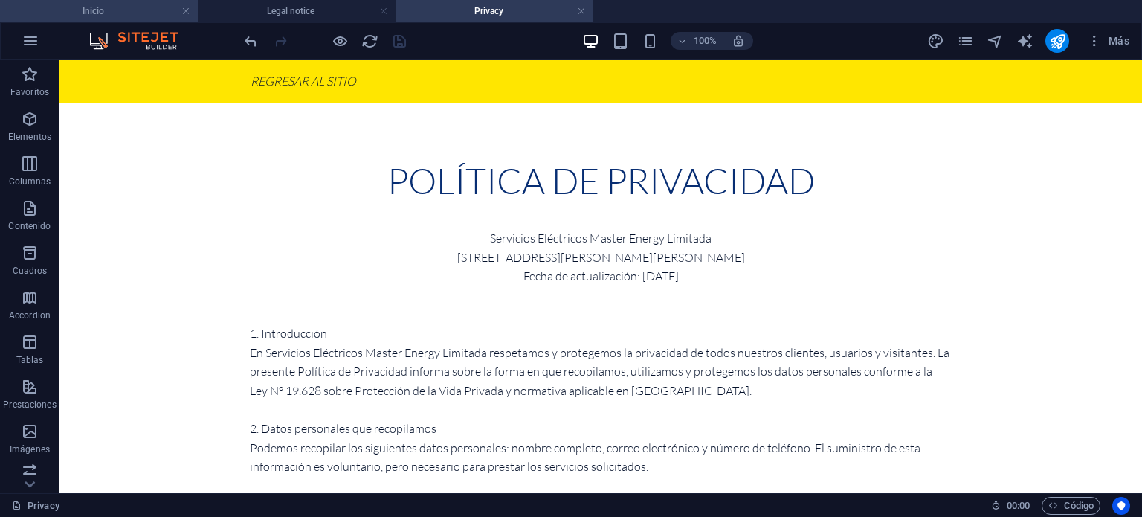
click at [100, 11] on h4 "Inicio" at bounding box center [99, 11] width 198 height 16
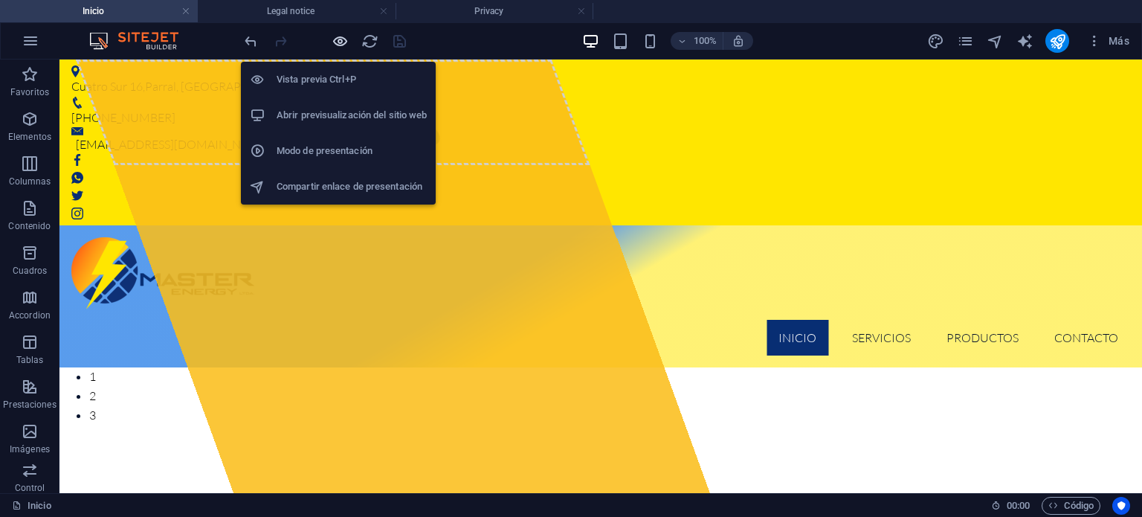
click at [337, 41] on icon "button" at bounding box center [339, 41] width 17 height 17
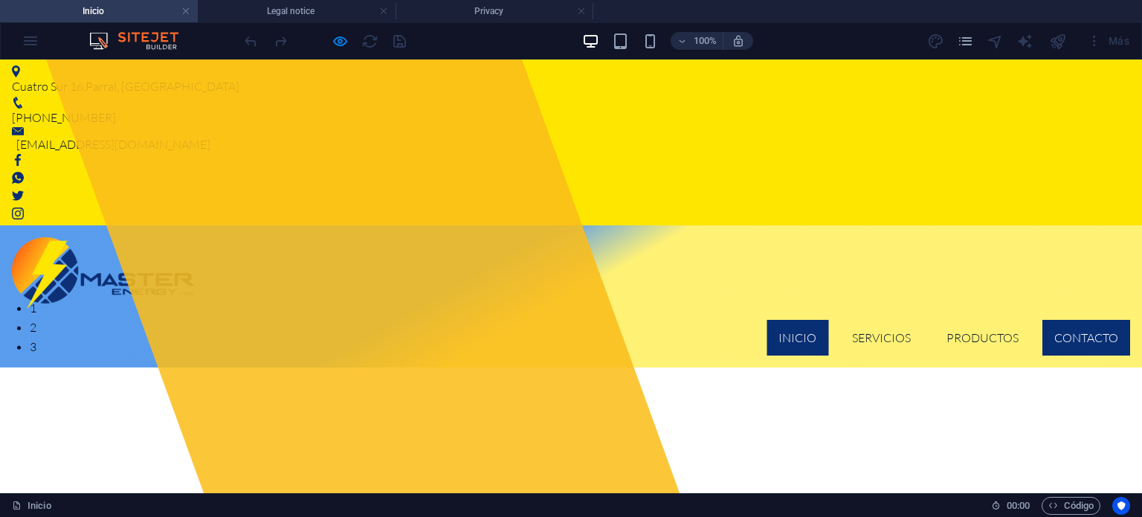
click at [1073, 320] on link "Contacto" at bounding box center [1086, 338] width 88 height 36
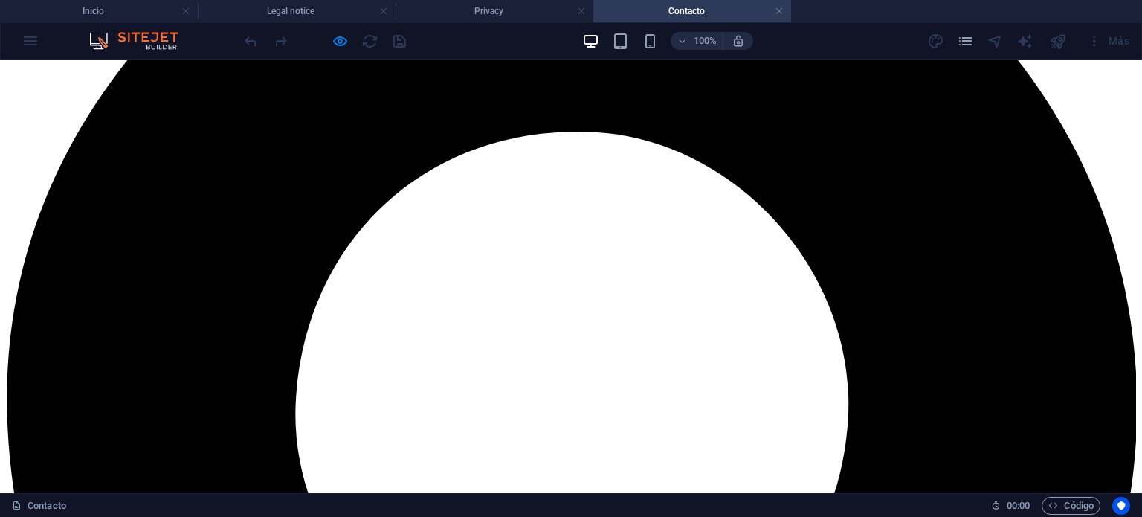
scroll to position [232, 0]
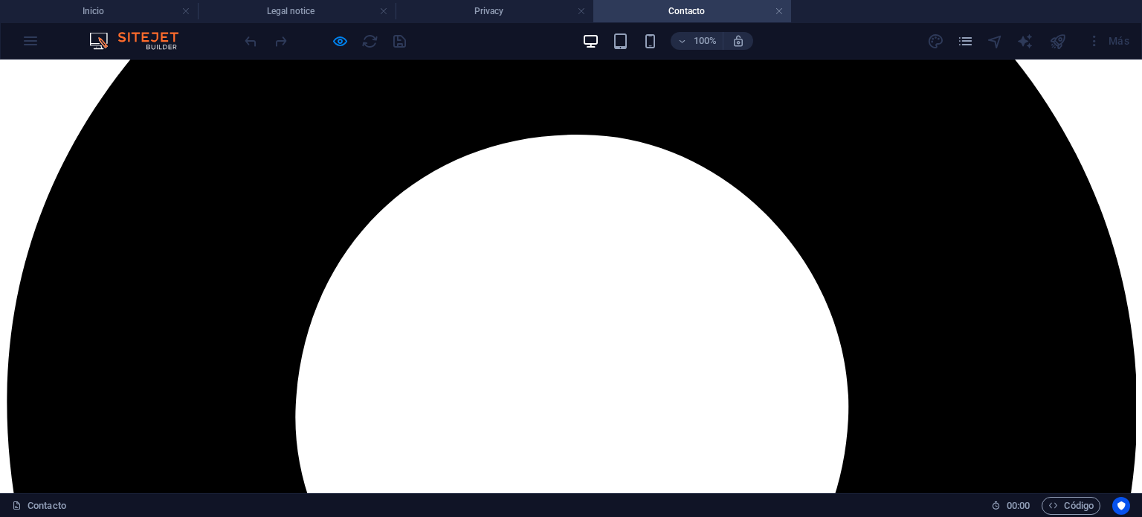
click at [469, 12] on h4 "Privacy" at bounding box center [494, 11] width 198 height 16
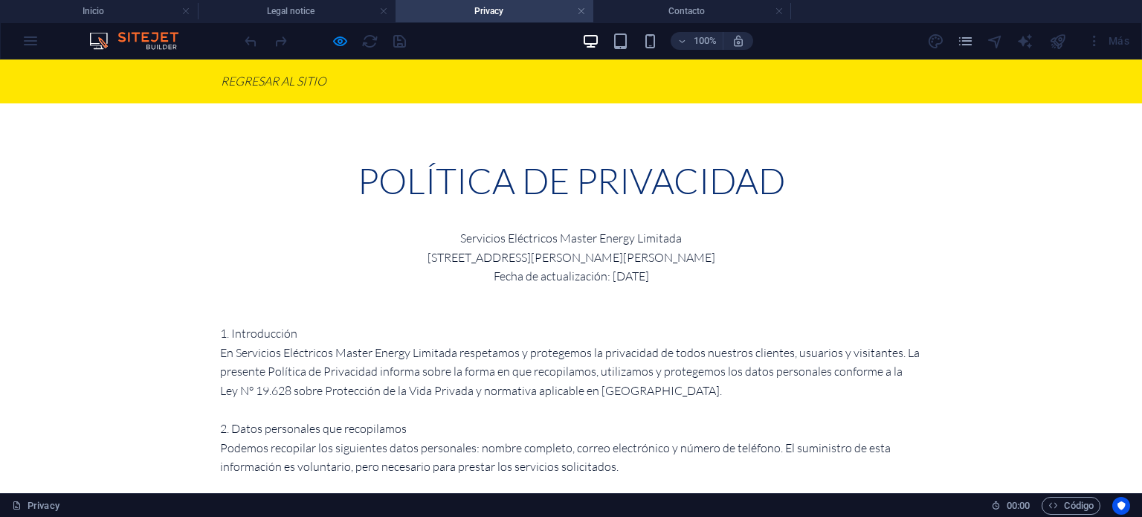
scroll to position [0, 0]
click at [320, 13] on h4 "Legal notice" at bounding box center [297, 11] width 198 height 16
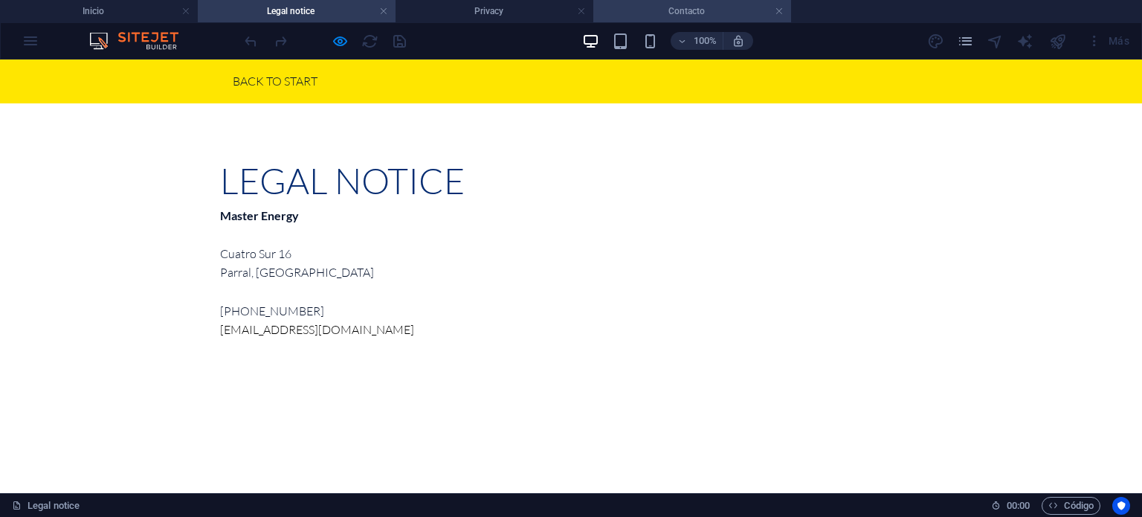
click at [636, 17] on h4 "Contacto" at bounding box center [692, 11] width 198 height 16
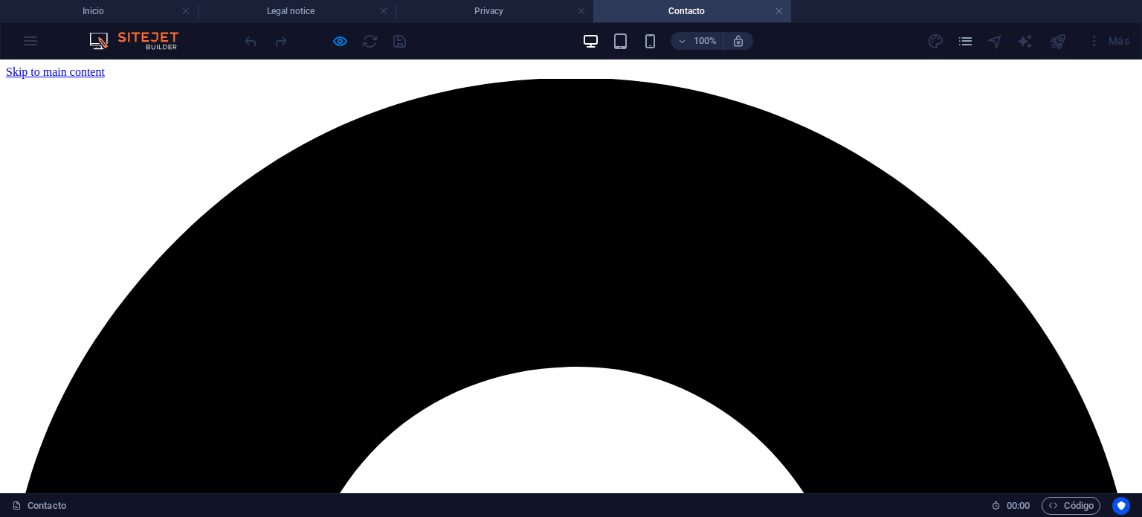
scroll to position [232, 0]
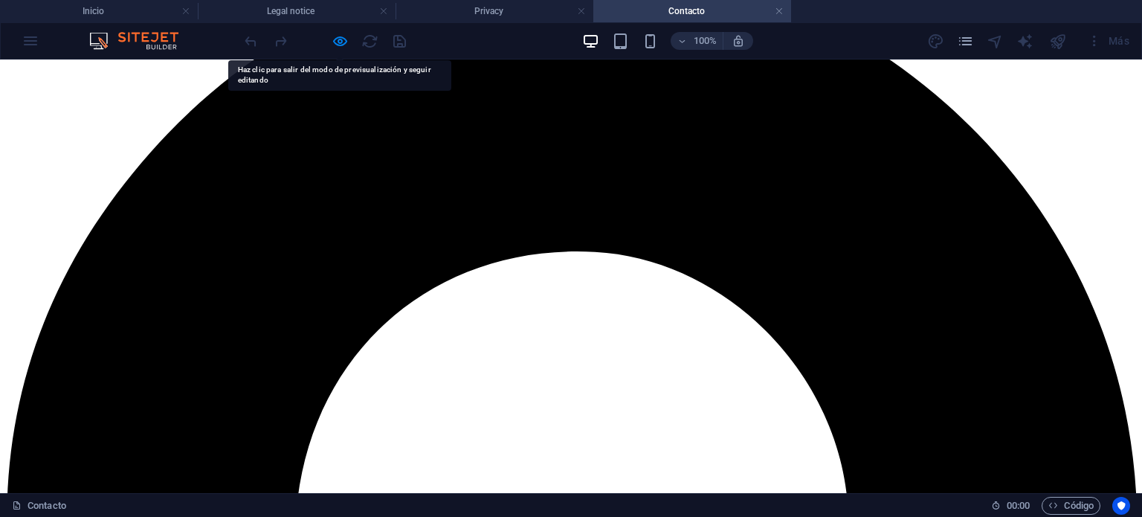
scroll to position [0, 0]
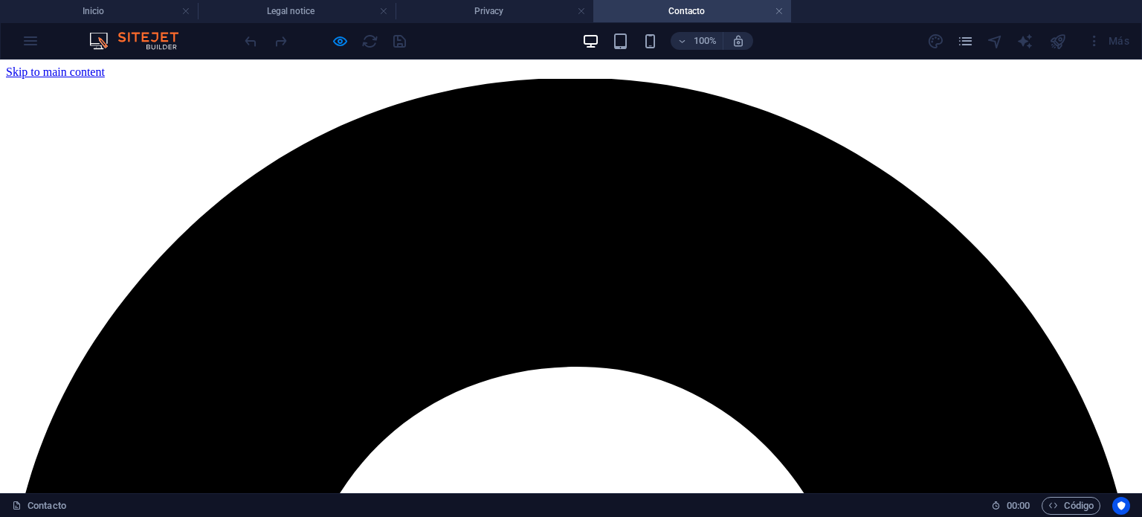
click at [129, 7] on h4 "Inicio" at bounding box center [99, 11] width 198 height 16
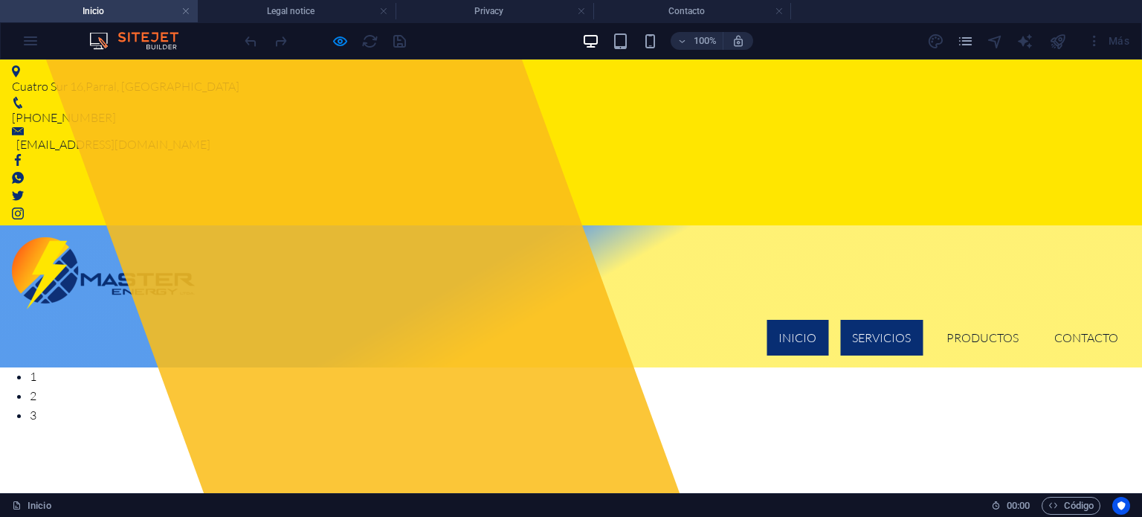
click at [867, 320] on link "Servicios" at bounding box center [881, 338] width 82 height 36
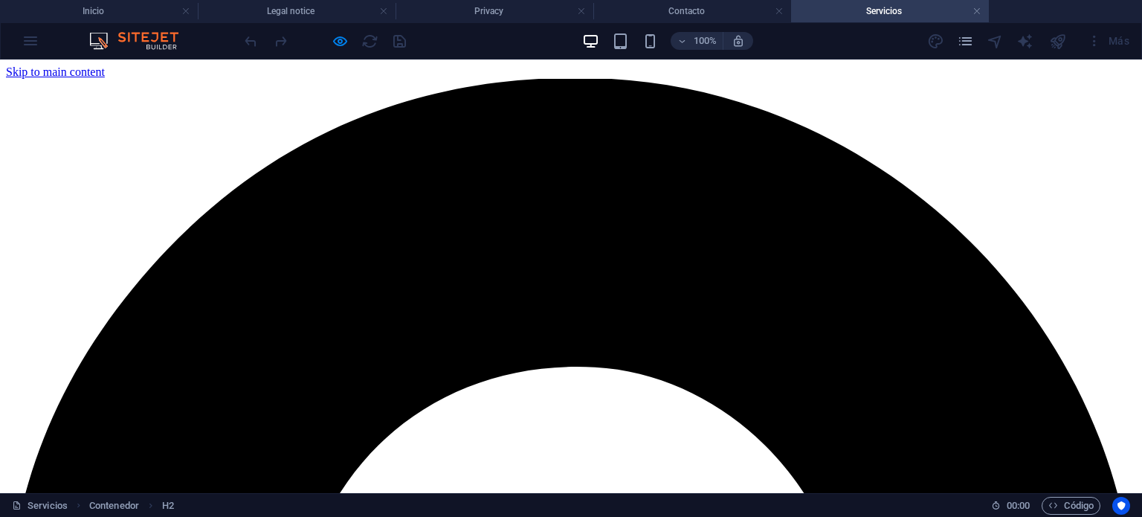
click at [189, 12] on link at bounding box center [185, 11] width 9 height 14
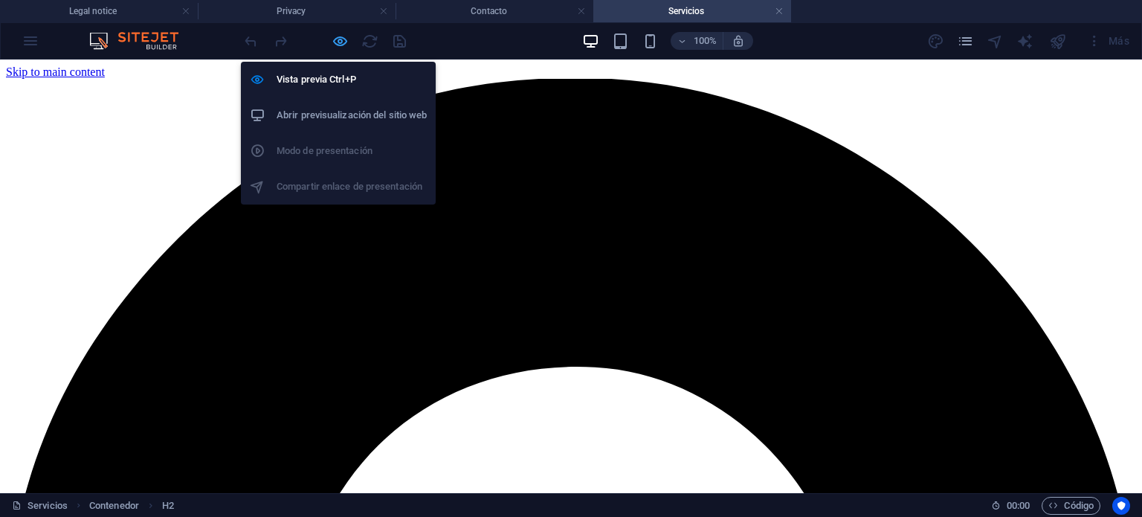
click at [337, 39] on icon "button" at bounding box center [339, 41] width 17 height 17
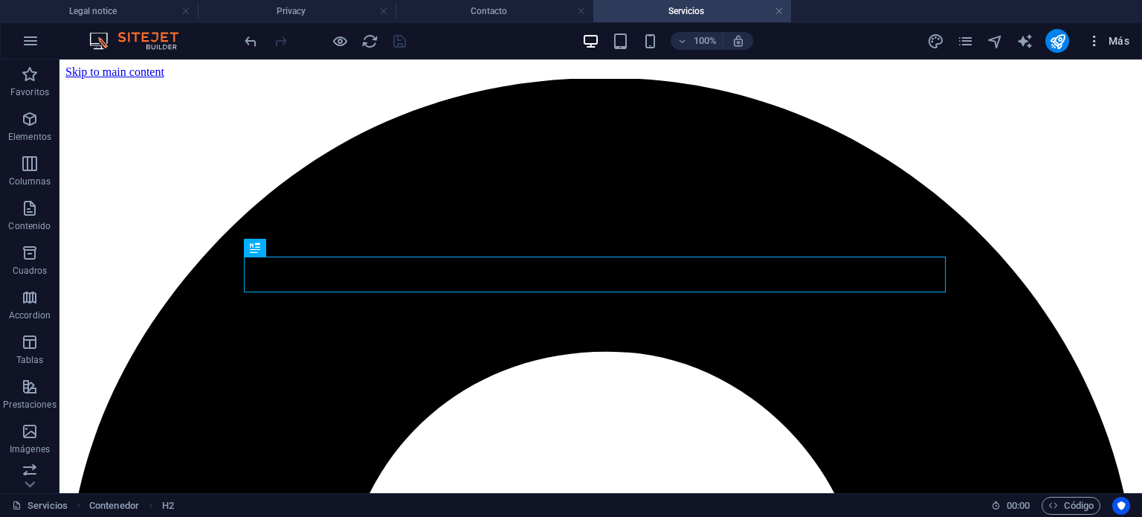
click at [1100, 38] on icon "button" at bounding box center [1094, 40] width 15 height 15
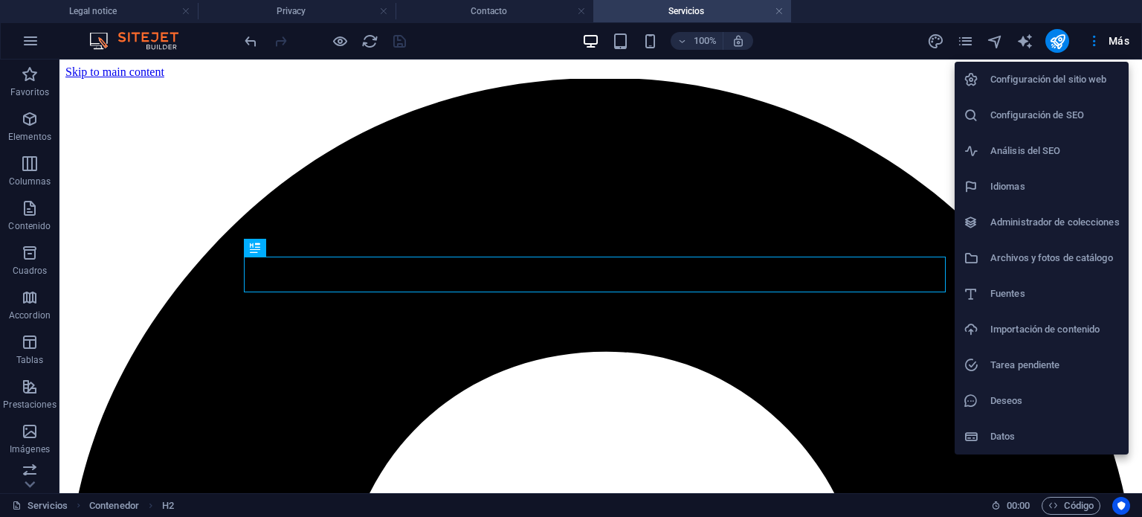
click at [965, 41] on div at bounding box center [571, 258] width 1142 height 517
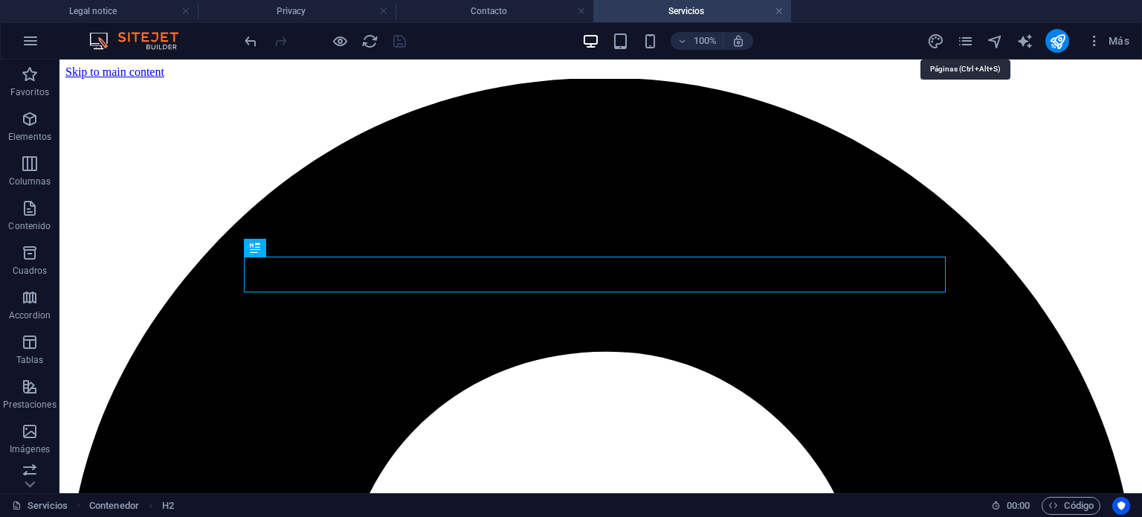
click at [965, 41] on icon "pages" at bounding box center [965, 41] width 17 height 17
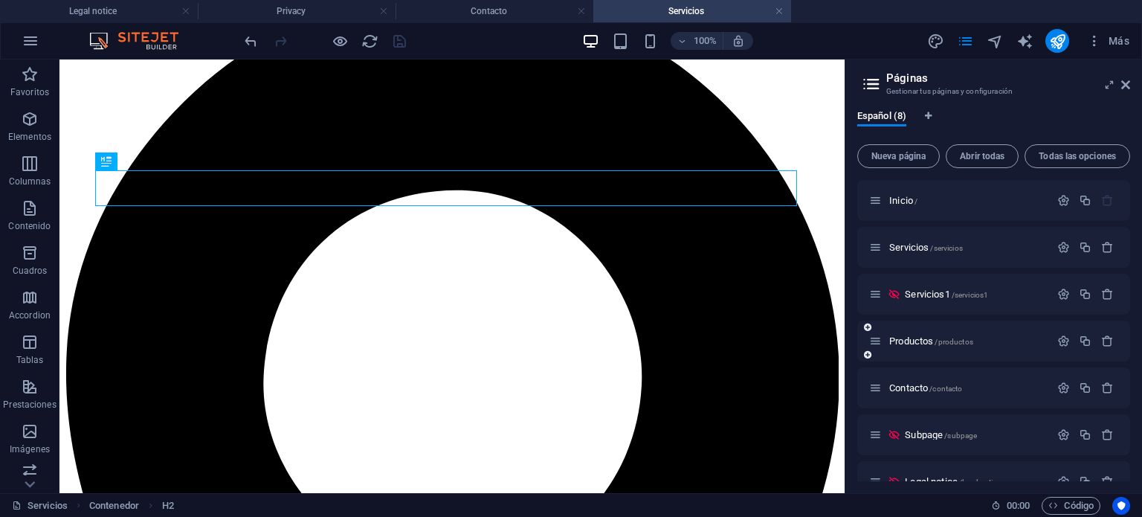
scroll to position [73, 0]
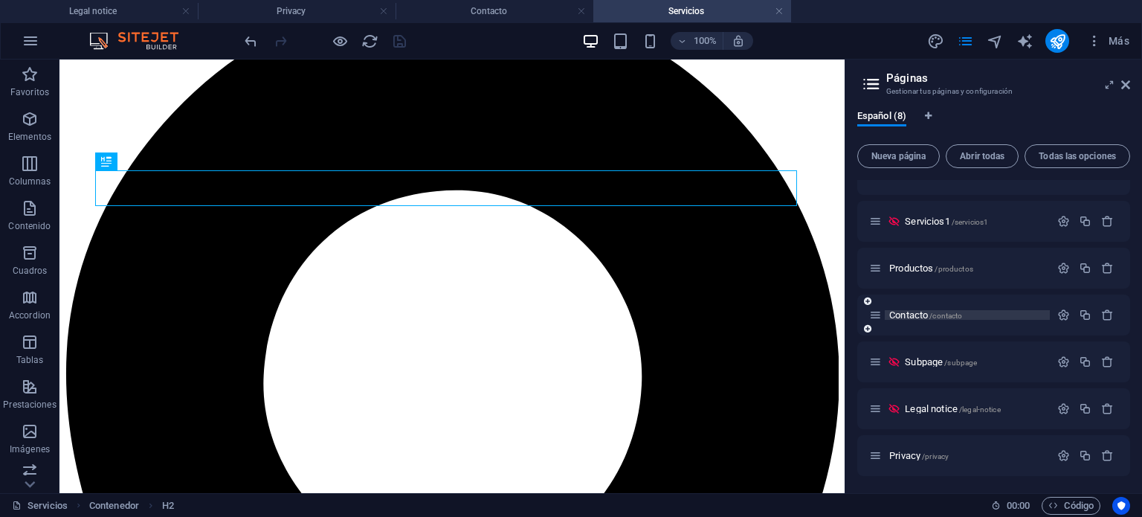
click at [909, 314] on span "Contacto /contacto" at bounding box center [925, 314] width 73 height 11
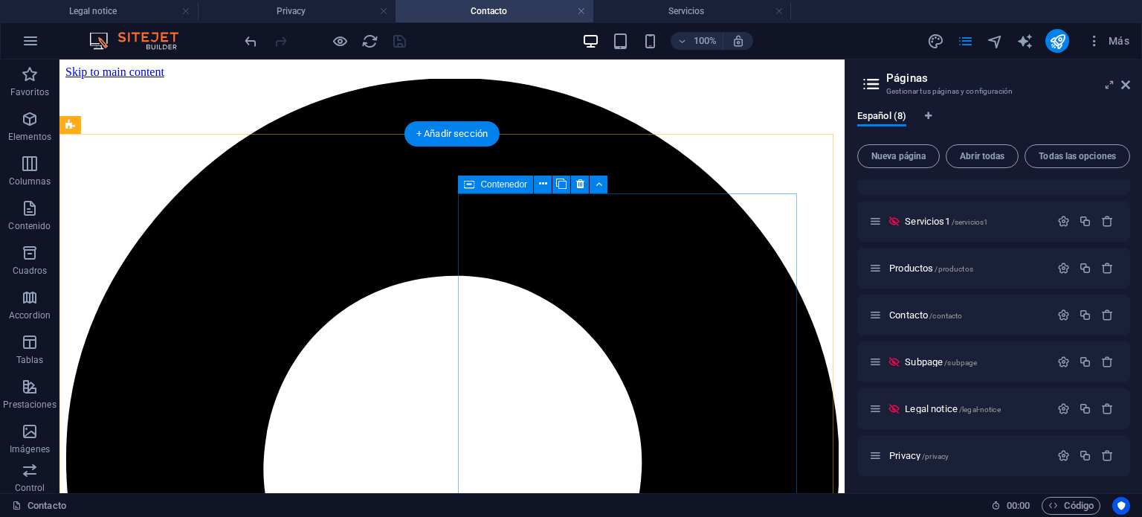
scroll to position [146, 0]
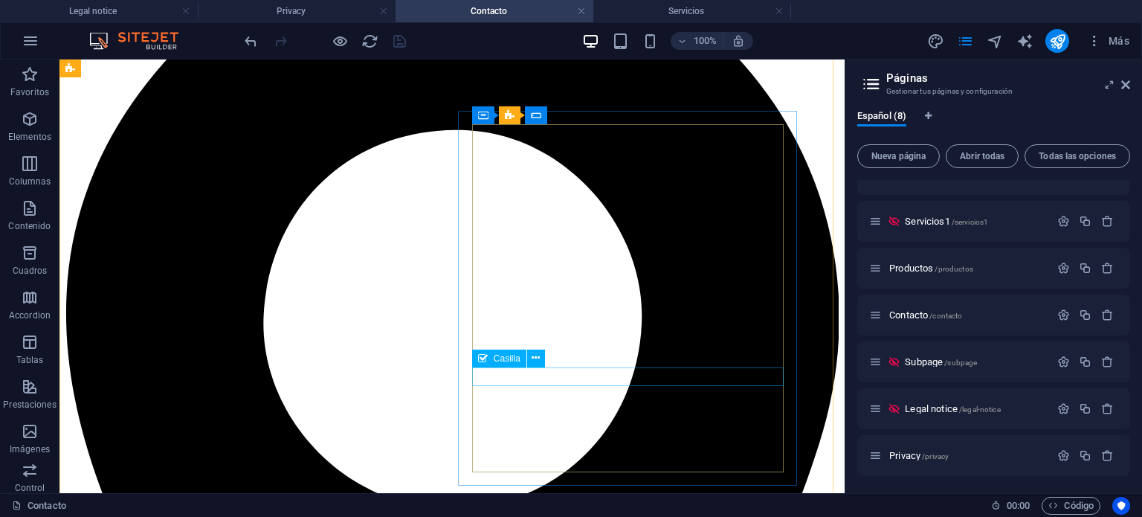
click at [505, 359] on span "Casilla" at bounding box center [507, 358] width 27 height 9
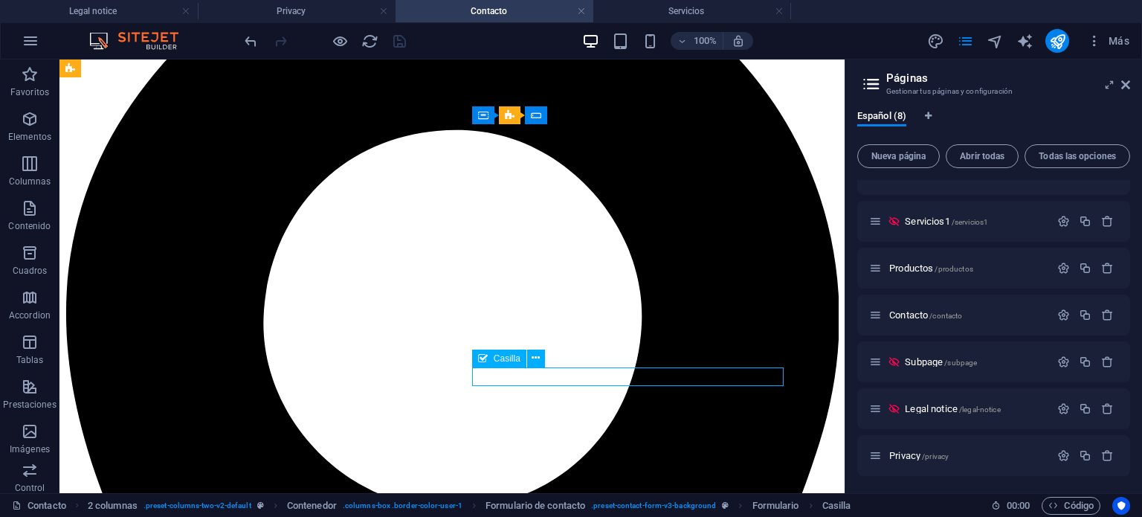
click at [505, 359] on span "Casilla" at bounding box center [507, 358] width 27 height 9
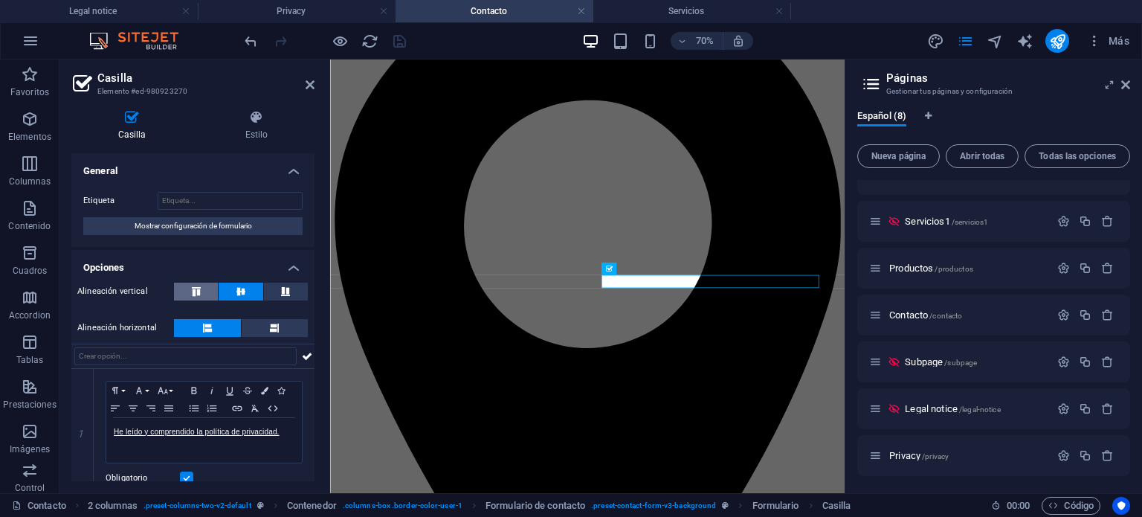
scroll to position [16, 0]
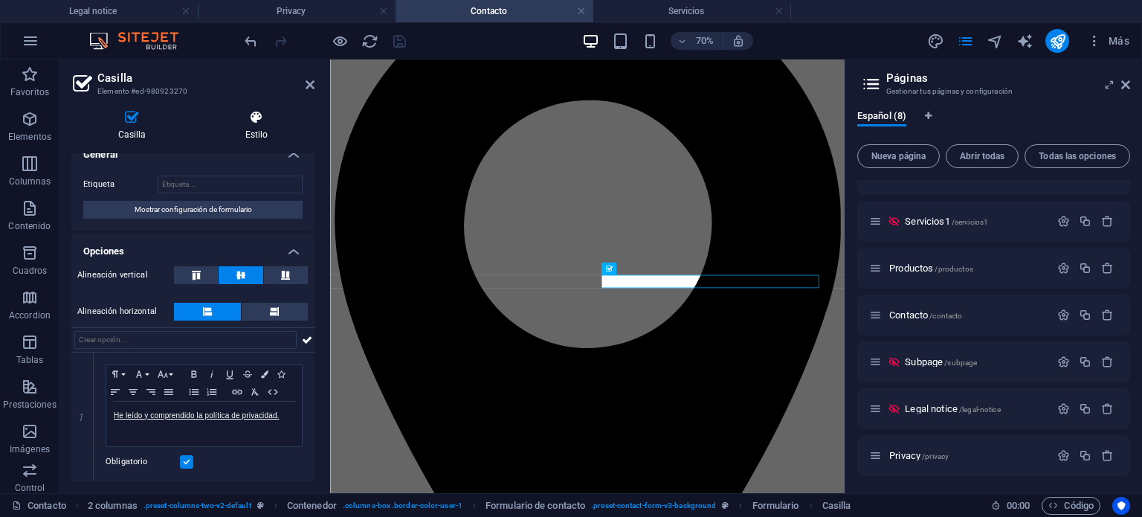
click at [241, 129] on h4 "Estilo" at bounding box center [256, 125] width 116 height 31
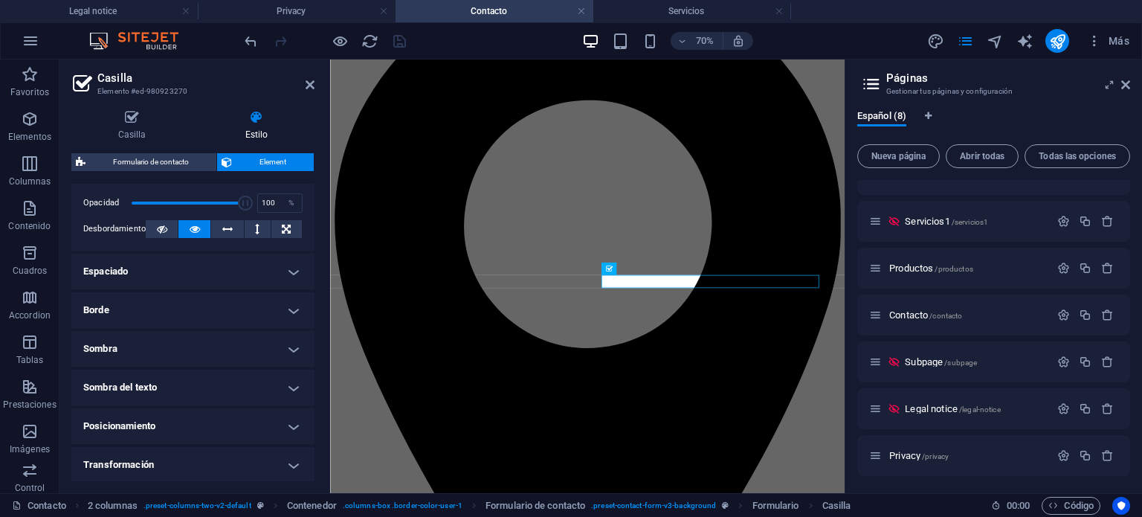
scroll to position [229, 0]
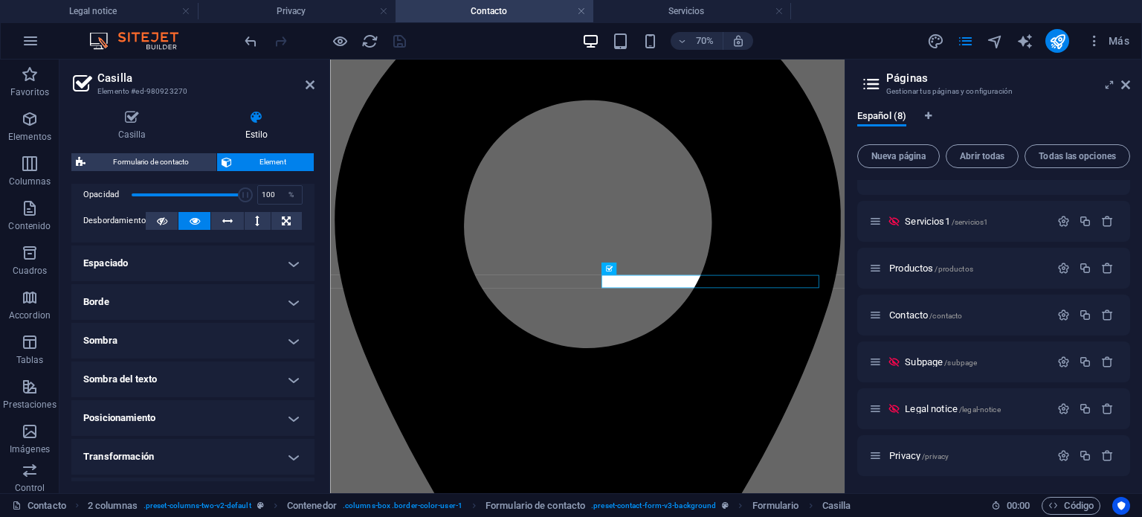
scroll to position [230, 0]
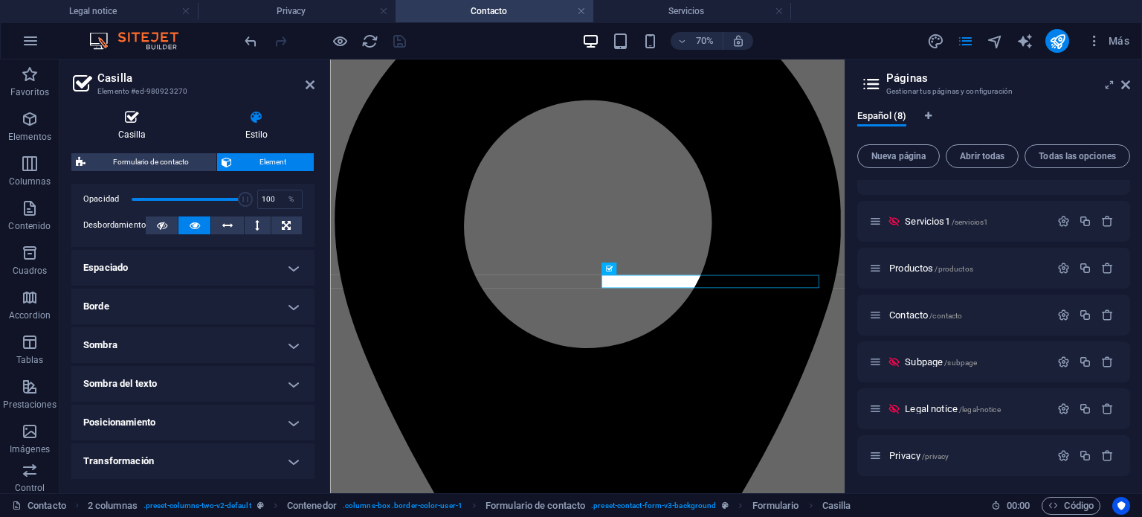
click at [127, 124] on icon at bounding box center [131, 117] width 121 height 15
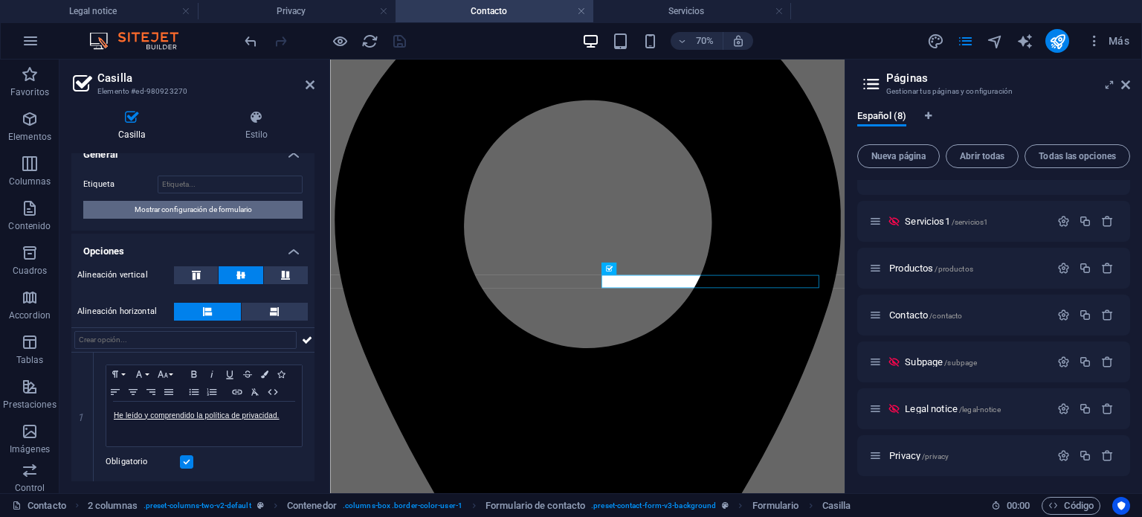
scroll to position [0, 0]
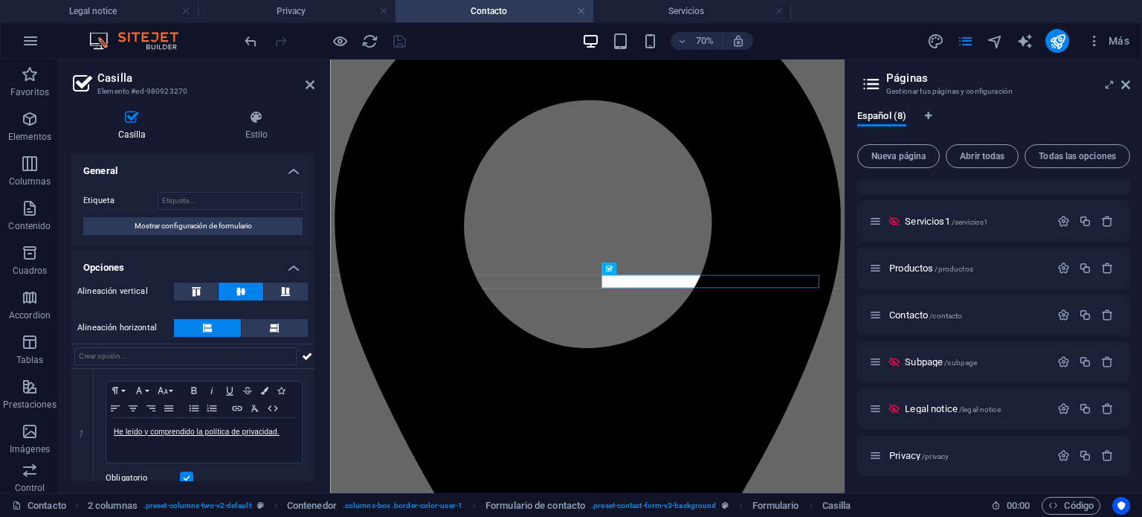
click at [158, 264] on h4 "Opciones" at bounding box center [192, 263] width 243 height 27
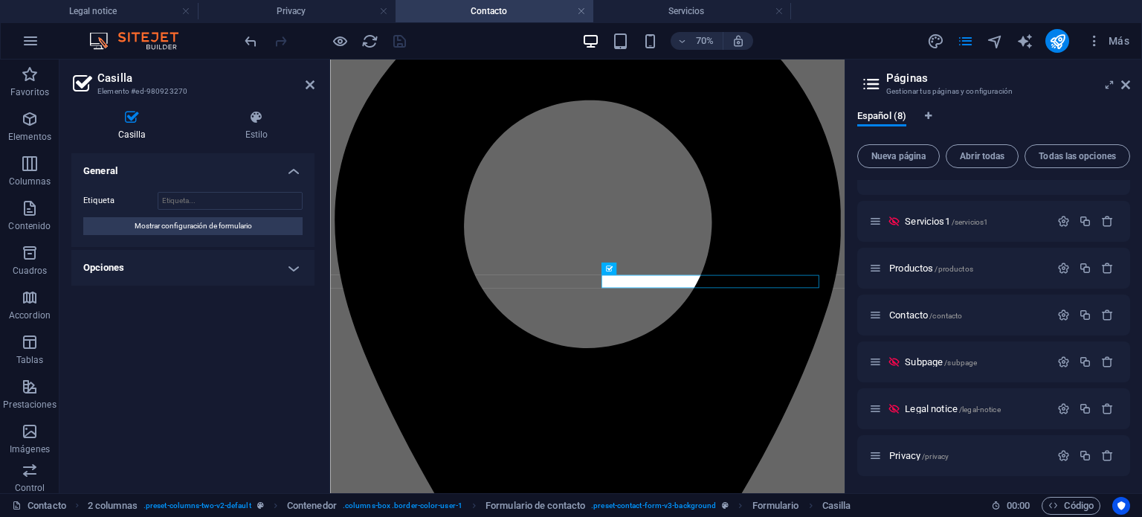
click at [177, 169] on h4 "General" at bounding box center [192, 166] width 243 height 27
click at [152, 219] on h4 "Opciones" at bounding box center [192, 210] width 243 height 36
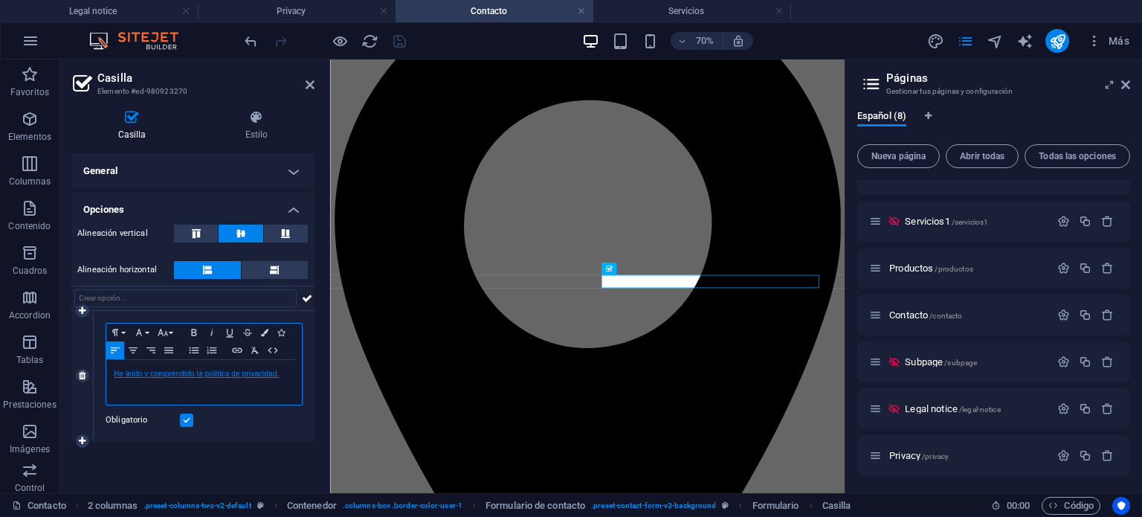
click at [187, 371] on link "He leído y comprendido la política de privacidad." at bounding box center [197, 373] width 166 height 8
click at [190, 401] on icon "button" at bounding box center [196, 399] width 18 height 18
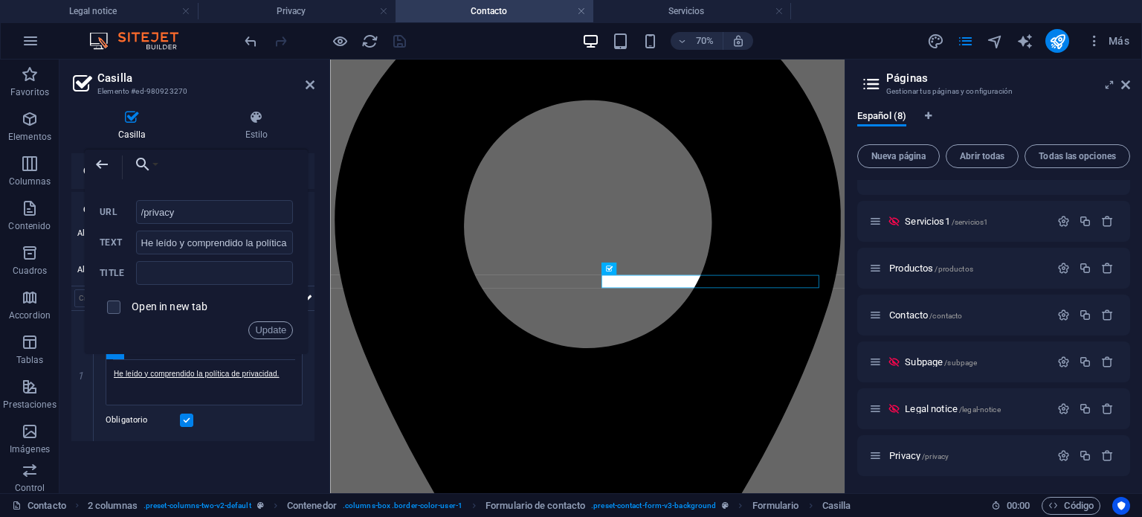
click at [204, 456] on div "General Etiqueta Mostrar configuración de formulario Opciones Alineación vertic…" at bounding box center [192, 317] width 243 height 328
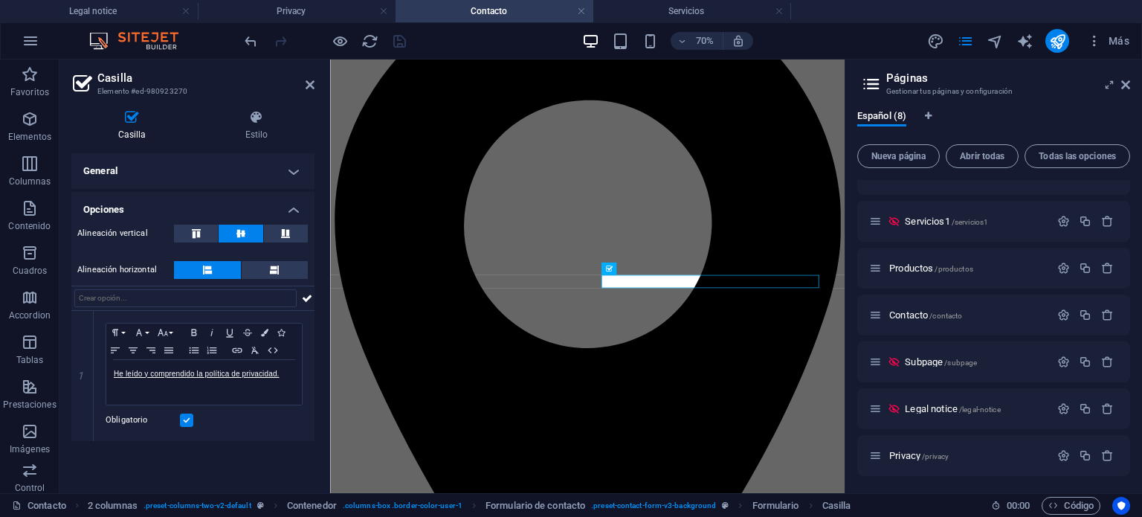
click at [840, 17] on ul "Legal notice Privacy Contacto Servicios" at bounding box center [571, 11] width 1142 height 22
click at [708, 36] on h6 "70%" at bounding box center [705, 41] width 24 height 18
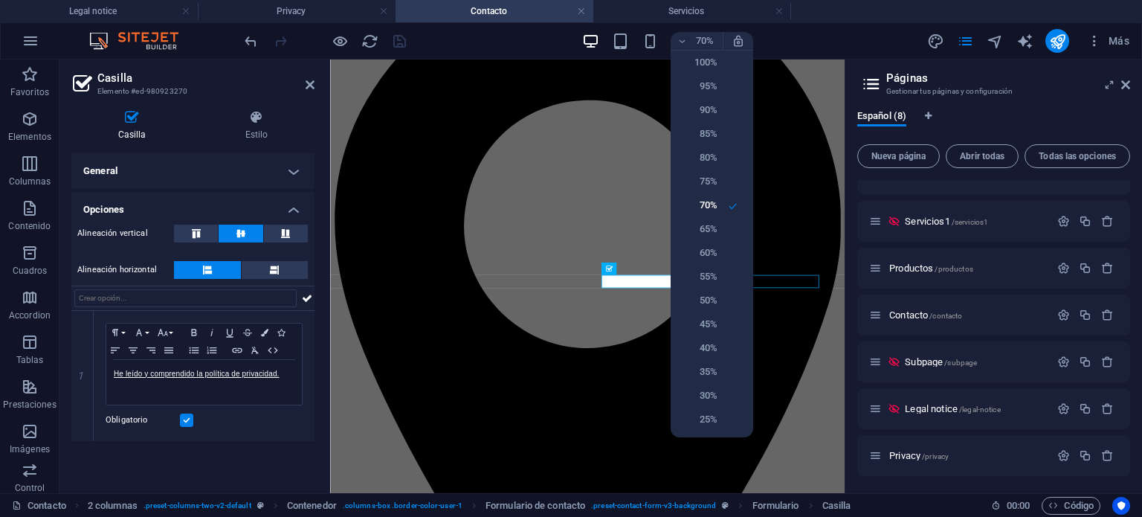
click at [797, 13] on div at bounding box center [571, 258] width 1142 height 517
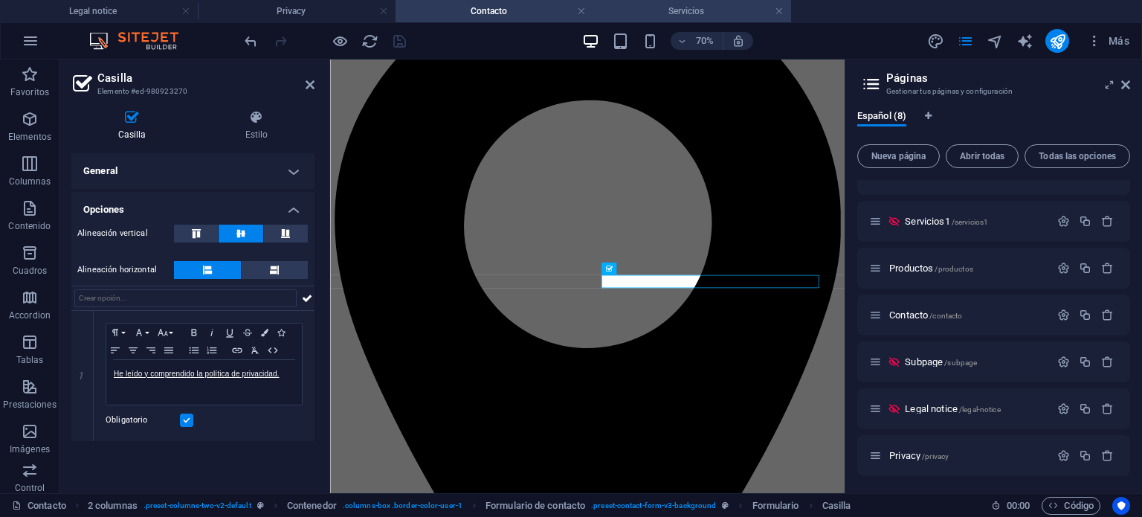
click at [728, 10] on h4 "Servicios" at bounding box center [692, 11] width 198 height 16
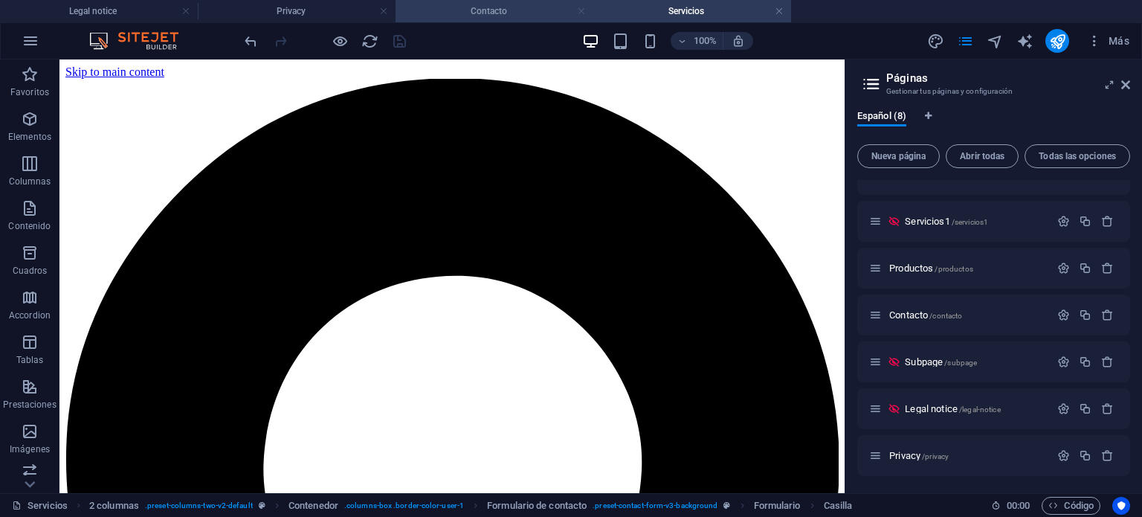
click at [582, 11] on link at bounding box center [581, 11] width 9 height 14
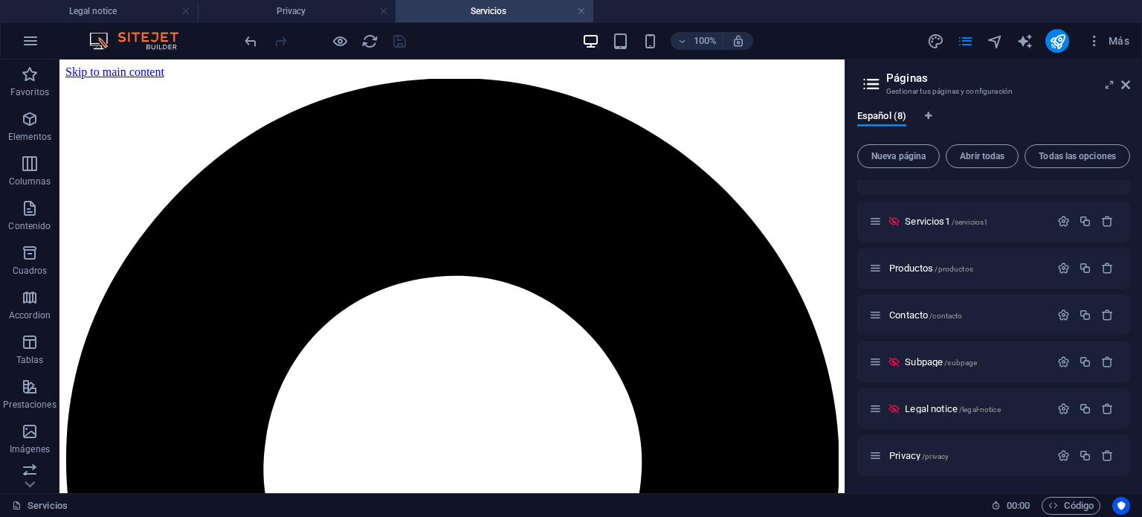
click at [582, 11] on link at bounding box center [581, 11] width 9 height 14
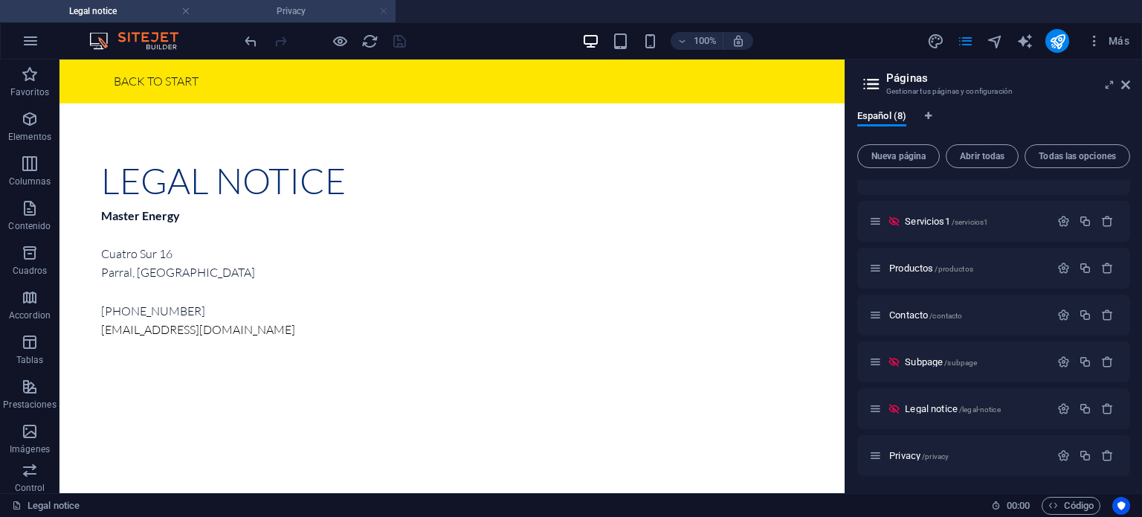
click at [381, 11] on link at bounding box center [383, 11] width 9 height 14
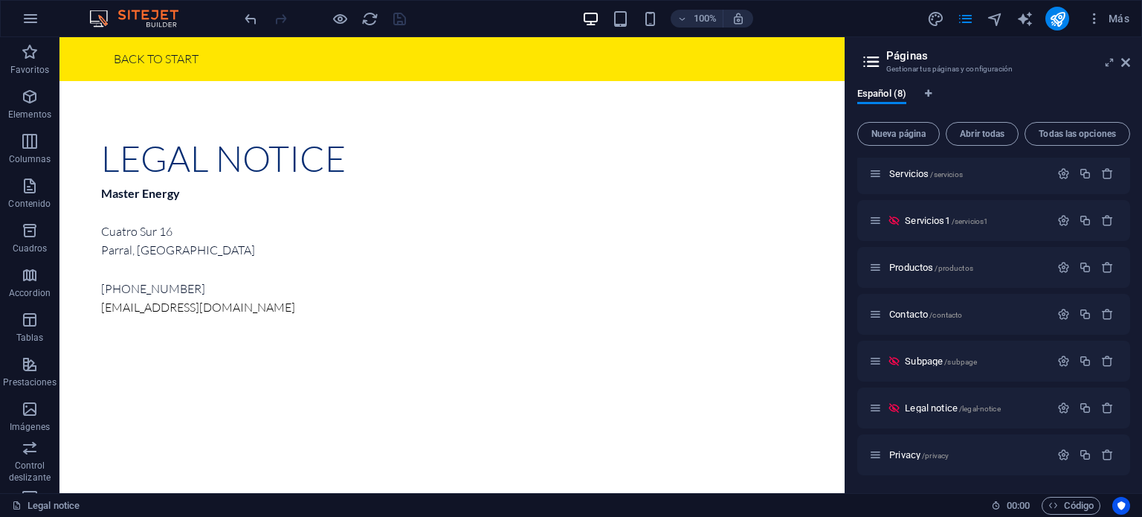
scroll to position [51, 0]
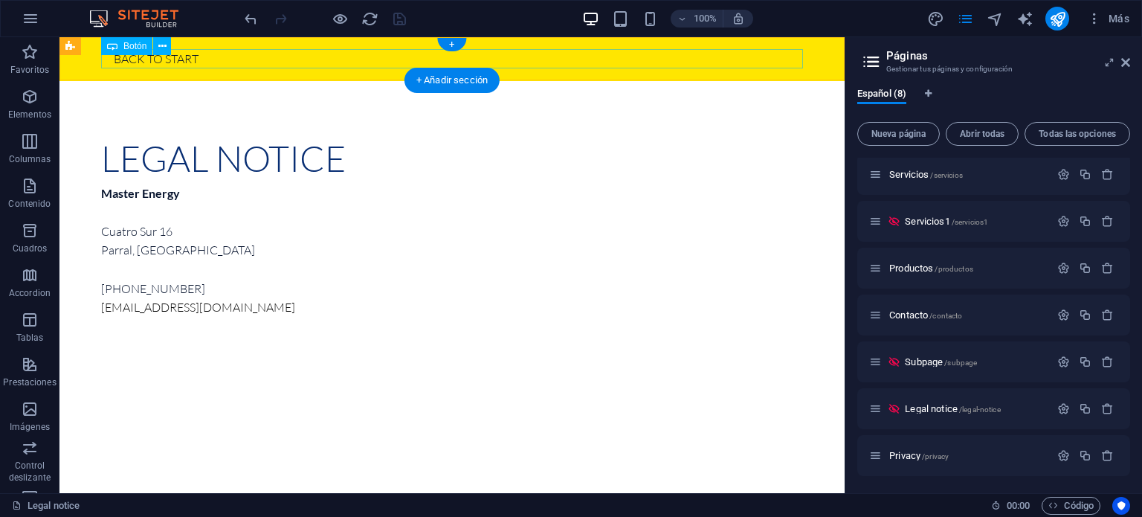
click at [629, 54] on div "Back to start" at bounding box center [452, 59] width 702 height 20
click at [161, 61] on div "Back to start" at bounding box center [452, 59] width 702 height 20
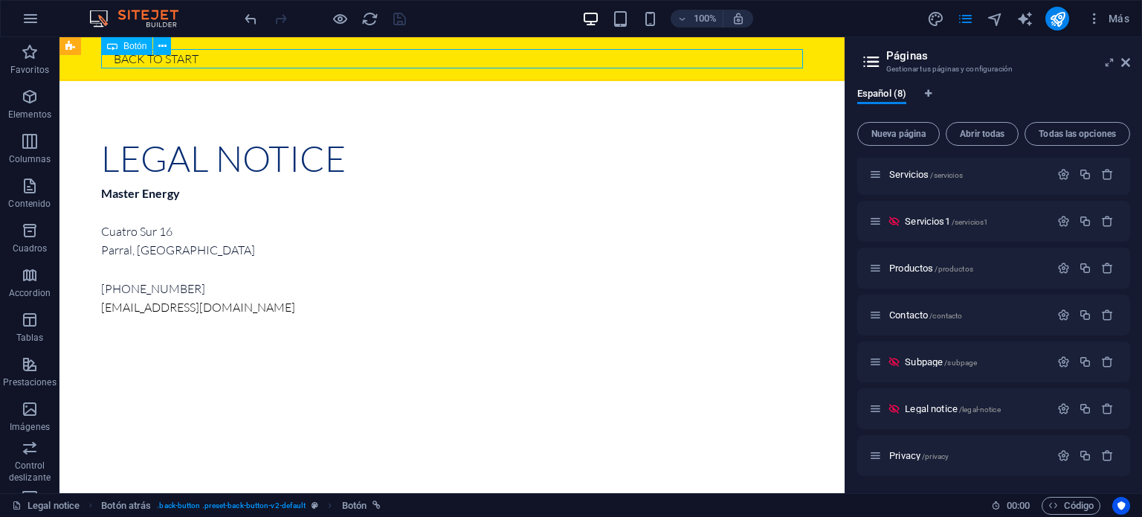
click at [137, 46] on span "Botón" at bounding box center [134, 46] width 23 height 9
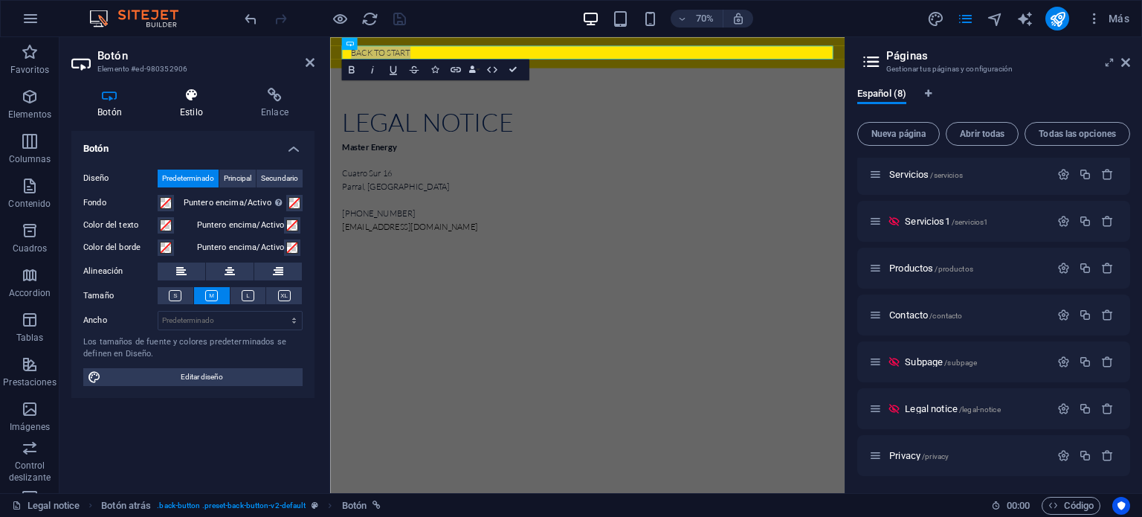
click at [187, 109] on h4 "Estilo" at bounding box center [194, 103] width 81 height 31
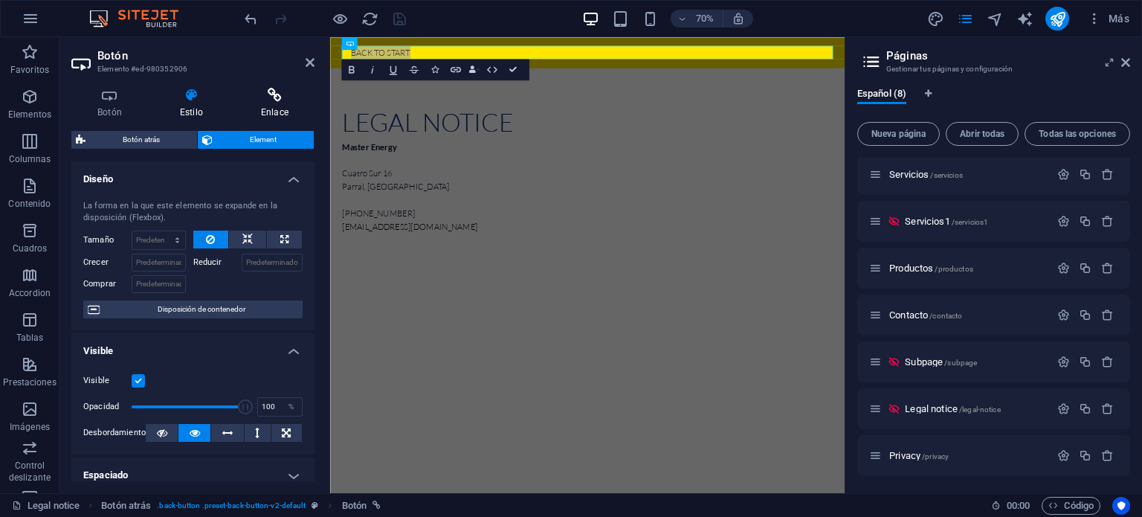
click at [276, 96] on icon at bounding box center [275, 95] width 80 height 15
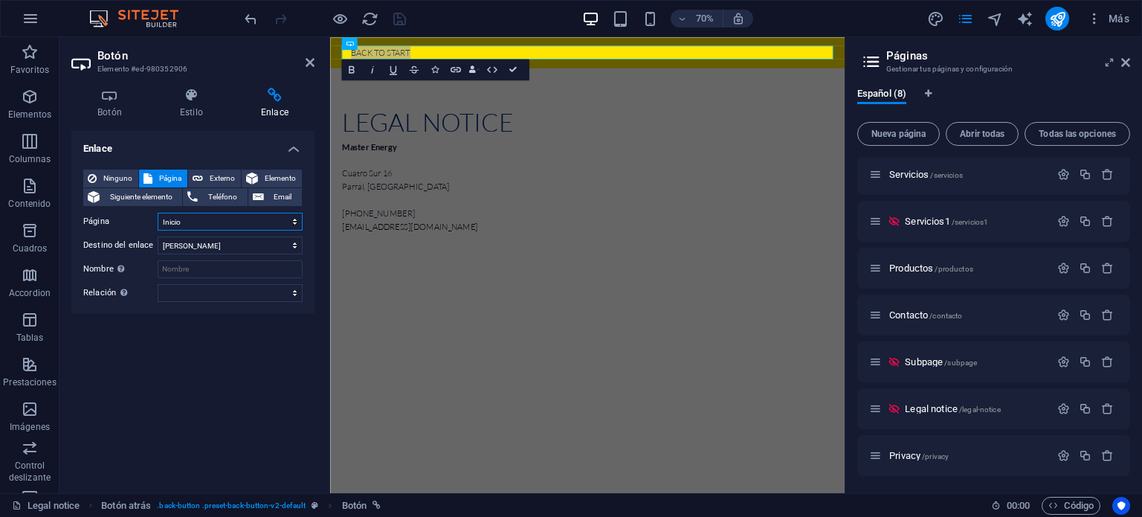
click at [294, 220] on select "Inicio Servicios Servicios1 Productos Contacto Subpage Legal notice Privacy" at bounding box center [230, 222] width 145 height 18
click at [158, 213] on select "Inicio Servicios Servicios1 Productos Contacto Subpage Legal notice Privacy" at bounding box center [230, 222] width 145 height 18
click at [616, 377] on html "Skip to main content Back to start Legal notice Master Energy Cuatro Sur [GEOGR…" at bounding box center [697, 207] width 735 height 340
click at [641, 135] on div "Legal notice Master Energy Cuatro Sur 16 Parral, [GEOGRAPHIC_DATA] [PHONE_NUMBE…" at bounding box center [697, 229] width 735 height 296
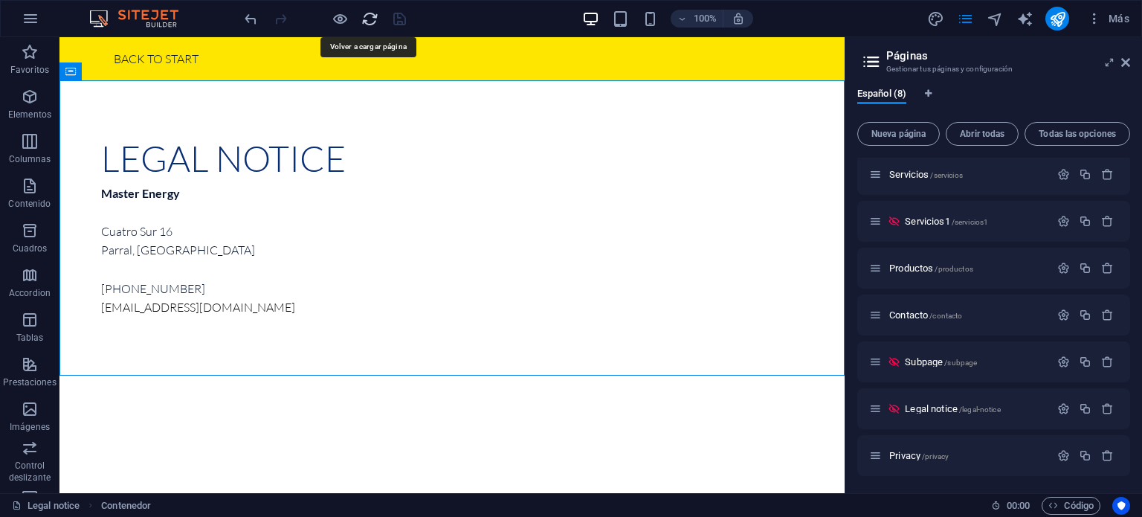
click at [371, 17] on icon "reload" at bounding box center [369, 18] width 17 height 17
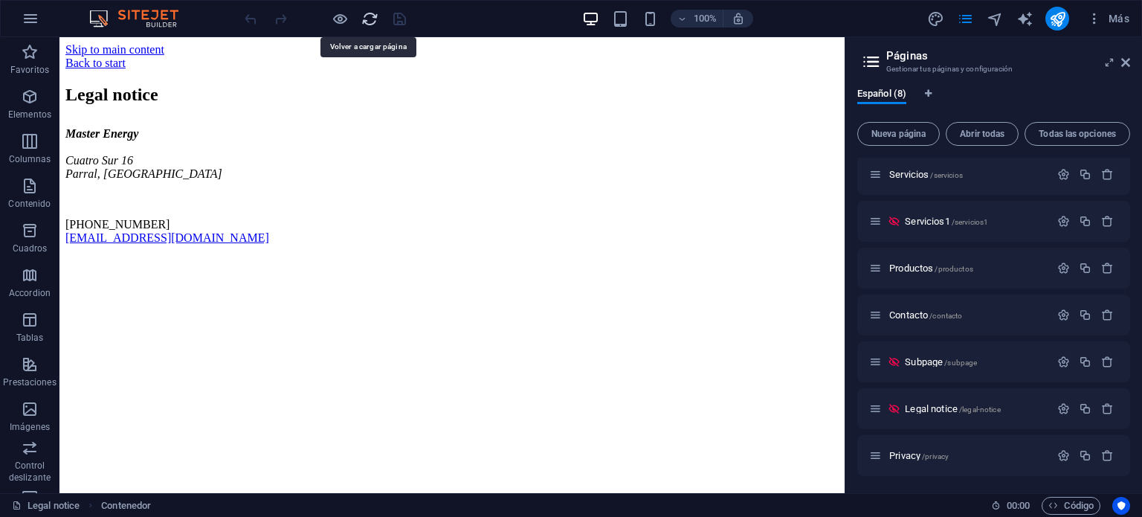
scroll to position [0, 0]
click at [906, 453] on span "Privacy /privacy" at bounding box center [918, 455] width 59 height 11
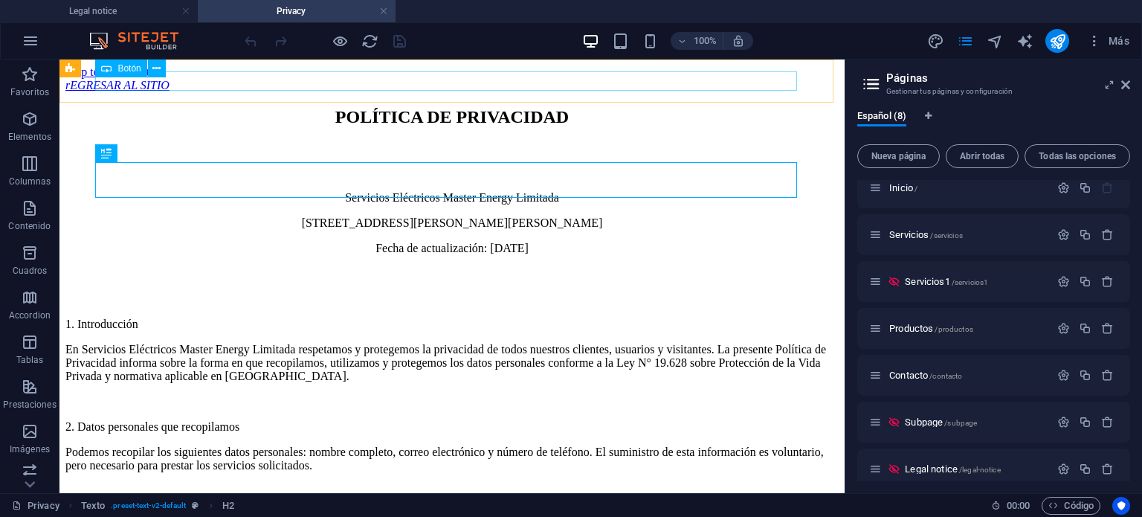
click at [119, 71] on span "Botón" at bounding box center [128, 68] width 23 height 9
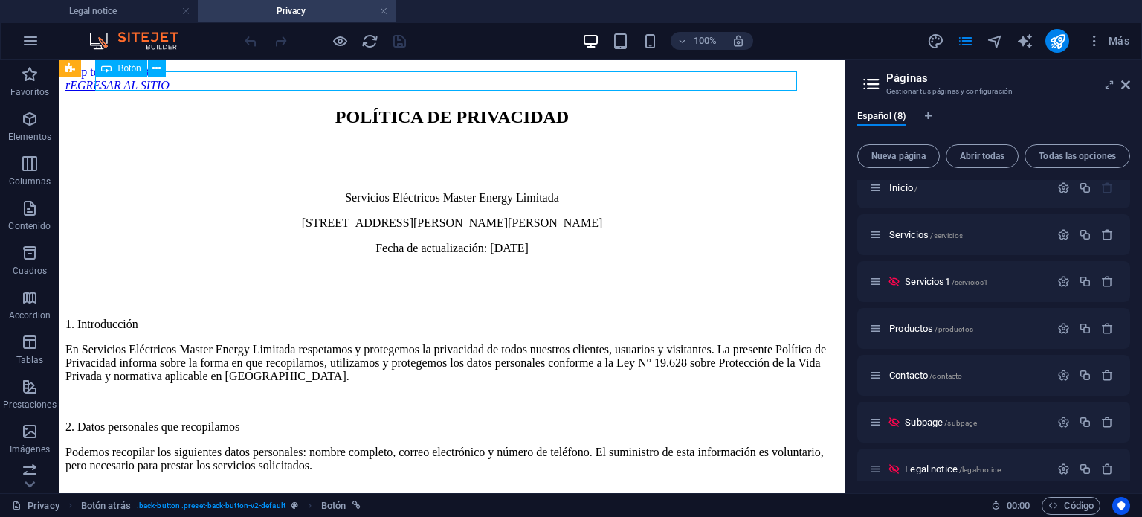
click at [119, 71] on span "Botón" at bounding box center [128, 68] width 23 height 9
select select
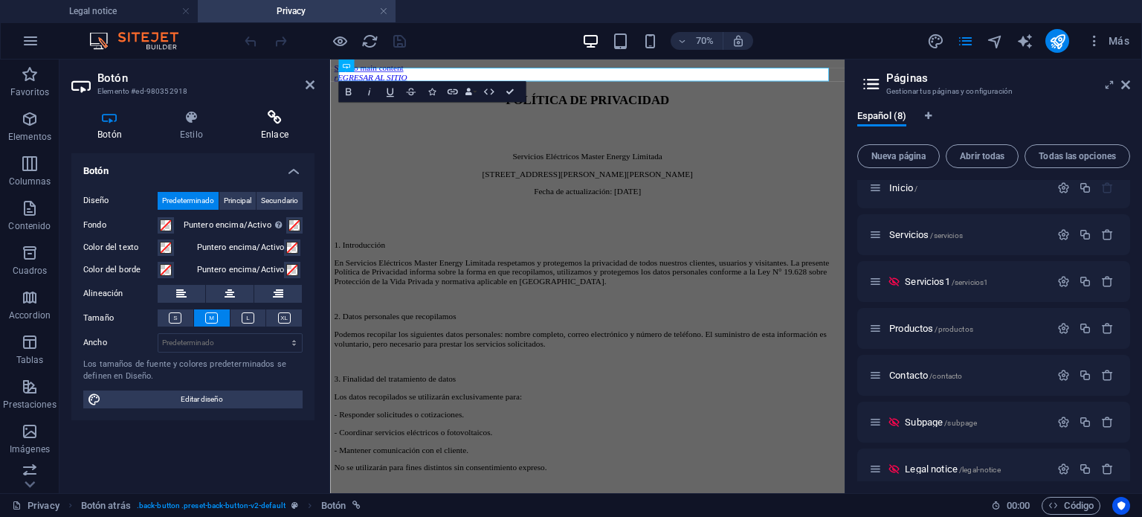
click at [271, 123] on icon at bounding box center [275, 117] width 80 height 15
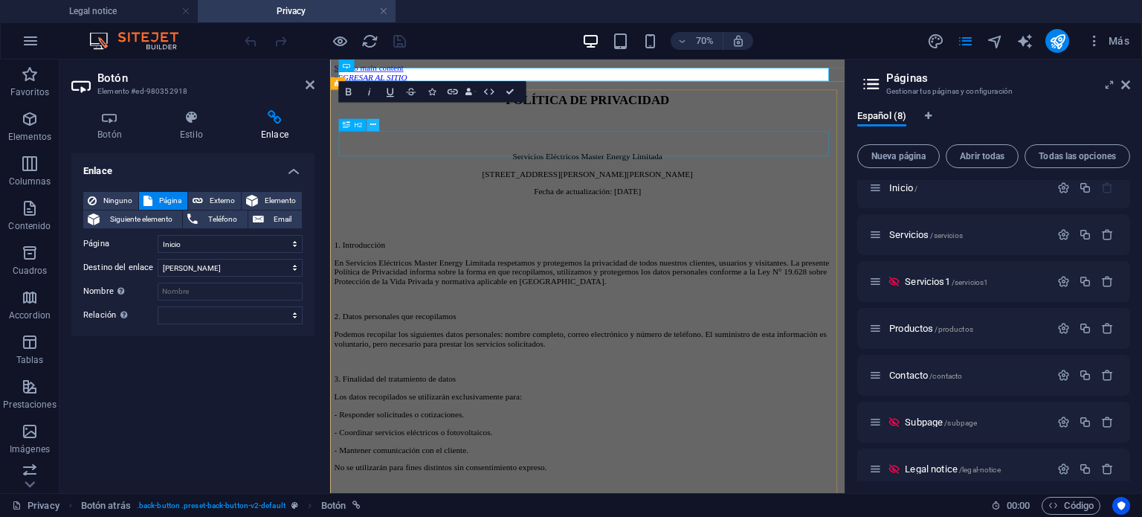
click at [367, 129] on button at bounding box center [372, 125] width 13 height 13
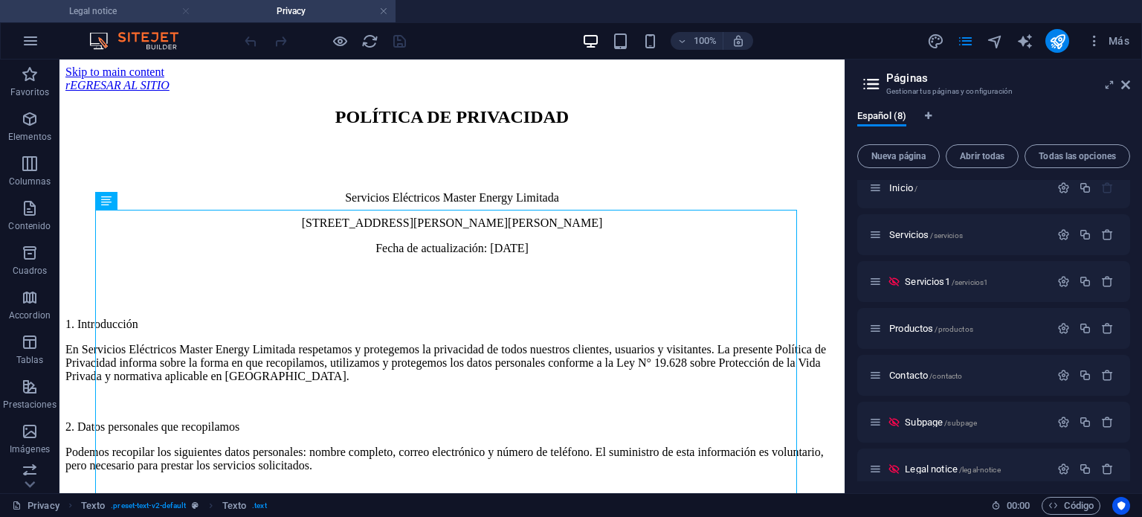
click at [181, 10] on link at bounding box center [185, 11] width 9 height 14
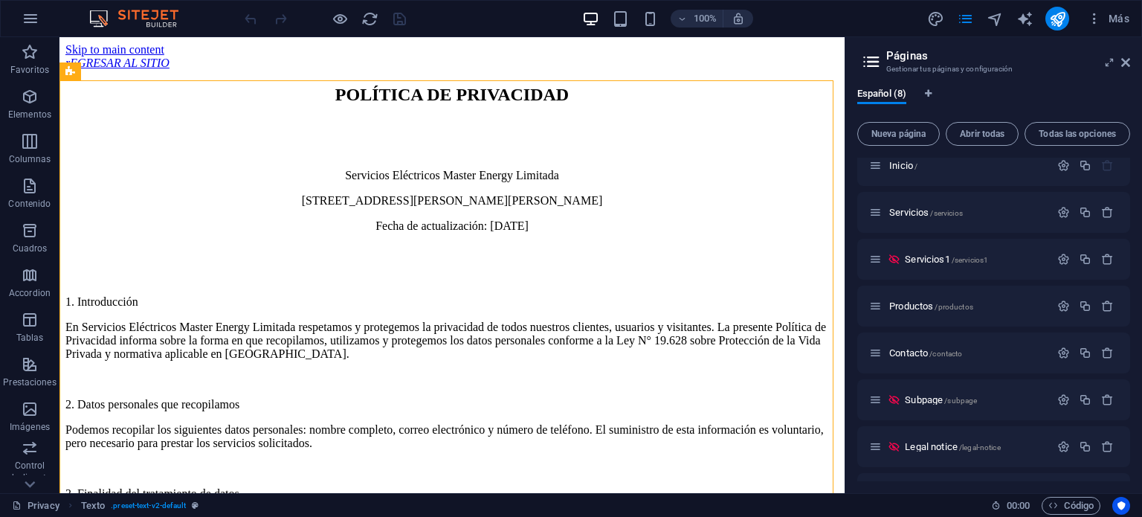
scroll to position [51, 0]
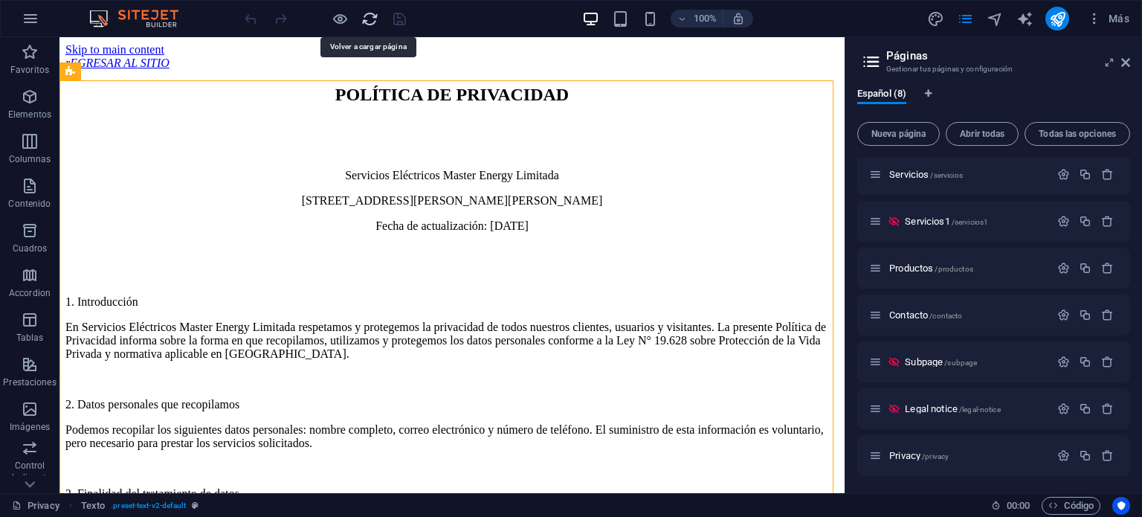
click at [370, 17] on icon "reload" at bounding box center [369, 18] width 17 height 17
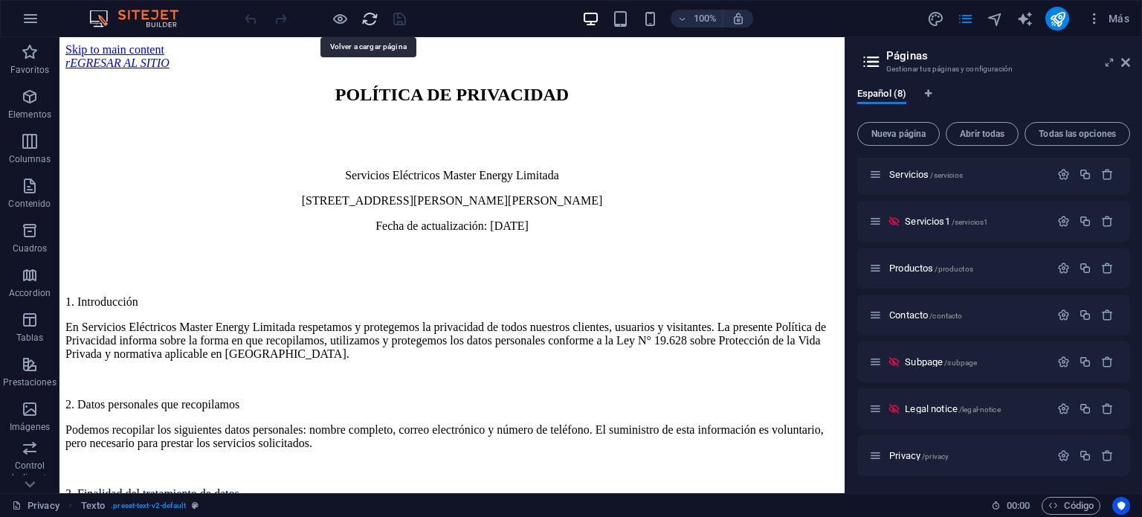
scroll to position [0, 0]
click at [370, 17] on icon "reload" at bounding box center [369, 18] width 17 height 17
click at [1061, 19] on icon "publish" at bounding box center [1057, 18] width 17 height 17
